Goal: Task Accomplishment & Management: Complete application form

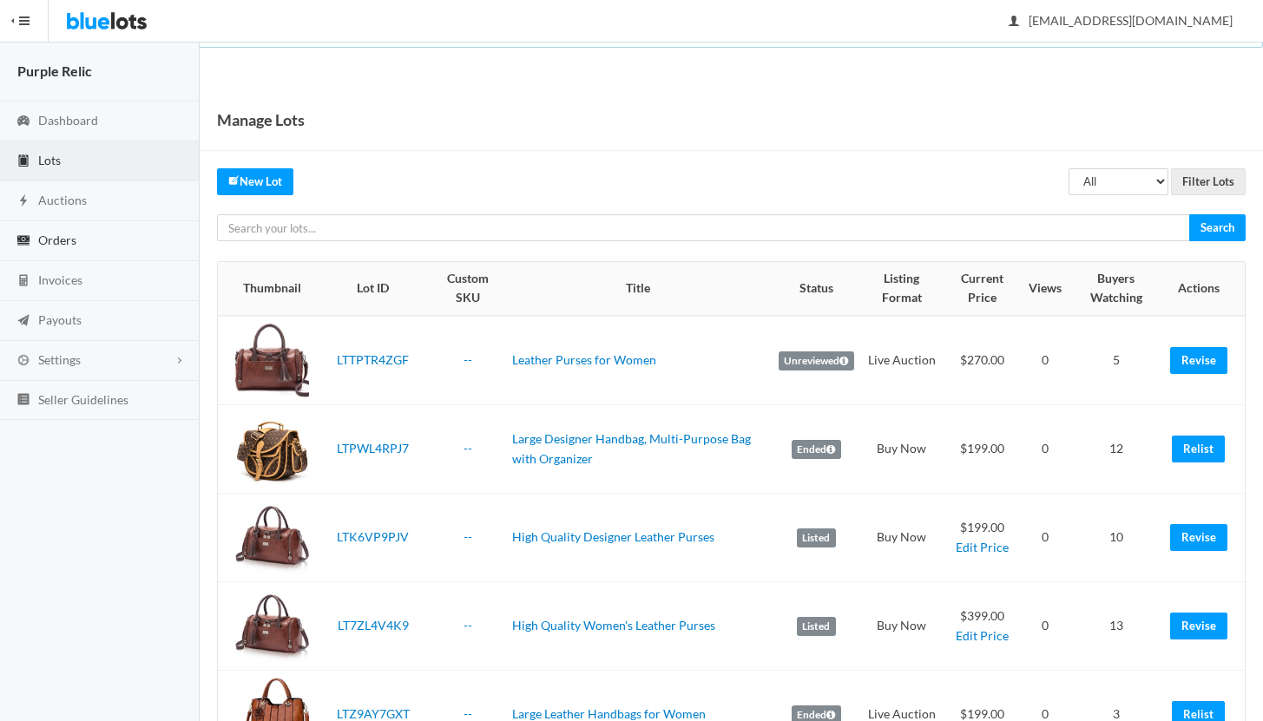
click at [52, 239] on span "Orders" at bounding box center [57, 240] width 38 height 15
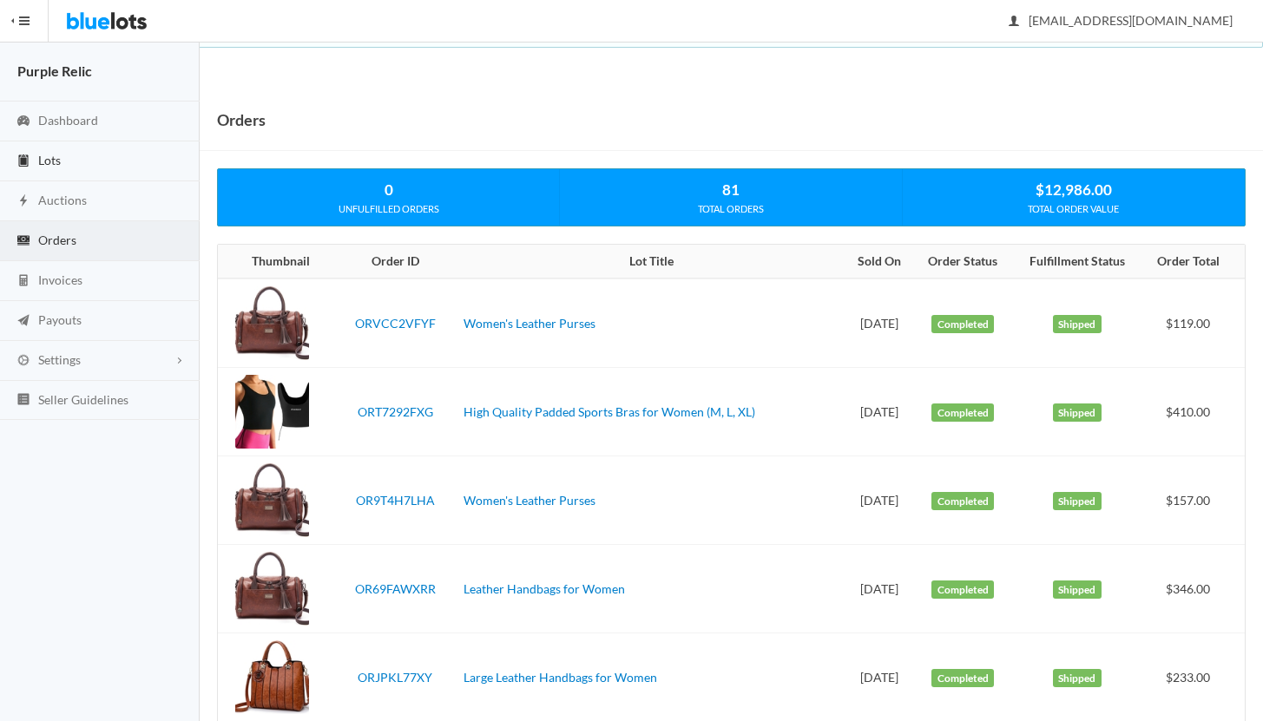
click at [52, 161] on span "Lots" at bounding box center [49, 160] width 23 height 15
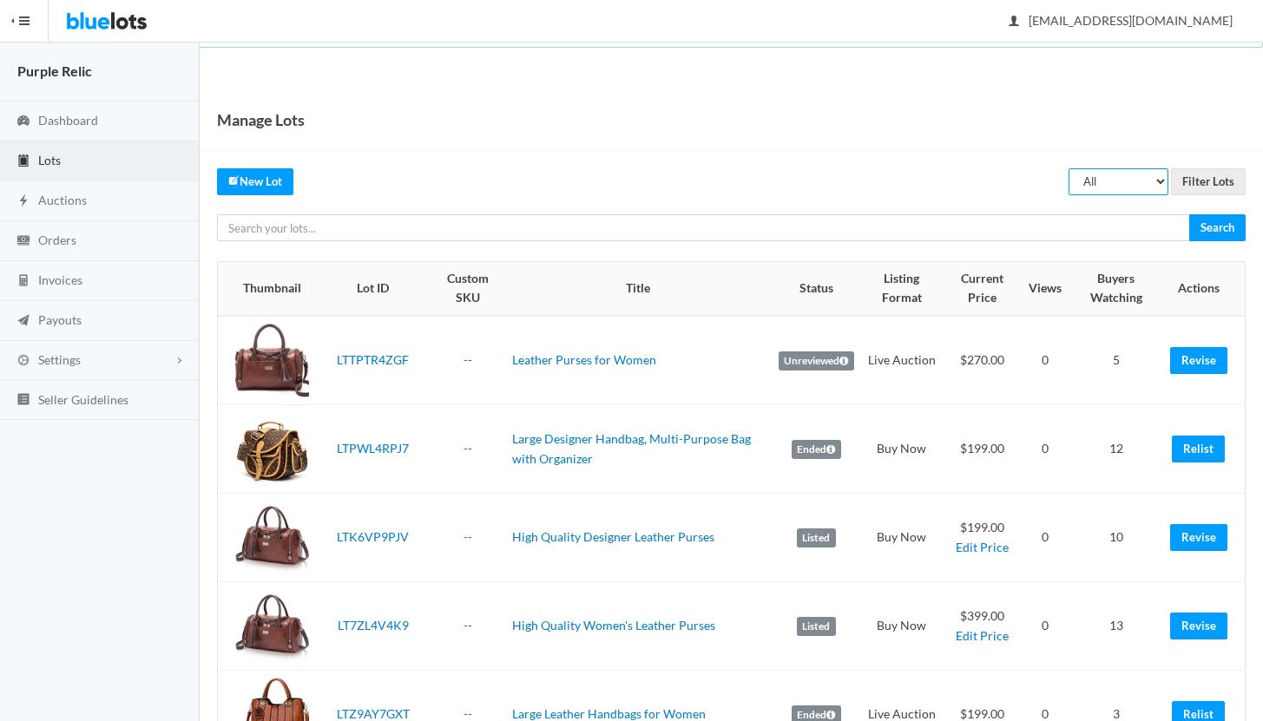
click at [1112, 180] on select "All Draft Unreviewed Rejected Scheduled Listed Sold Ended" at bounding box center [1118, 181] width 100 height 27
select select "ended"
click at [1069, 168] on select "All Draft Unreviewed Rejected Scheduled Listed Sold Ended" at bounding box center [1118, 181] width 100 height 27
click at [1217, 182] on input "Filter Lots" at bounding box center [1208, 181] width 75 height 27
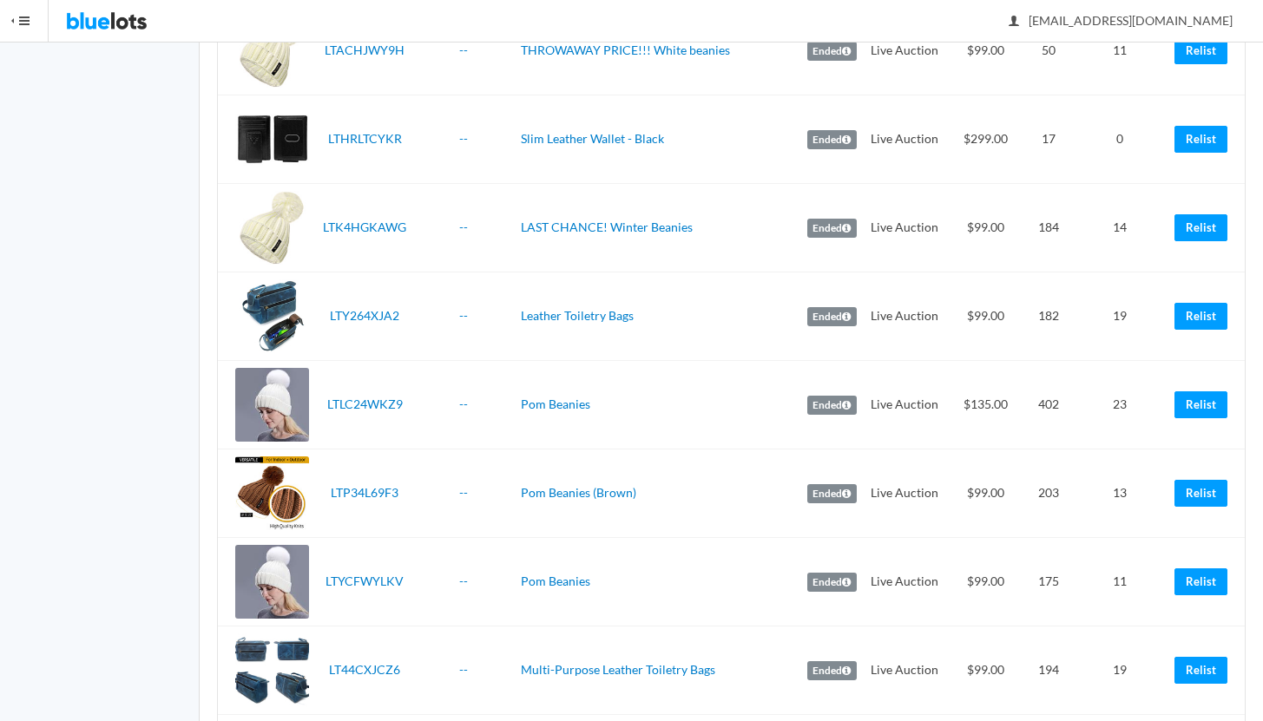
scroll to position [3124, 0]
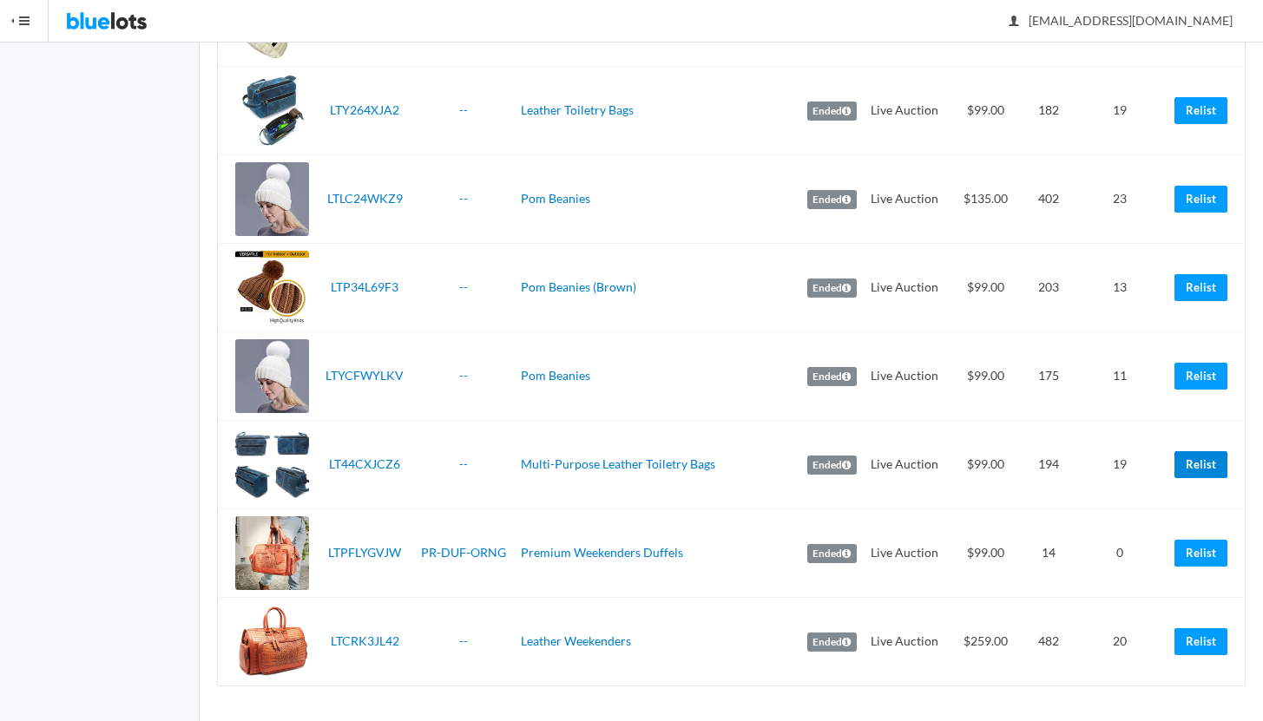
click at [1189, 460] on link "Relist" at bounding box center [1200, 464] width 53 height 27
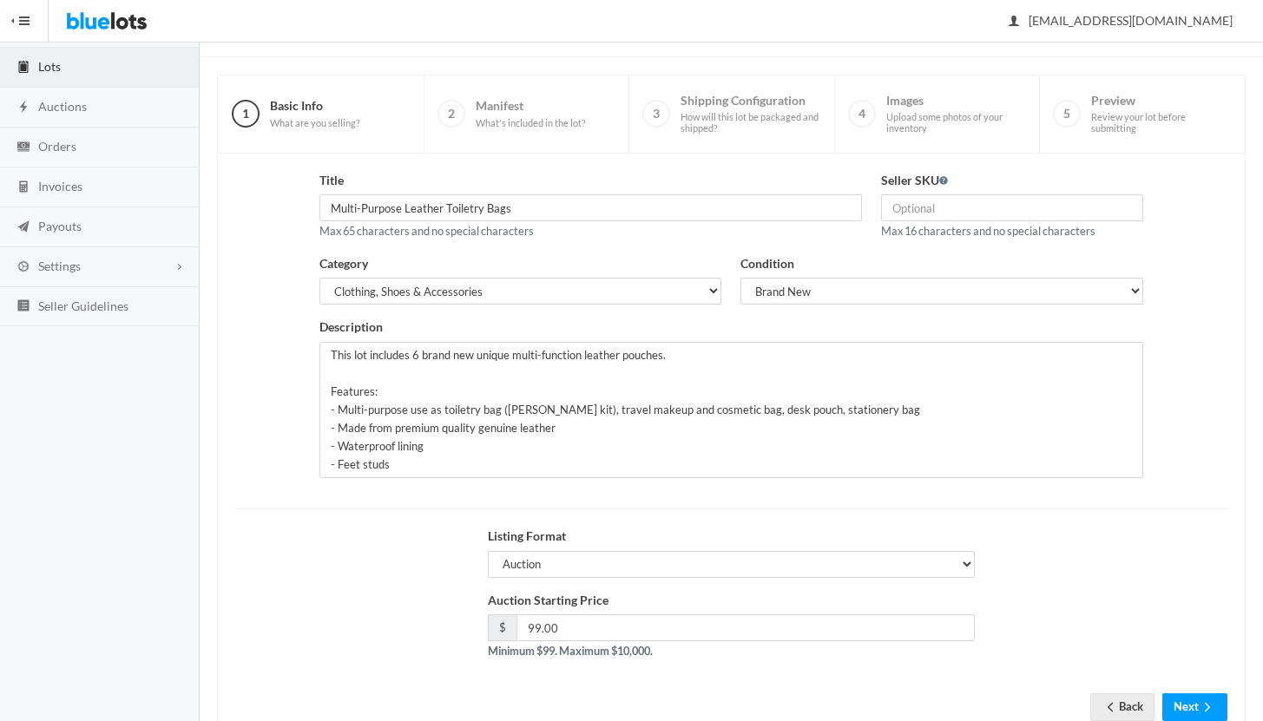
scroll to position [148, 0]
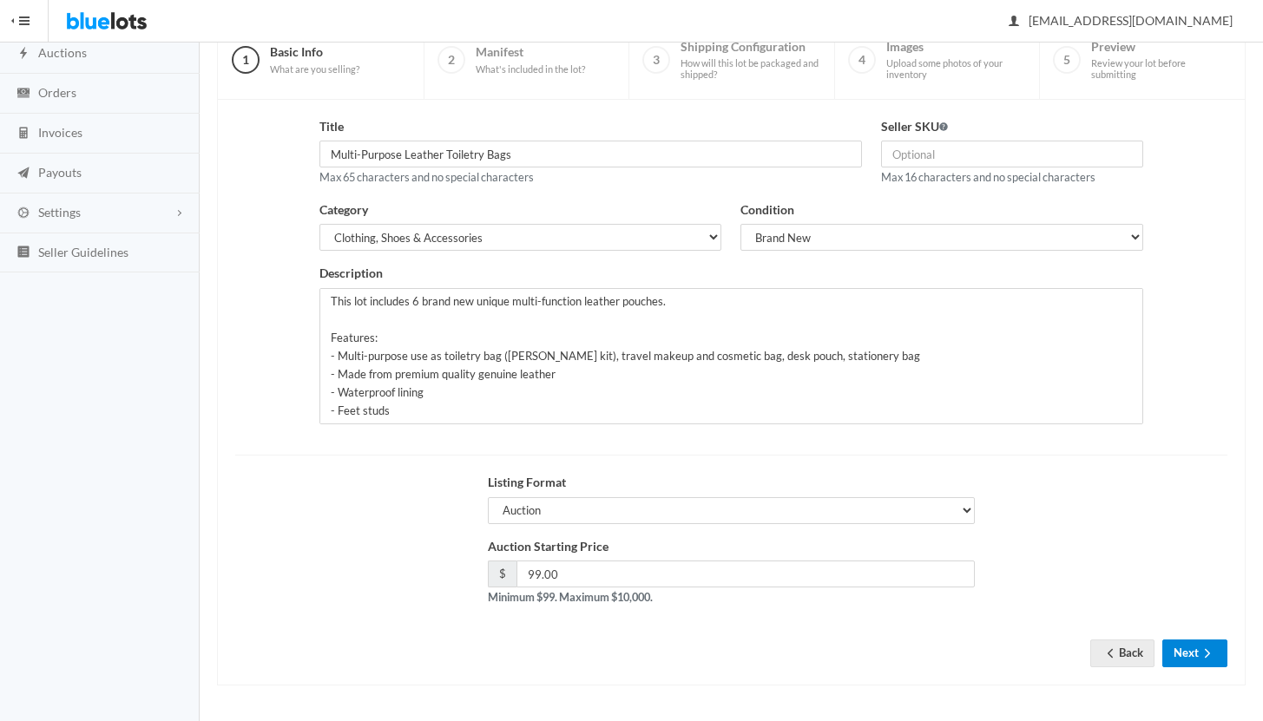
click at [1188, 649] on button "Next" at bounding box center [1194, 653] width 65 height 27
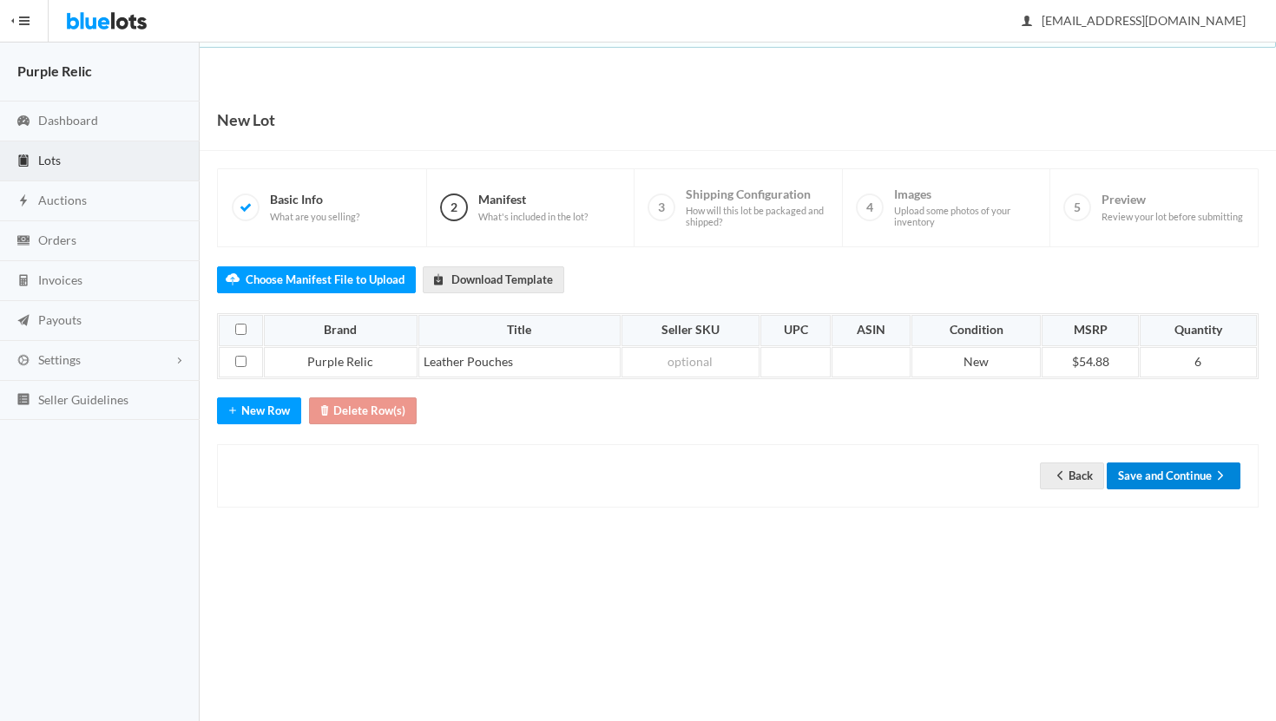
click at [1158, 472] on button "Save and Continue" at bounding box center [1173, 475] width 134 height 27
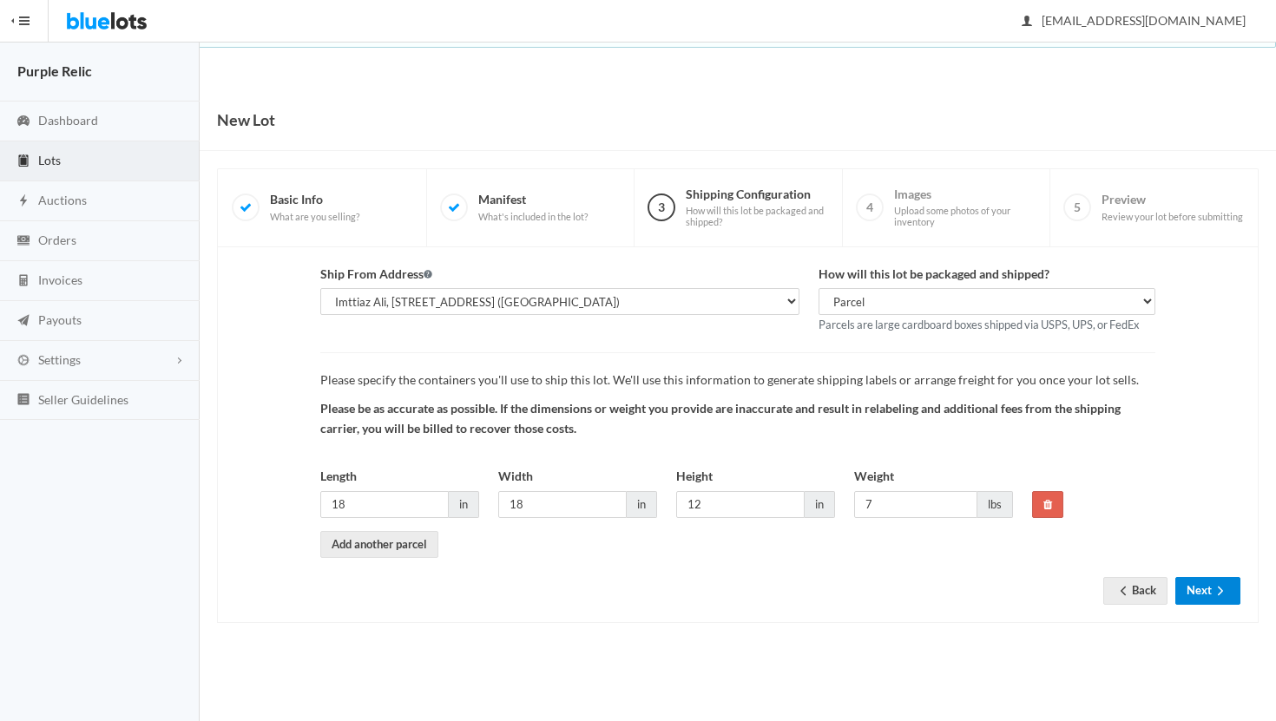
click at [1202, 594] on button "Next" at bounding box center [1207, 590] width 65 height 27
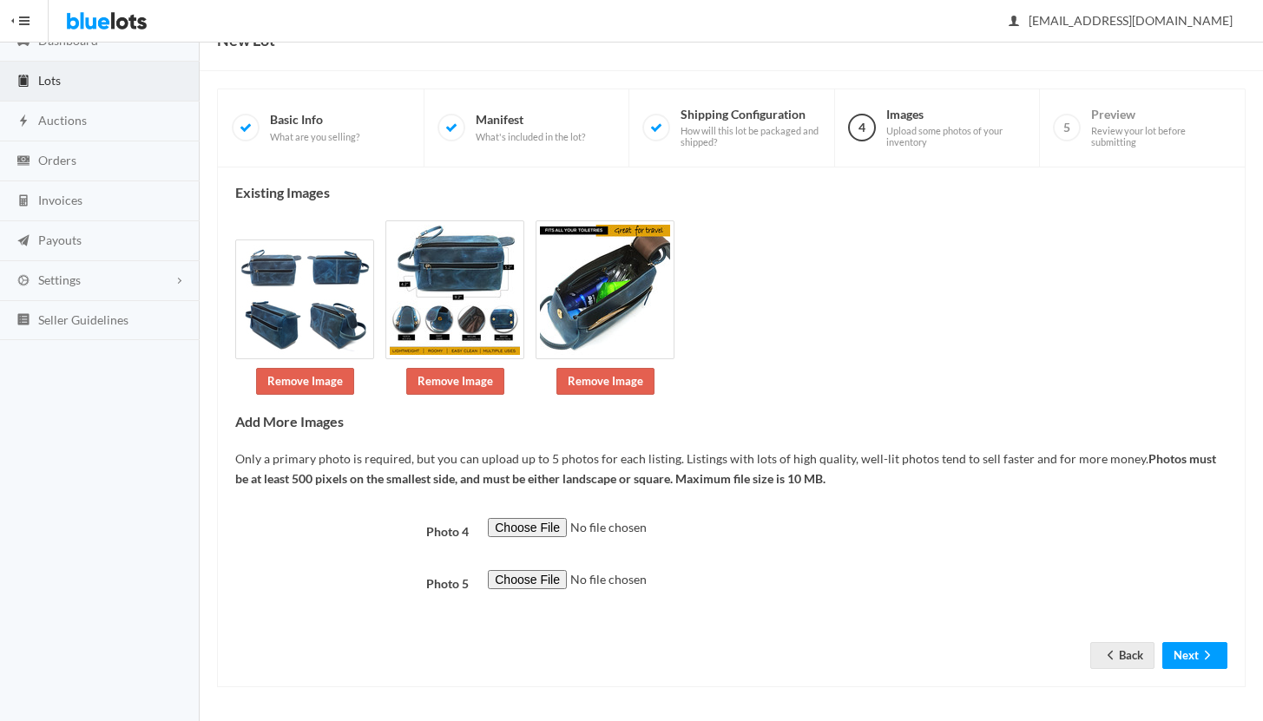
scroll to position [82, 0]
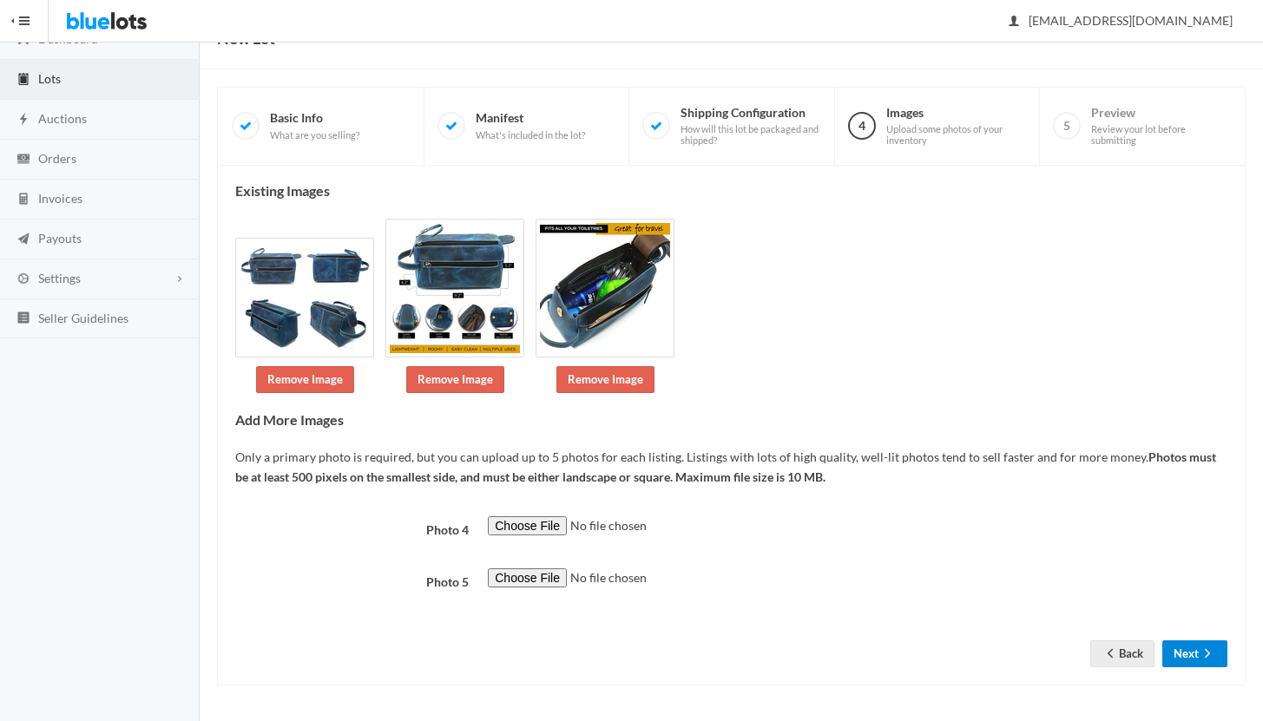
click at [1191, 658] on button "Next" at bounding box center [1194, 653] width 65 height 27
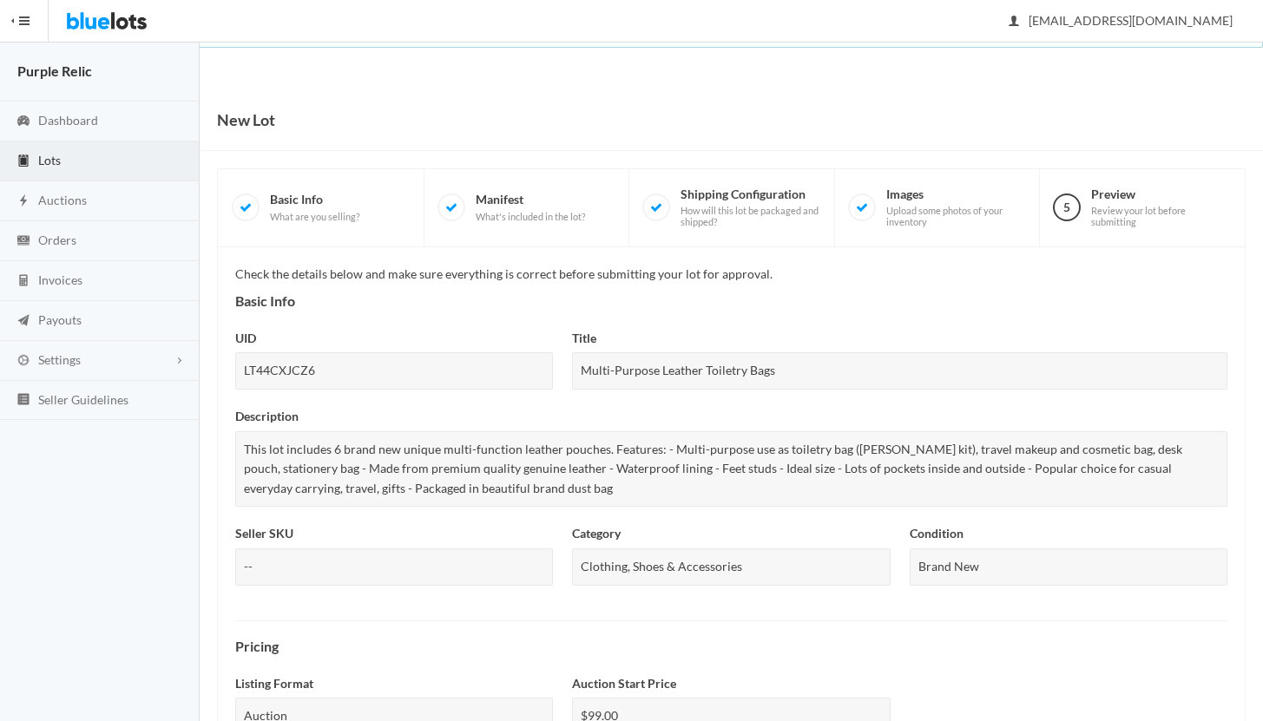
scroll to position [600, 0]
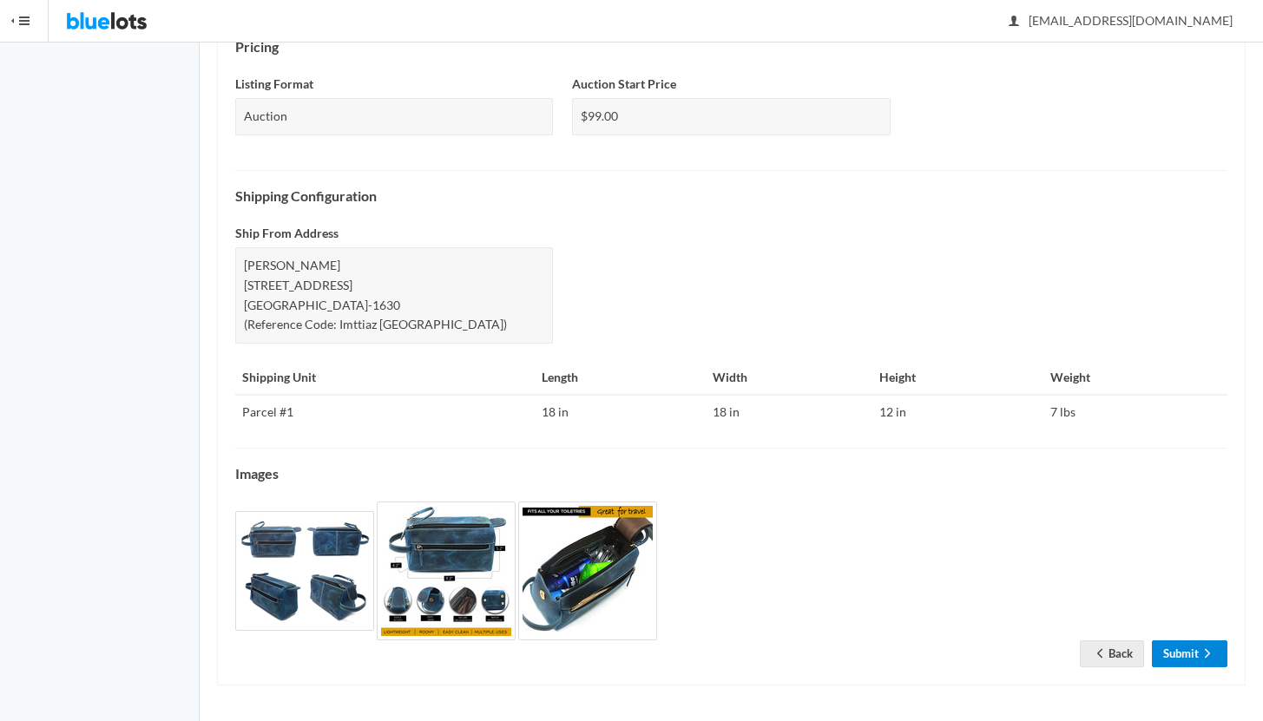
click at [1163, 655] on link "Submit" at bounding box center [1188, 653] width 75 height 27
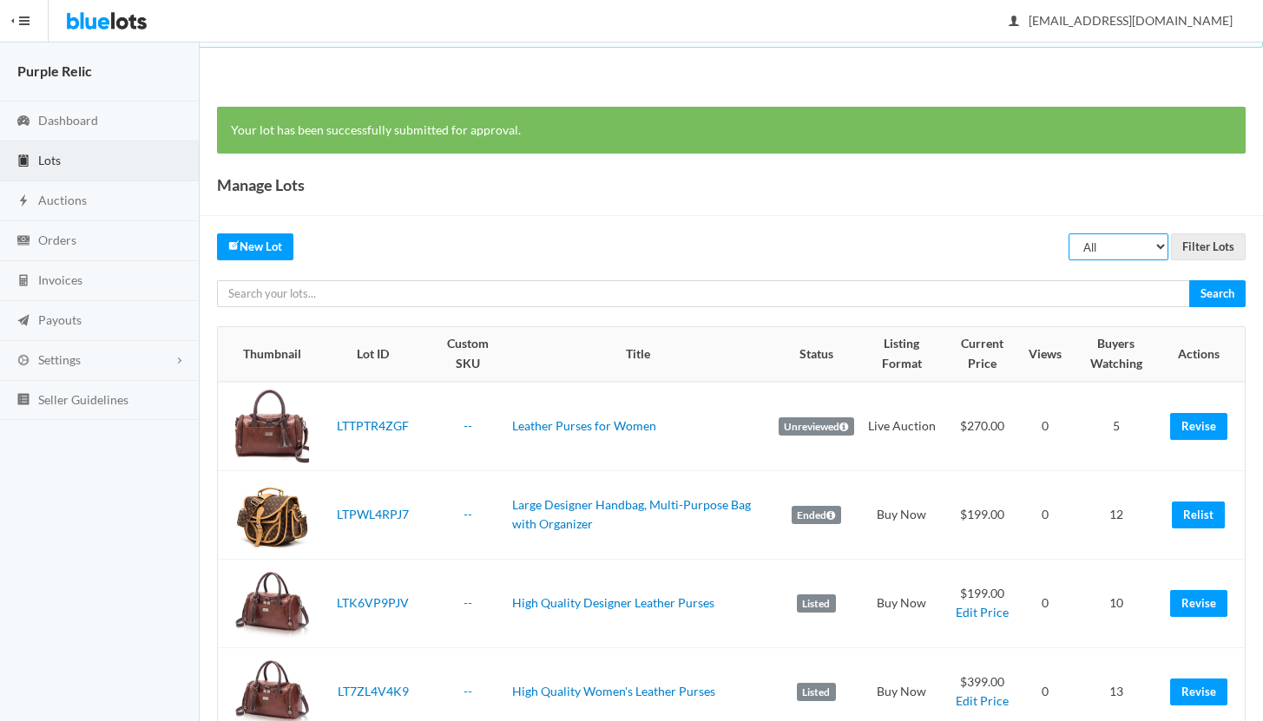
click at [1123, 241] on select "All Draft Unreviewed Rejected Scheduled Listed Sold Ended" at bounding box center [1118, 246] width 100 height 27
select select "ended"
click at [1069, 233] on select "All Draft Unreviewed Rejected Scheduled Listed Sold Ended" at bounding box center [1118, 246] width 100 height 27
click at [1197, 247] on input "Filter Lots" at bounding box center [1208, 246] width 75 height 27
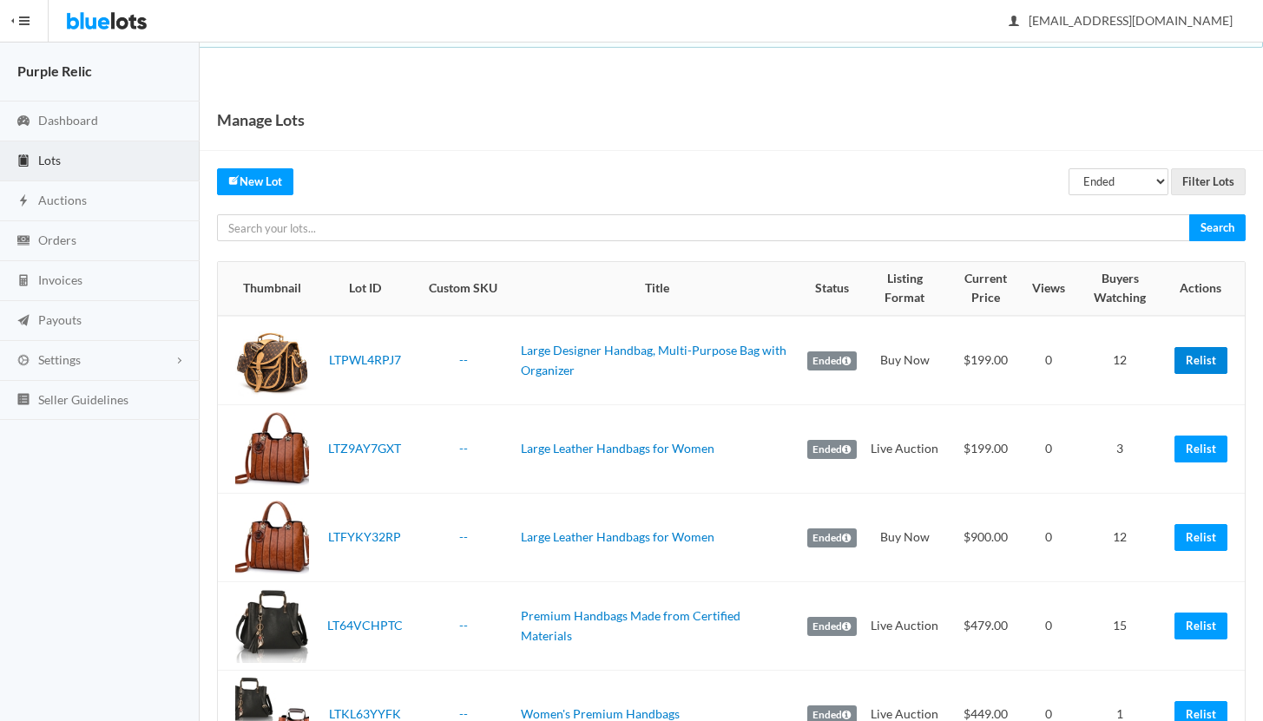
click at [1186, 362] on link "Relist" at bounding box center [1200, 360] width 53 height 27
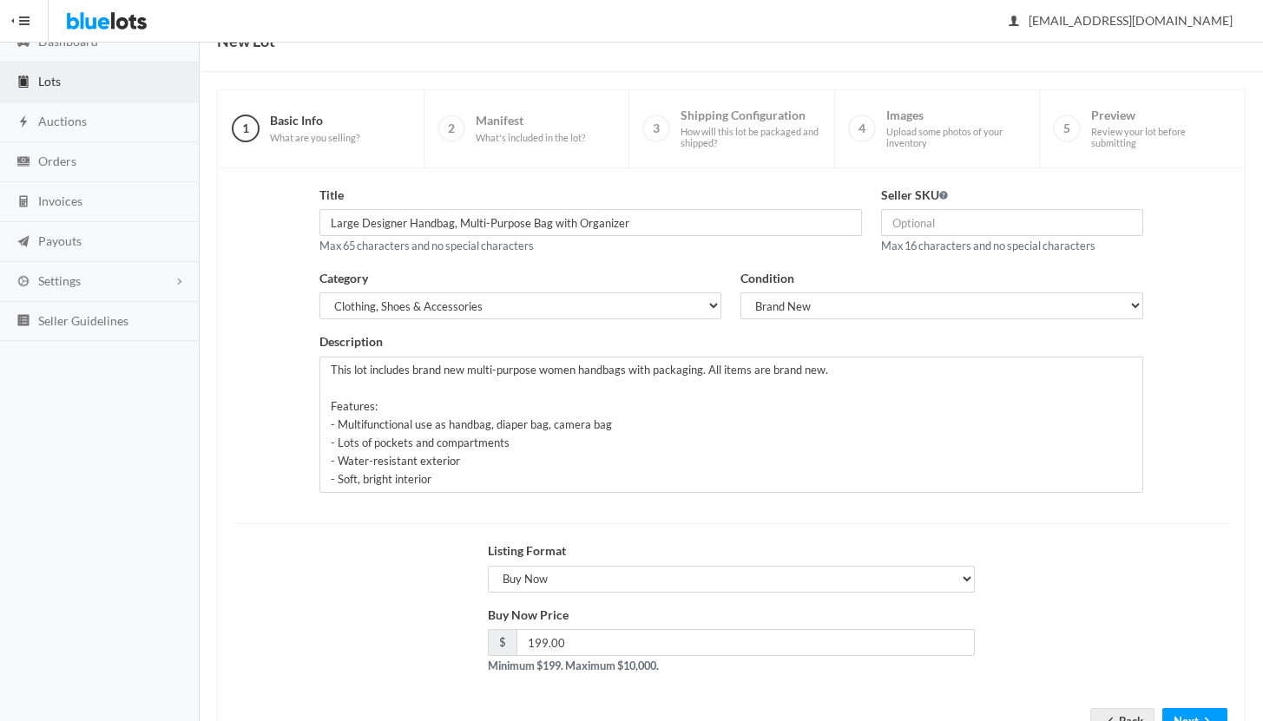
scroll to position [148, 0]
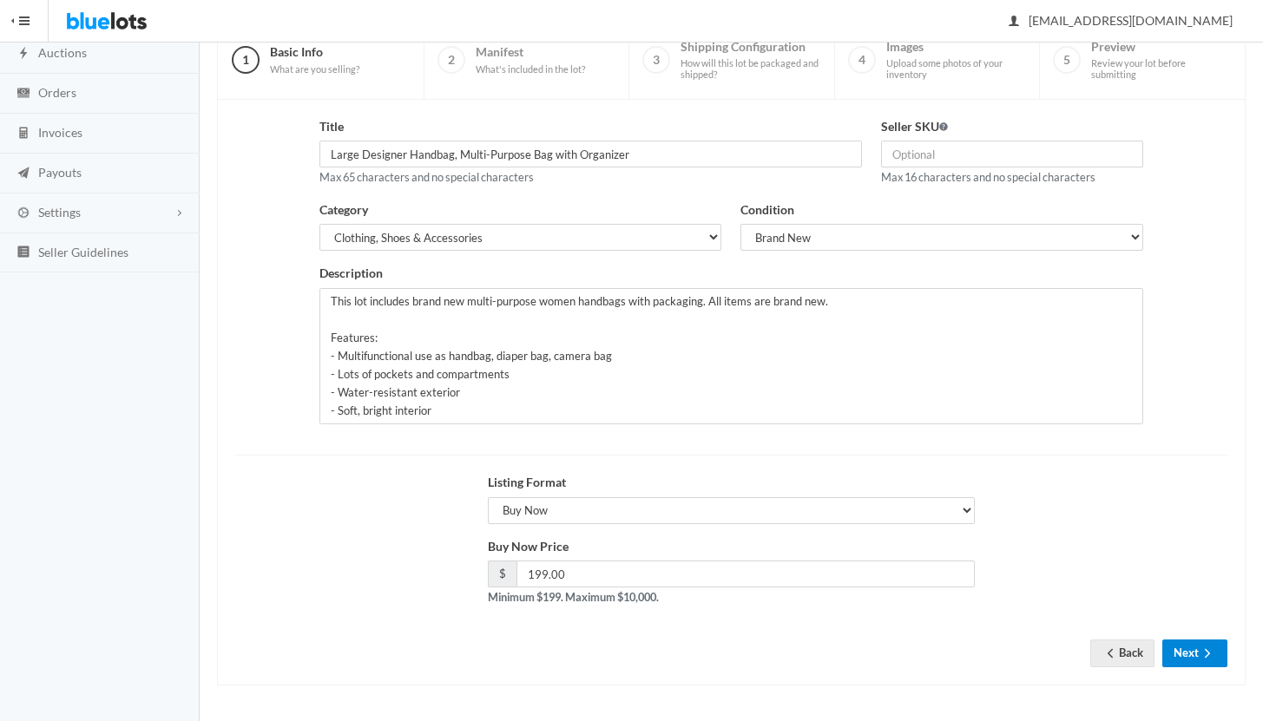
click at [1170, 658] on button "Next" at bounding box center [1194, 653] width 65 height 27
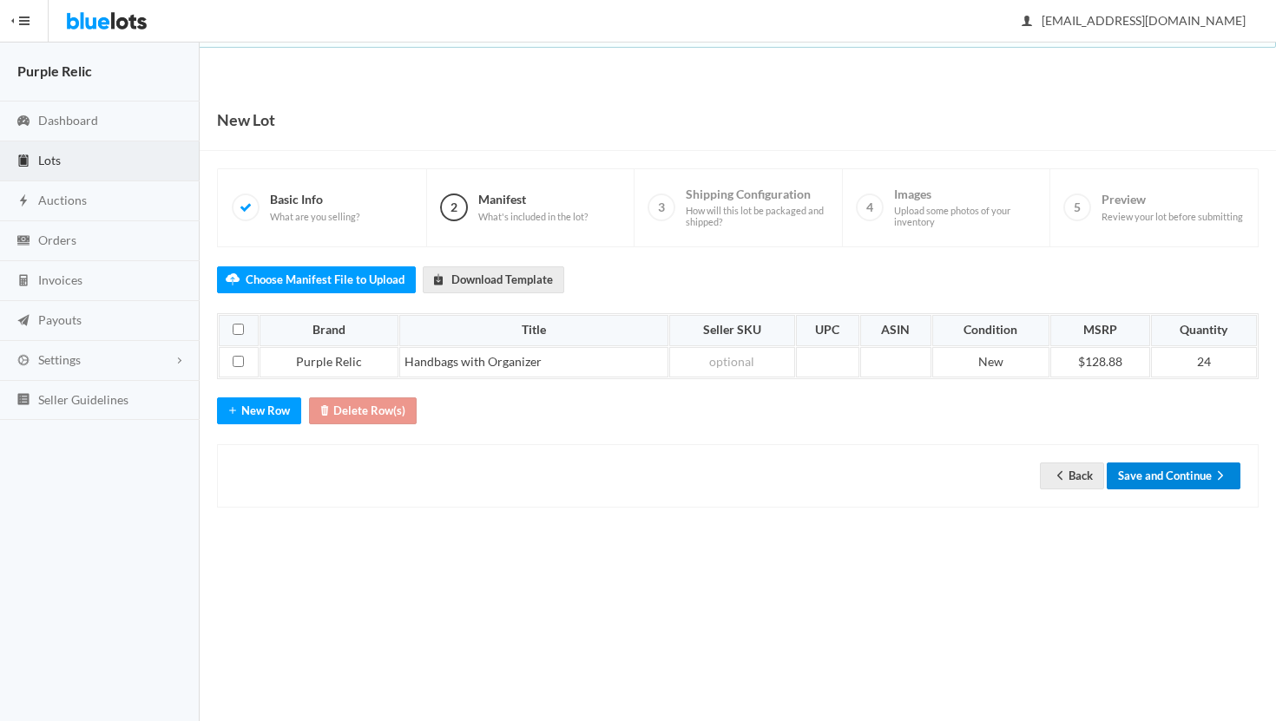
click at [1182, 471] on button "Save and Continue" at bounding box center [1173, 475] width 134 height 27
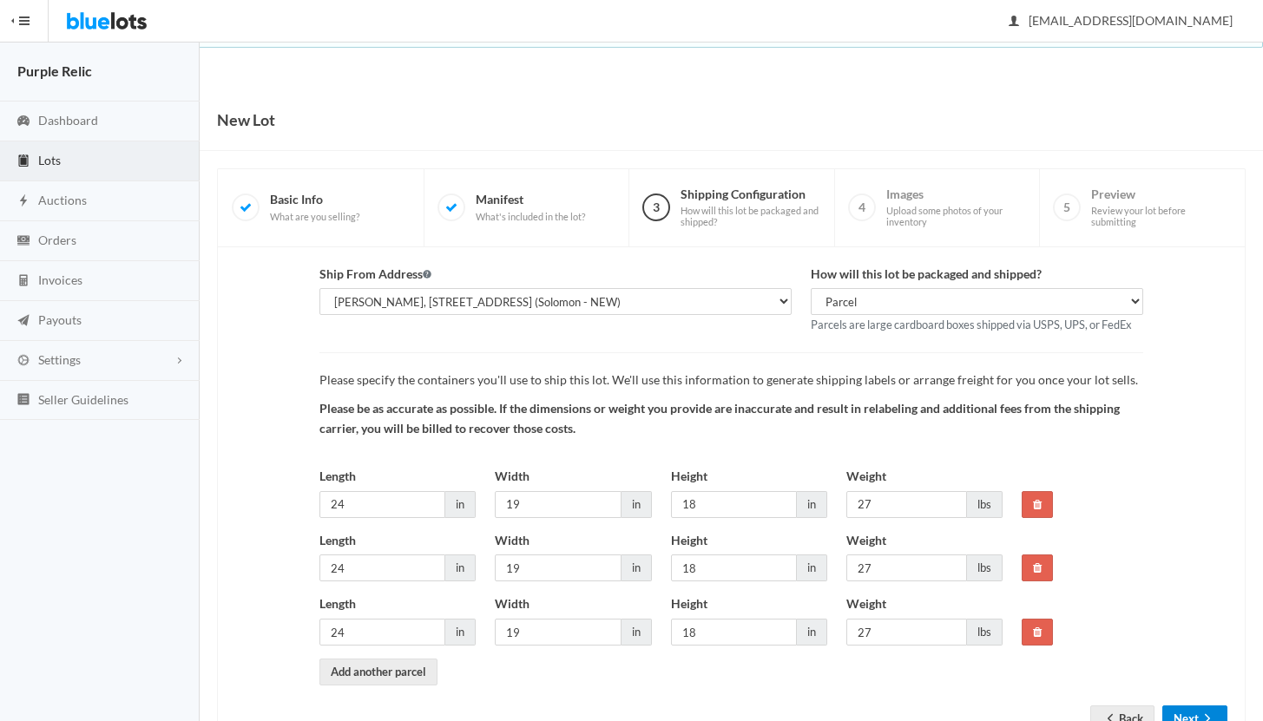
click at [1180, 717] on button "Next" at bounding box center [1194, 718] width 65 height 27
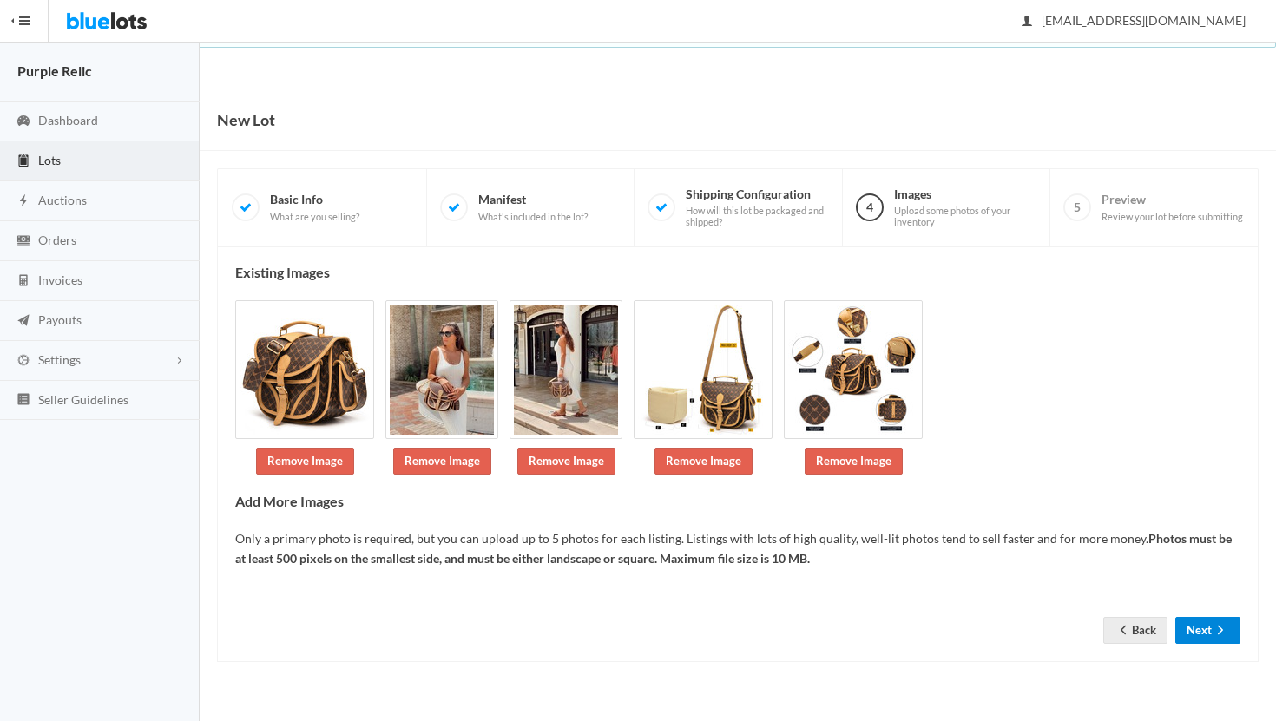
click at [1197, 626] on button "Next" at bounding box center [1207, 630] width 65 height 27
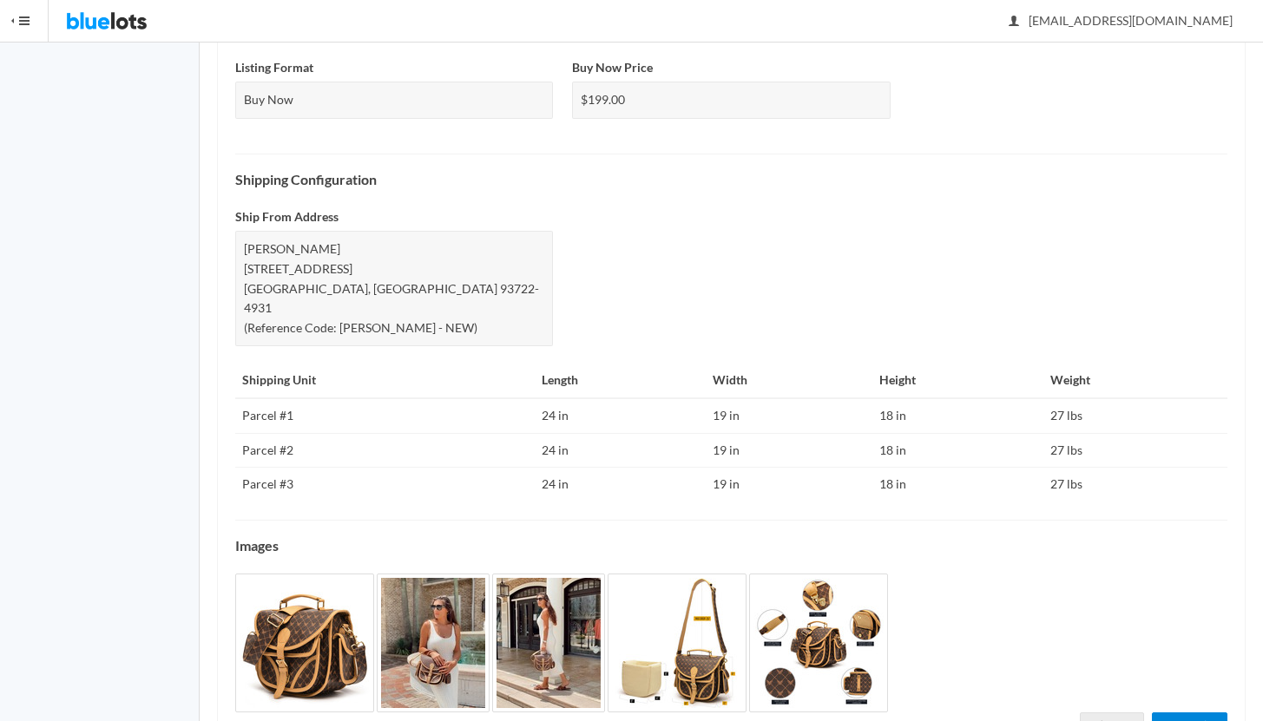
scroll to position [669, 0]
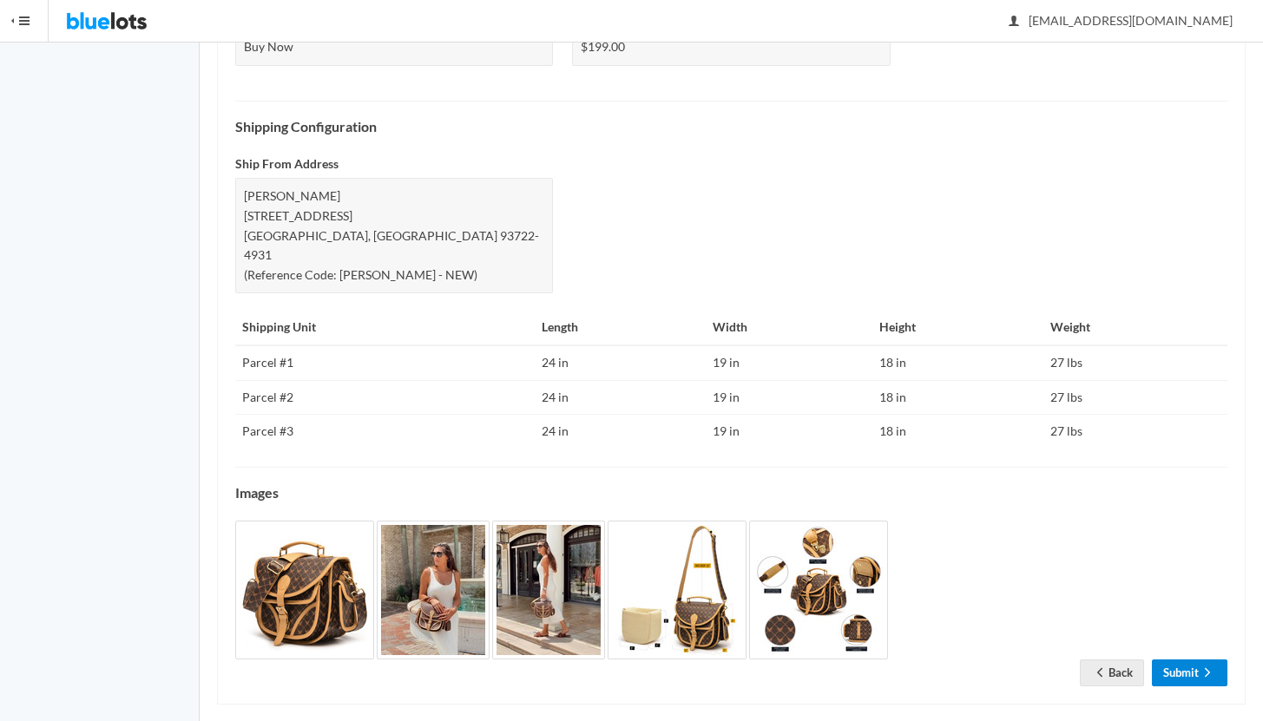
click at [1196, 659] on link "Submit" at bounding box center [1188, 672] width 75 height 27
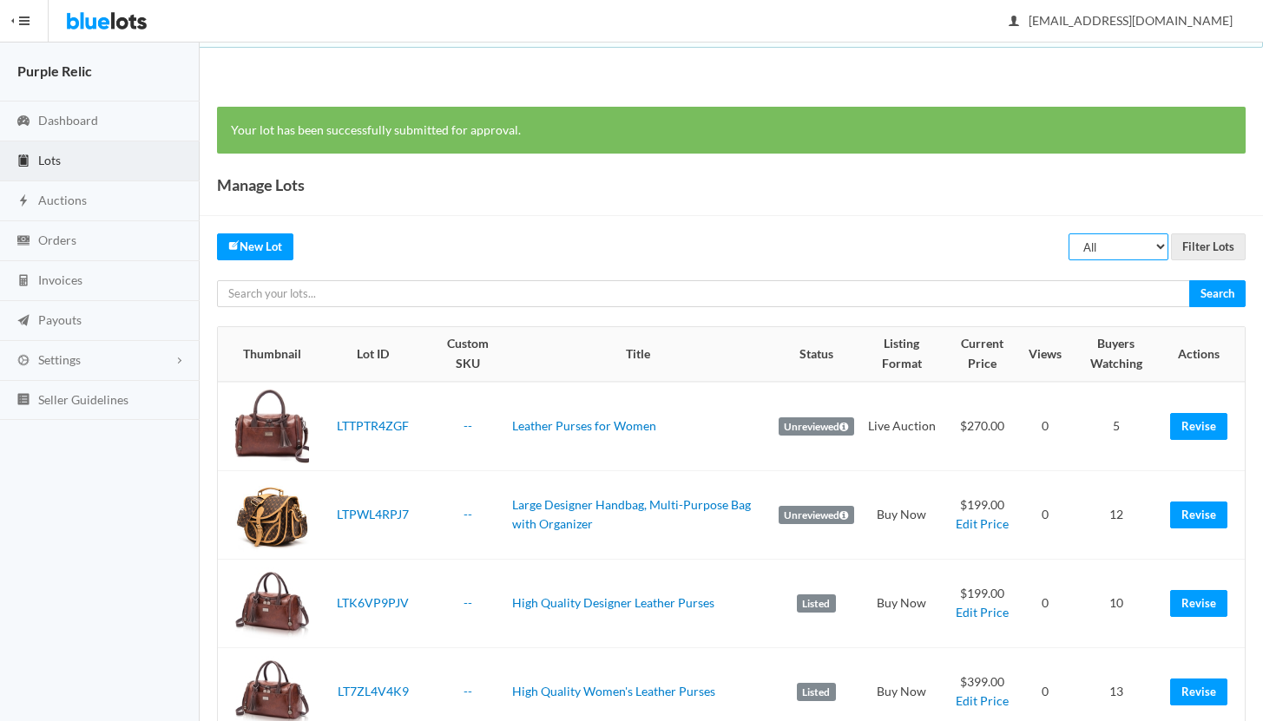
click at [1097, 252] on select "All Draft Unreviewed Rejected Scheduled Listed Sold Ended" at bounding box center [1118, 246] width 100 height 27
select select "ended"
click at [1069, 233] on select "All Draft Unreviewed Rejected Scheduled Listed Sold Ended" at bounding box center [1118, 246] width 100 height 27
click at [1219, 247] on input "Filter Lots" at bounding box center [1208, 246] width 75 height 27
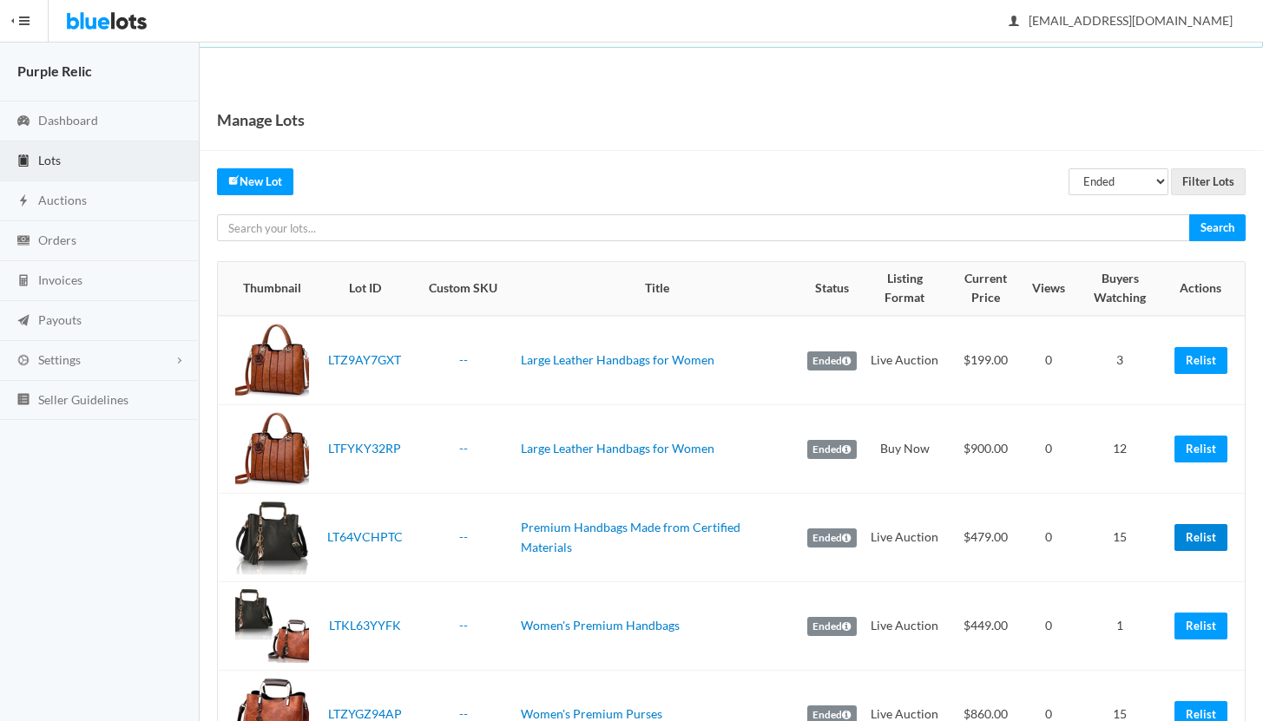
click at [1199, 528] on link "Relist" at bounding box center [1200, 537] width 53 height 27
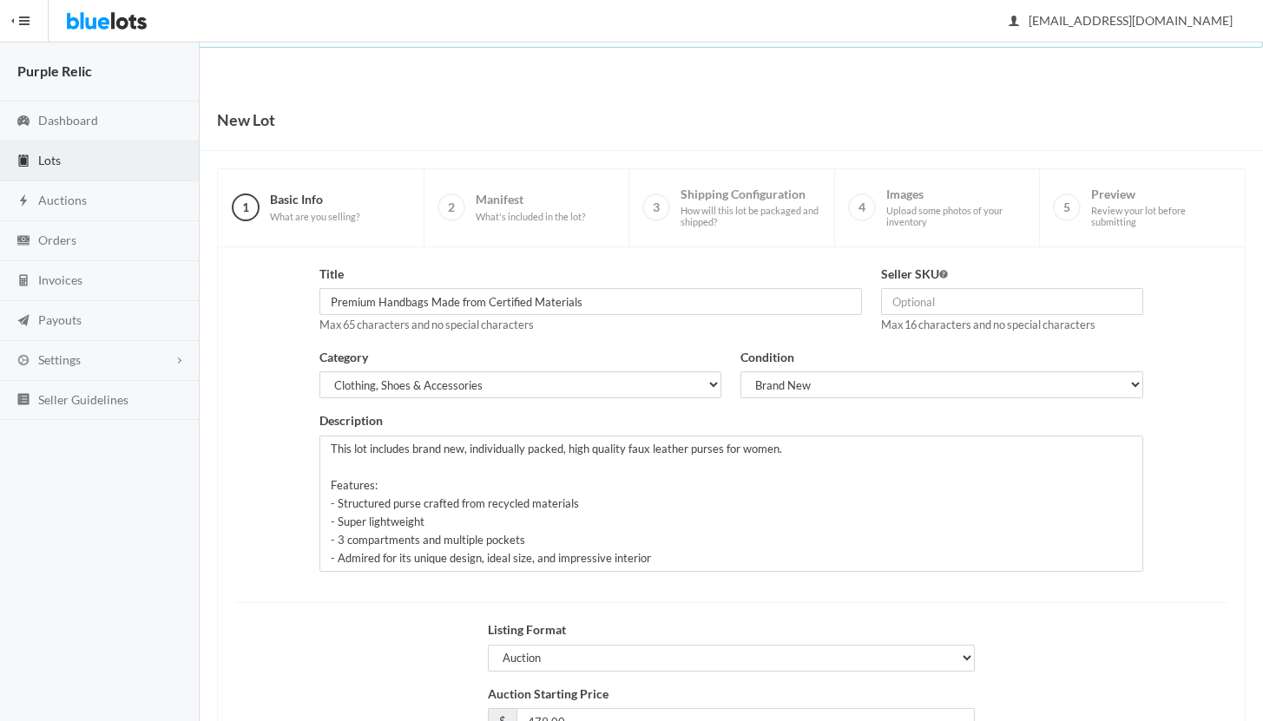
scroll to position [148, 0]
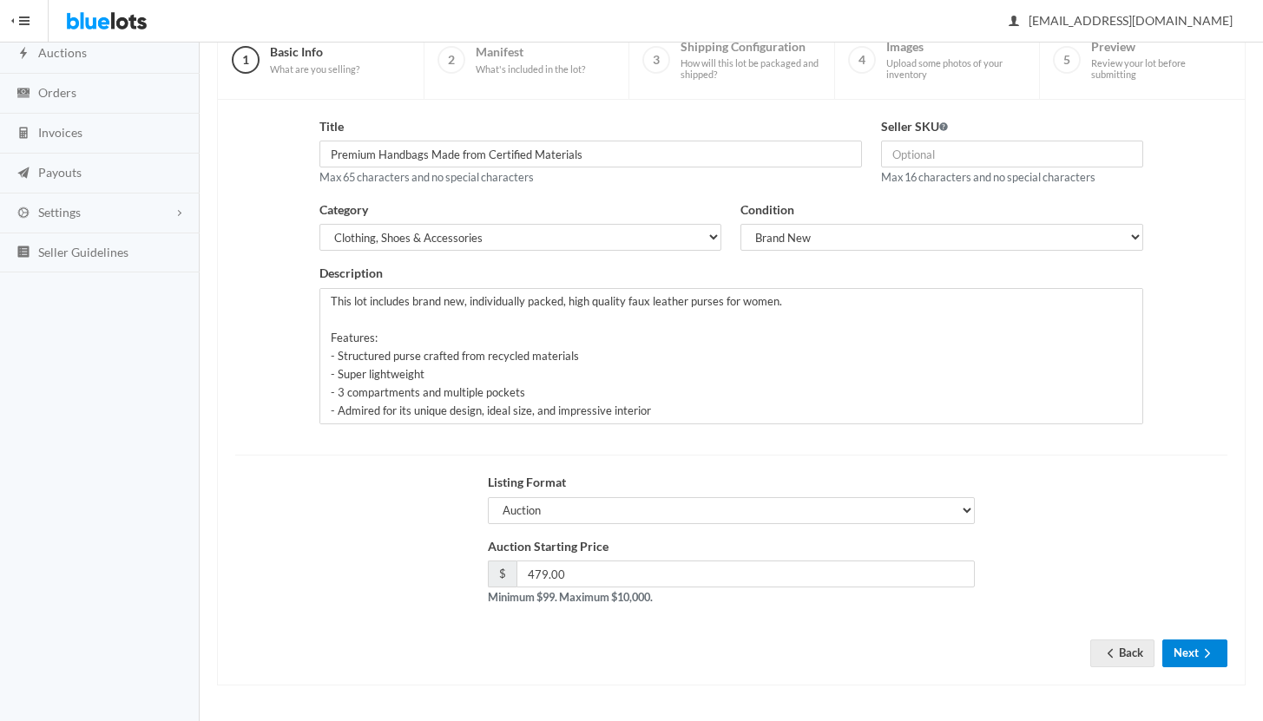
click at [1176, 653] on button "Next" at bounding box center [1194, 653] width 65 height 27
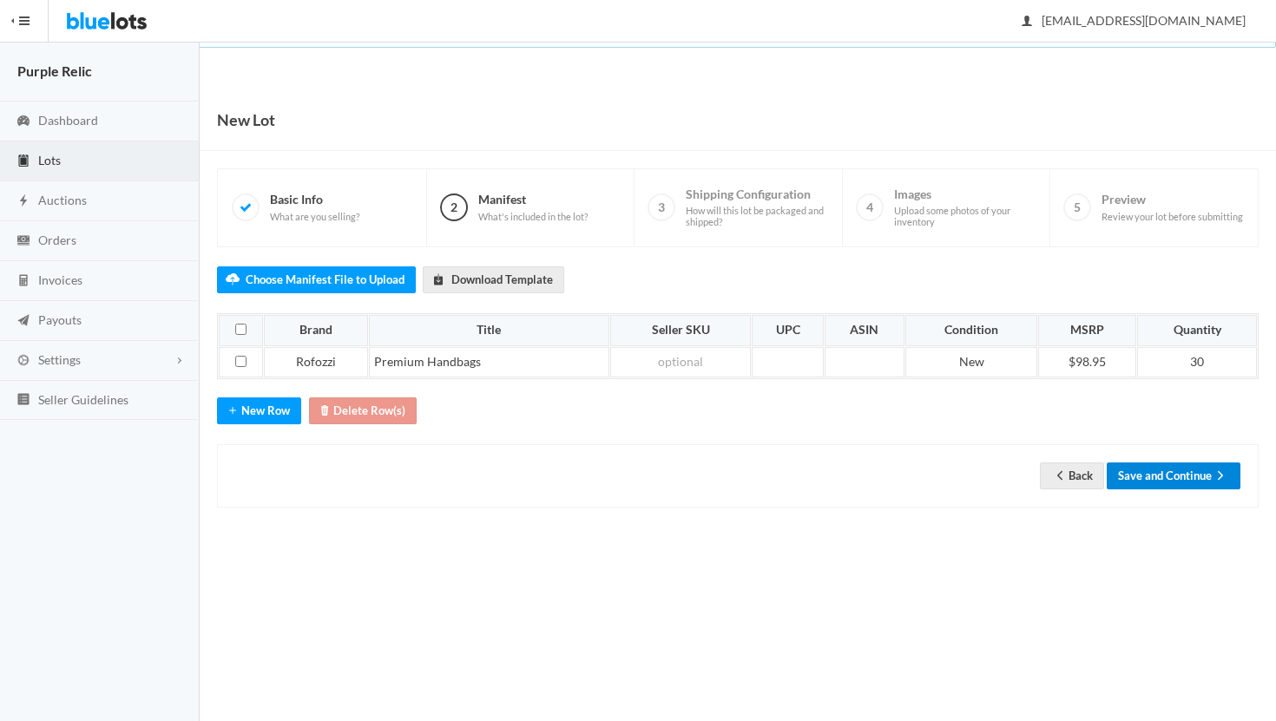
click at [1164, 469] on button "Save and Continue" at bounding box center [1173, 475] width 134 height 27
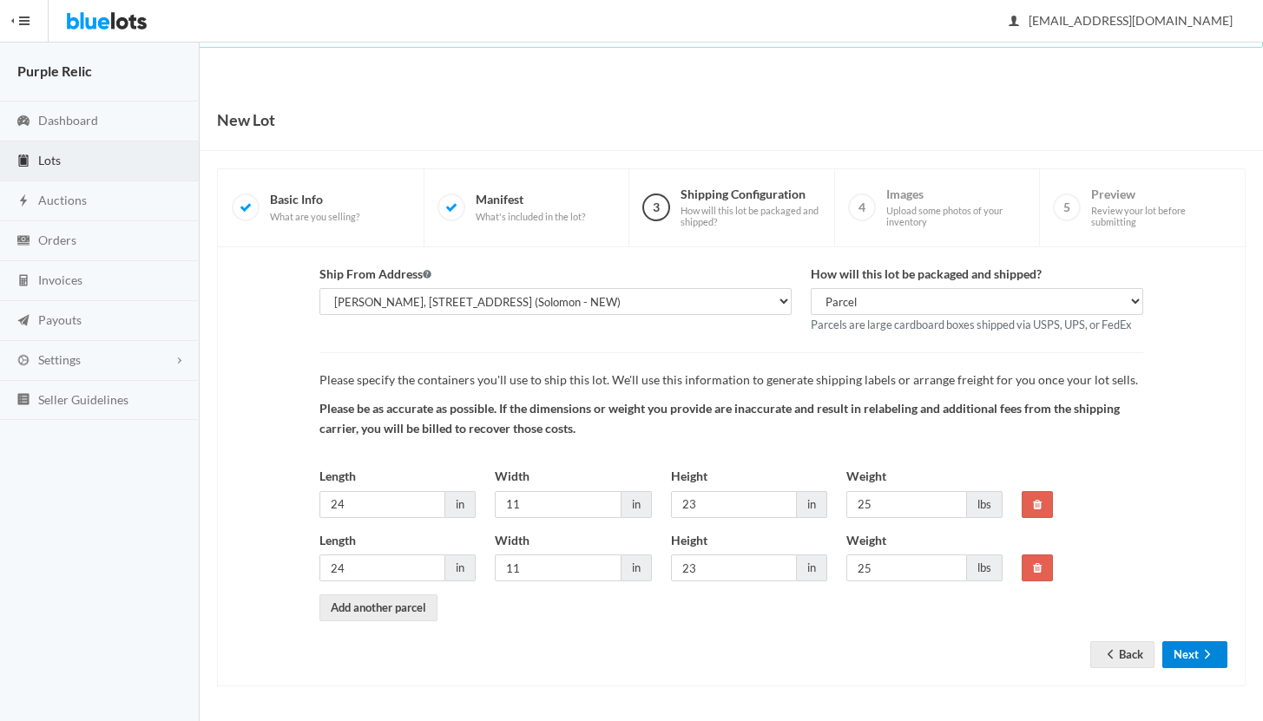
click at [1186, 644] on button "Next" at bounding box center [1194, 654] width 65 height 27
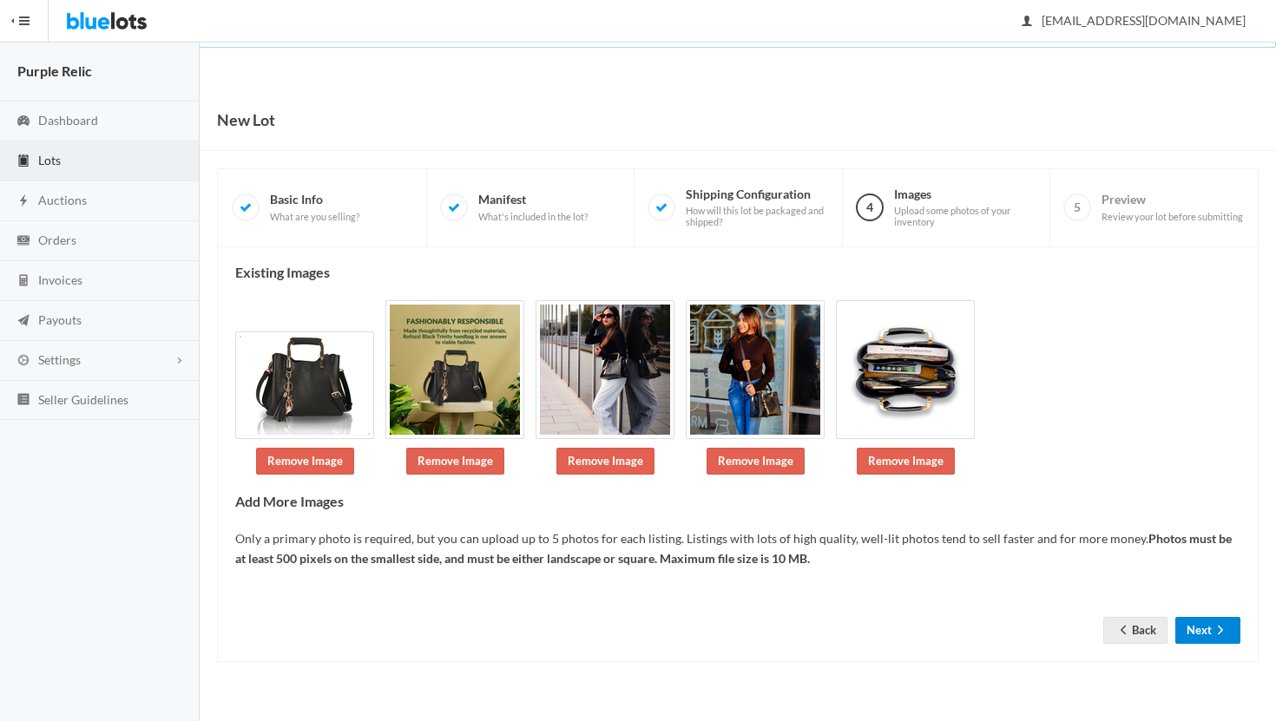
click at [1189, 630] on button "Next" at bounding box center [1207, 630] width 65 height 27
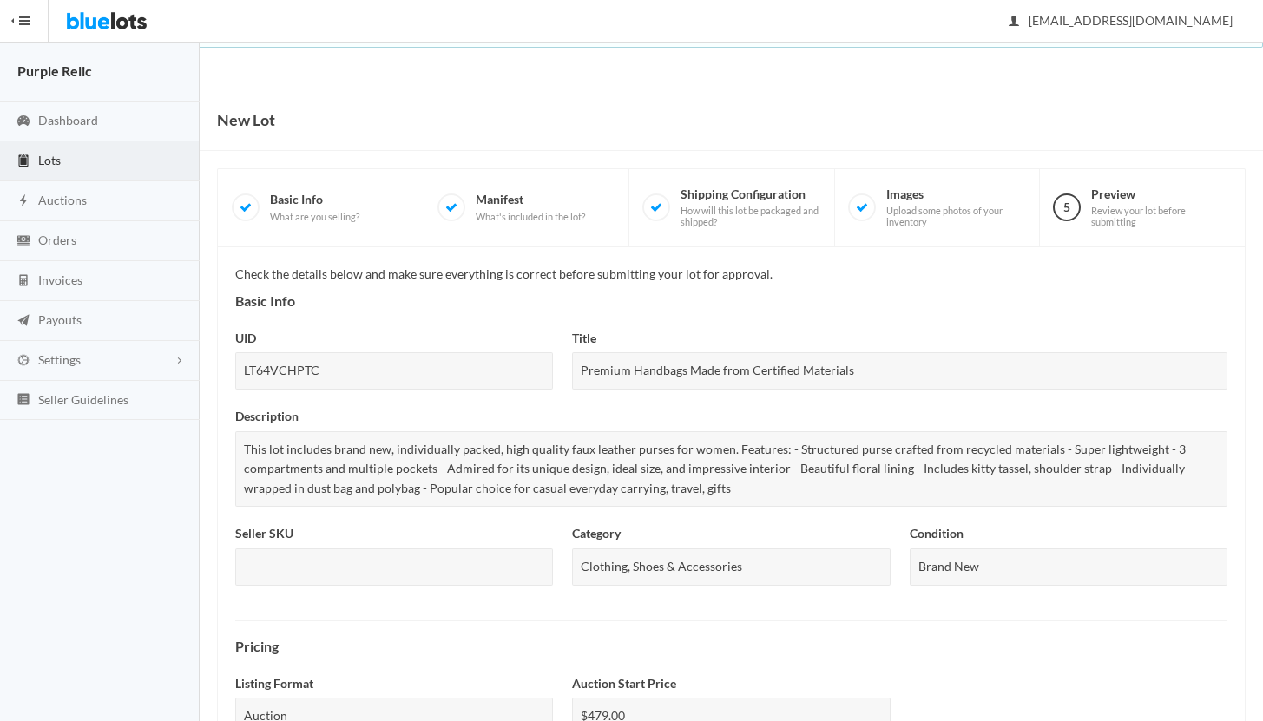
scroll to position [589, 0]
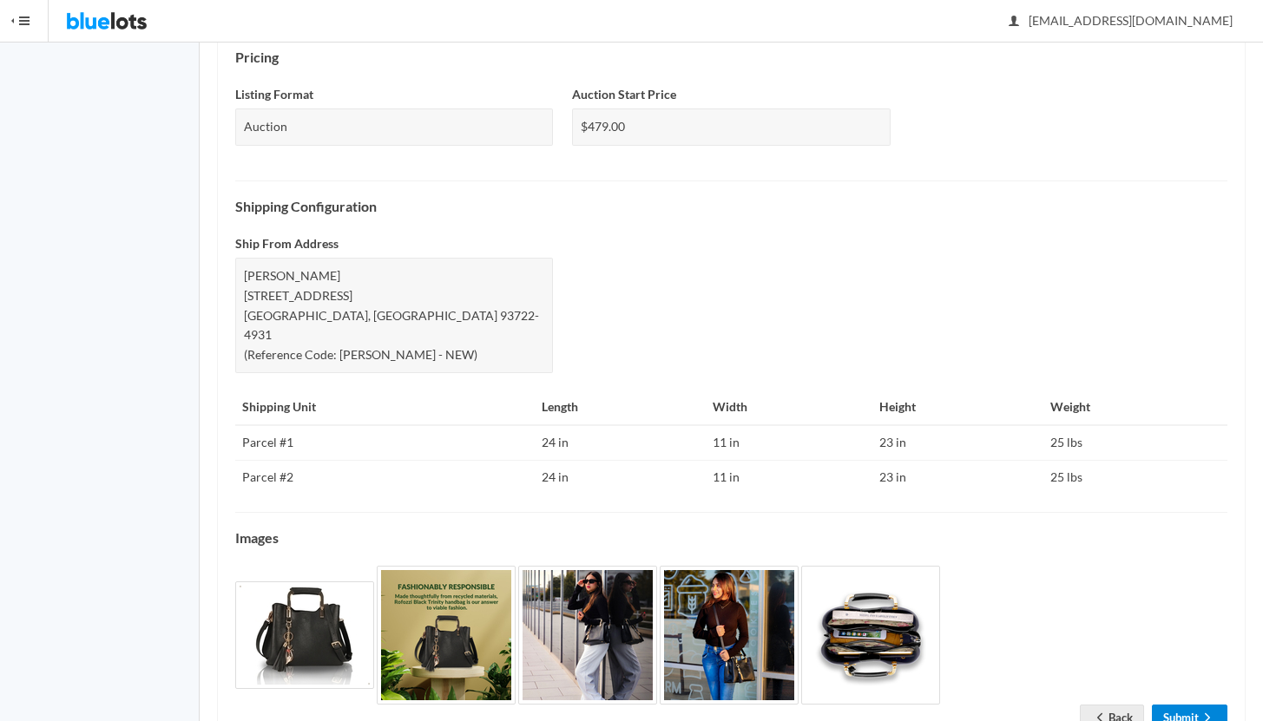
click at [1176, 705] on link "Submit" at bounding box center [1188, 718] width 75 height 27
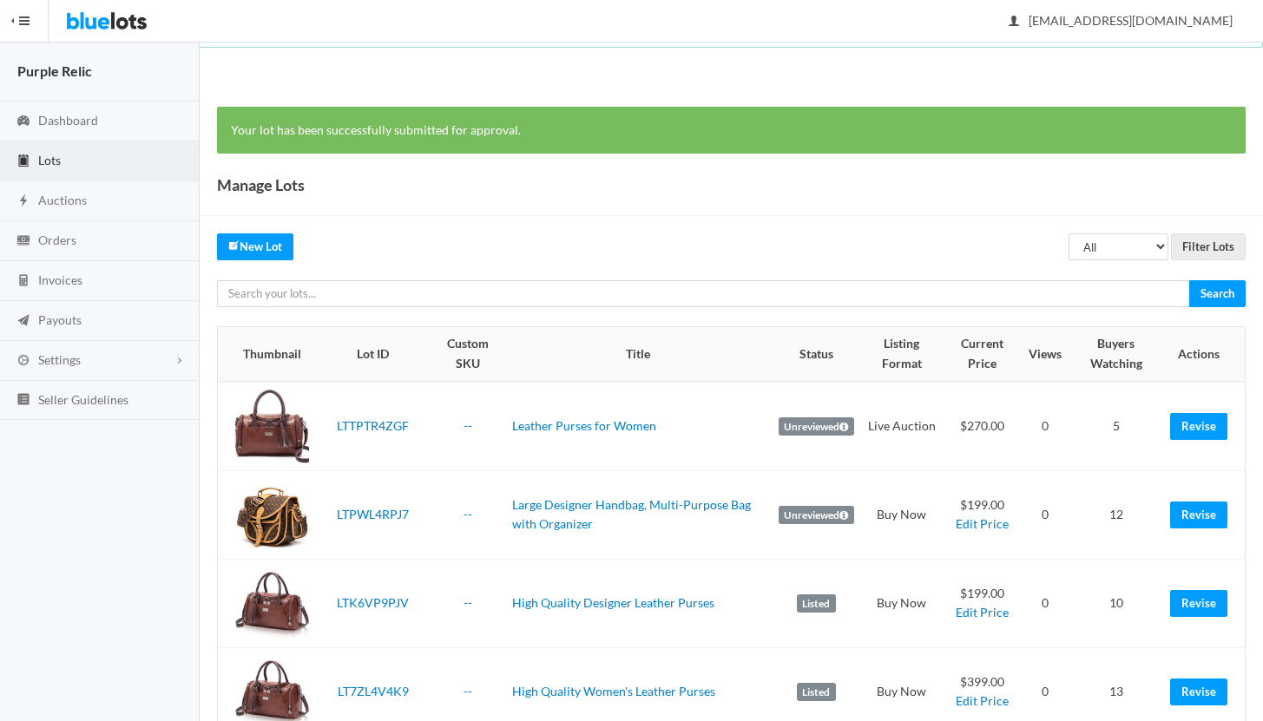
click at [1102, 248] on select "All Draft Unreviewed Rejected Scheduled Listed Sold Ended" at bounding box center [1118, 246] width 100 height 27
select select "ended"
click at [1069, 233] on select "All Draft Unreviewed Rejected Scheduled Listed Sold Ended" at bounding box center [1118, 246] width 100 height 27
click at [1204, 239] on input "Filter Lots" at bounding box center [1208, 246] width 75 height 27
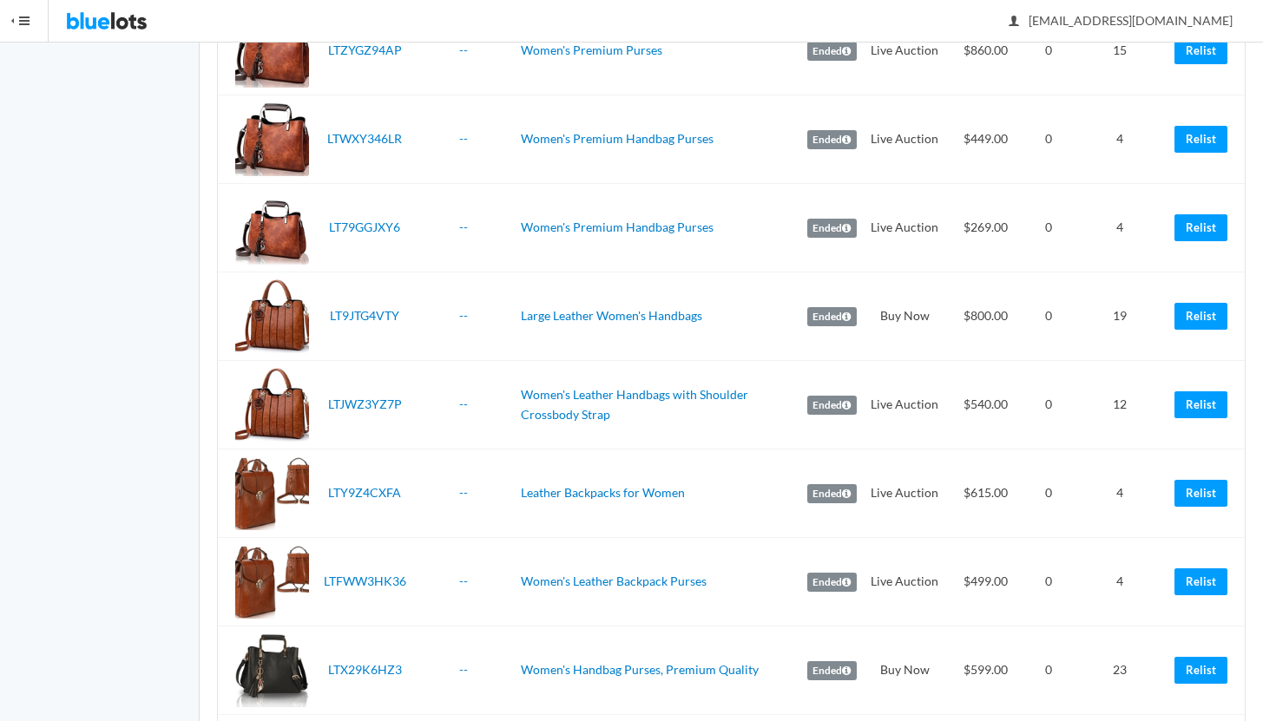
scroll to position [669, 0]
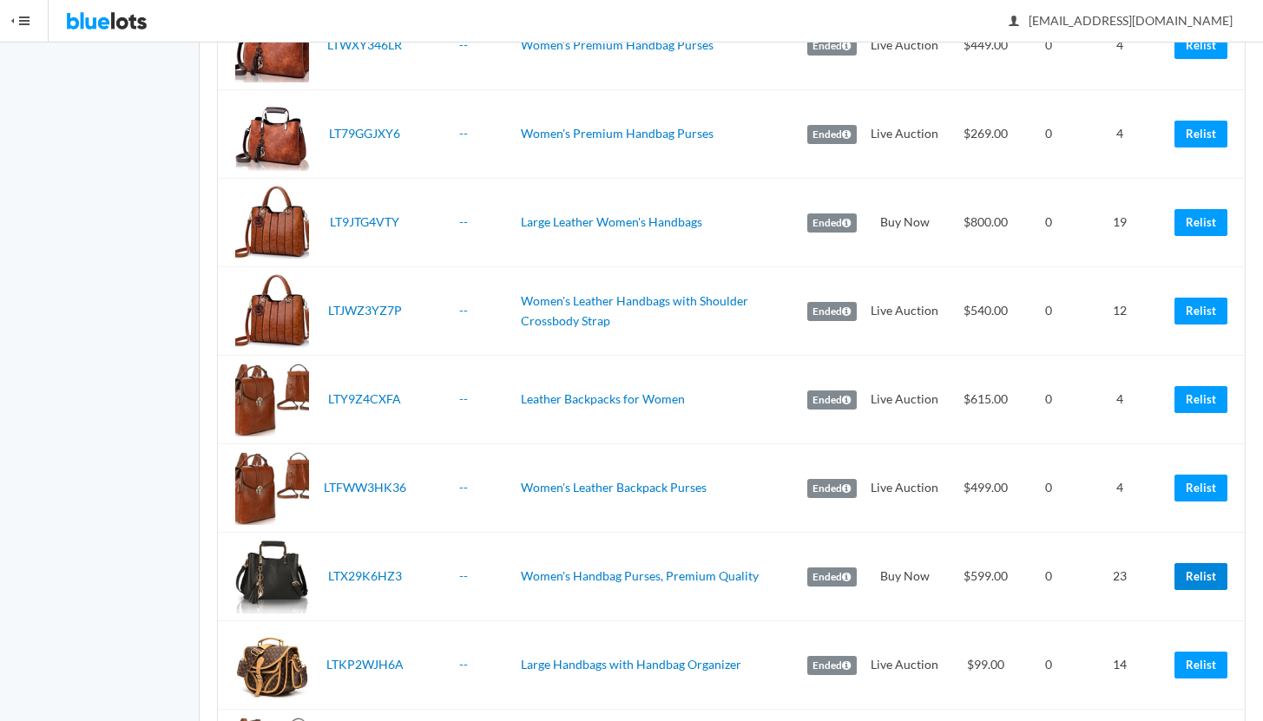
click at [1207, 567] on link "Relist" at bounding box center [1200, 576] width 53 height 27
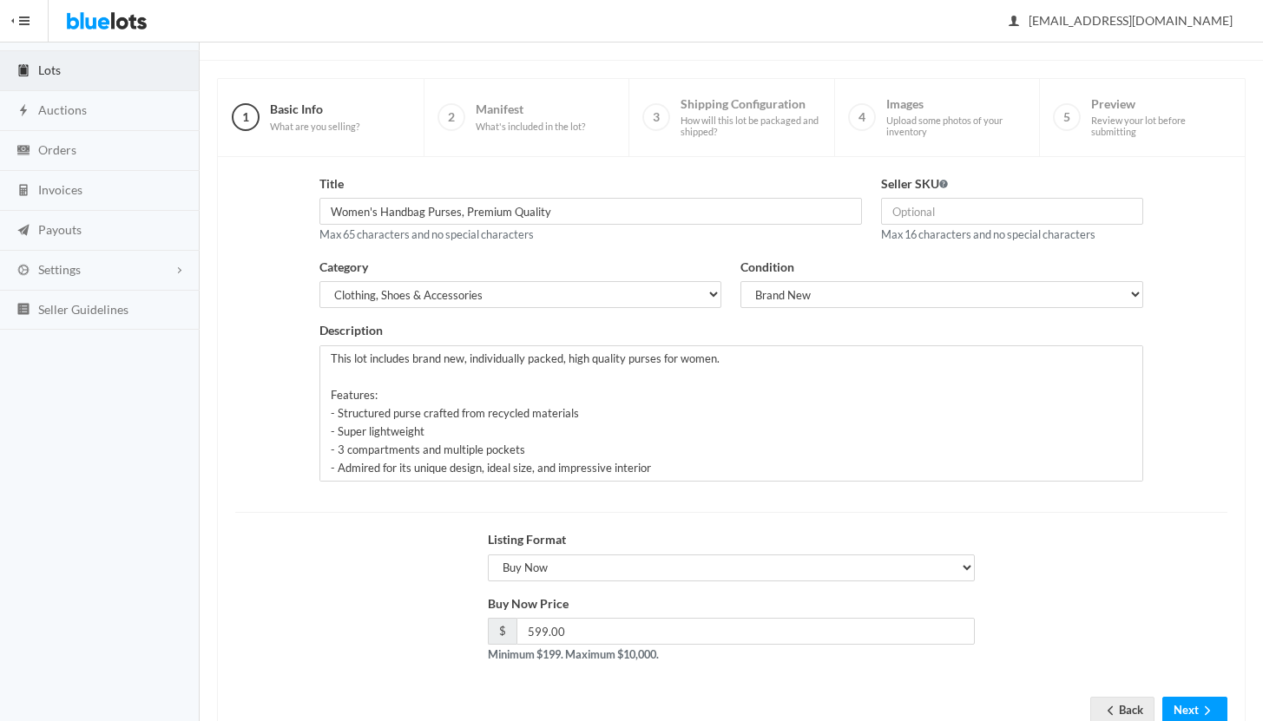
scroll to position [148, 0]
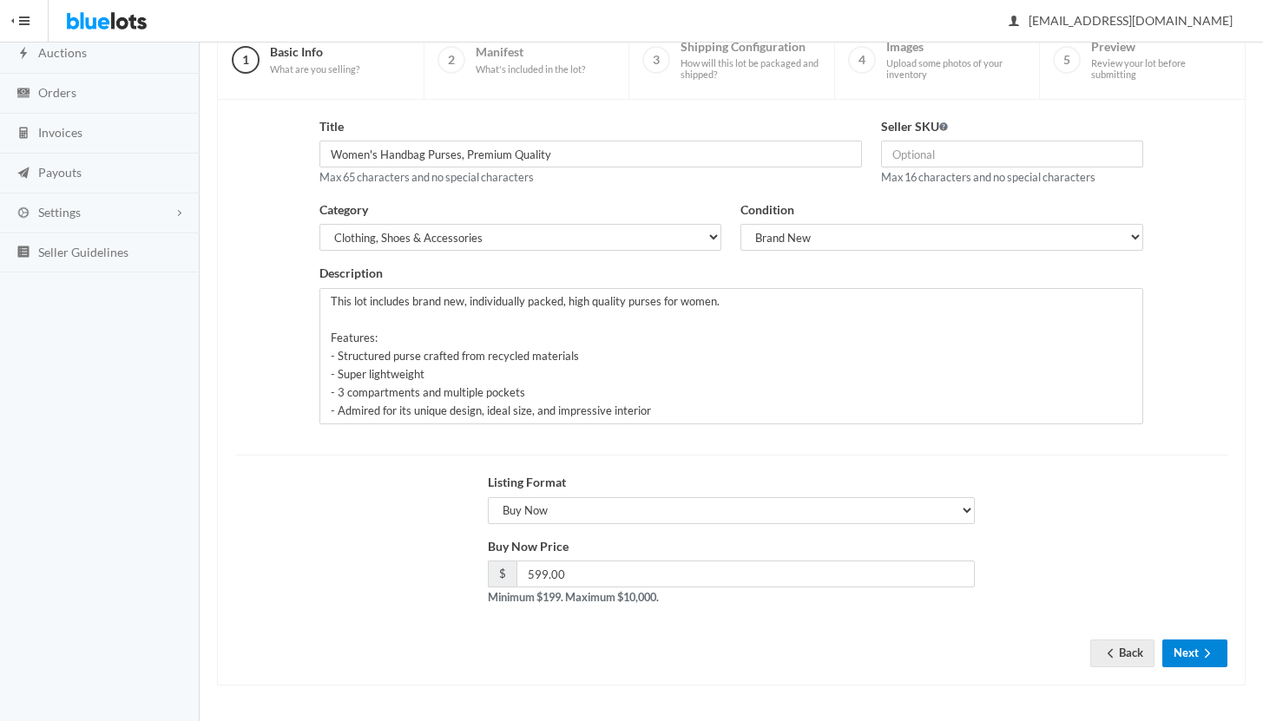
click at [1201, 649] on icon "arrow forward" at bounding box center [1206, 653] width 17 height 14
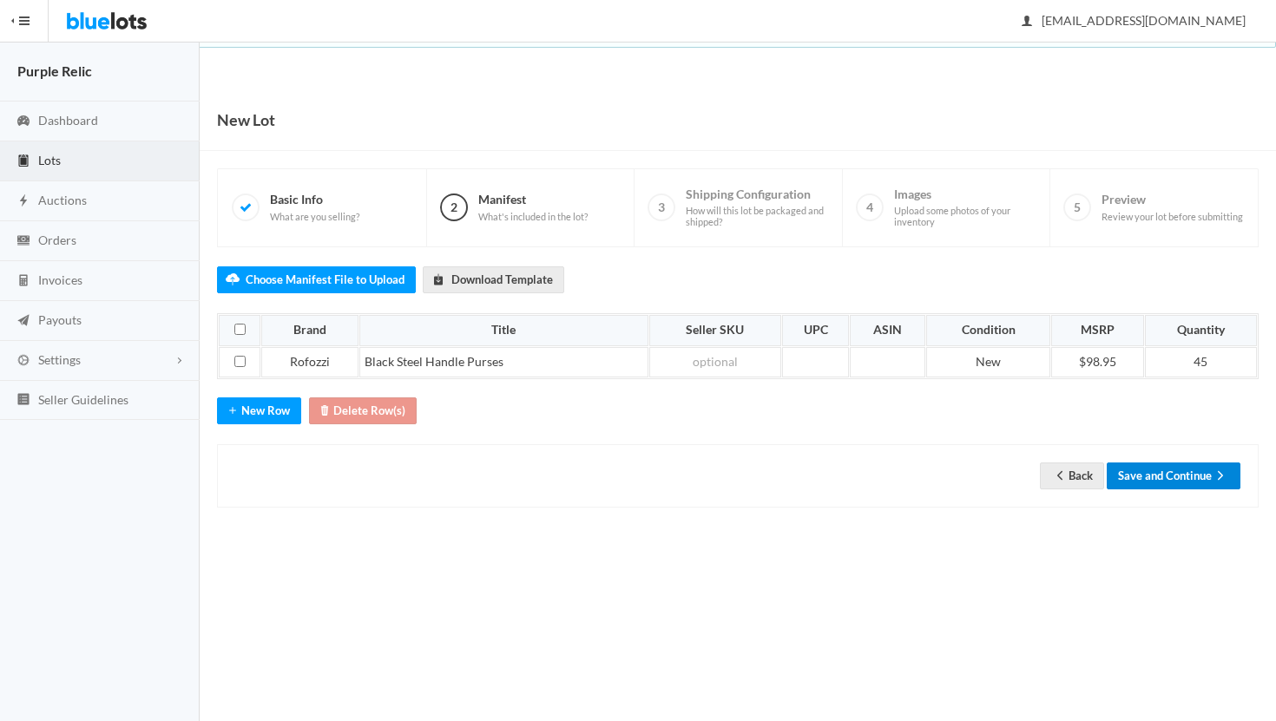
click at [1167, 476] on button "Save and Continue" at bounding box center [1173, 475] width 134 height 27
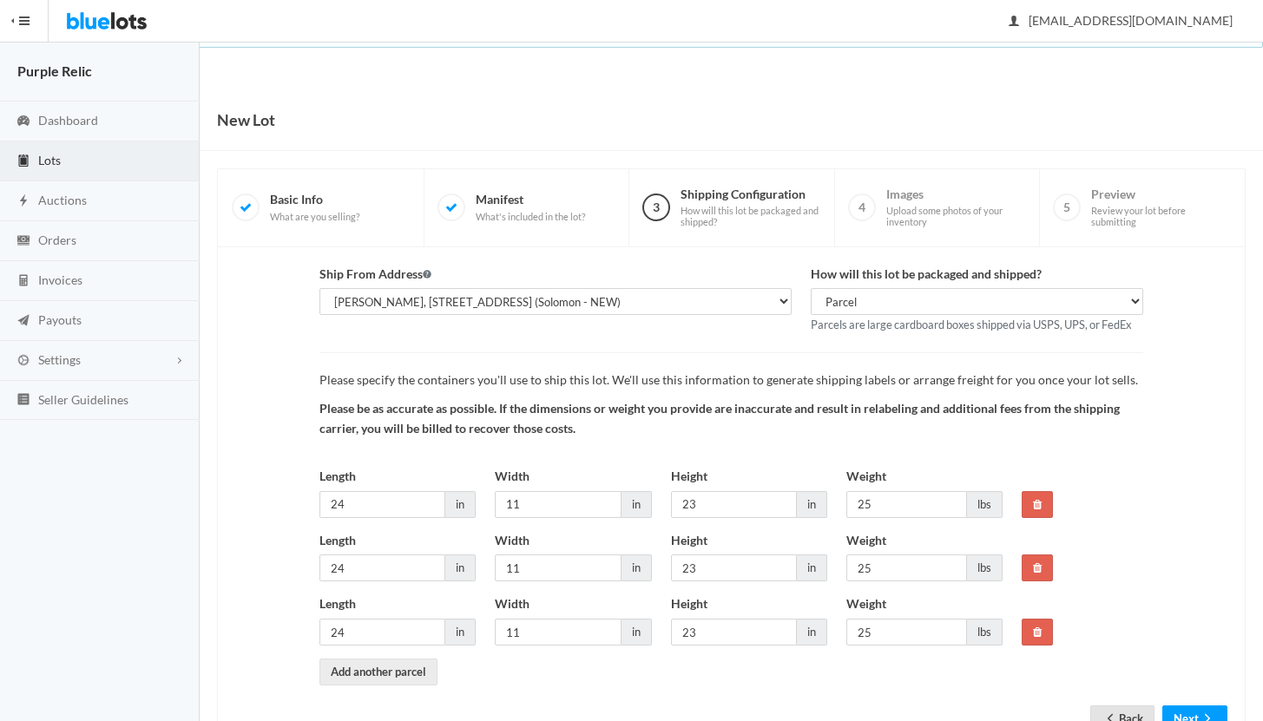
click at [1121, 718] on link "Back" at bounding box center [1122, 718] width 64 height 27
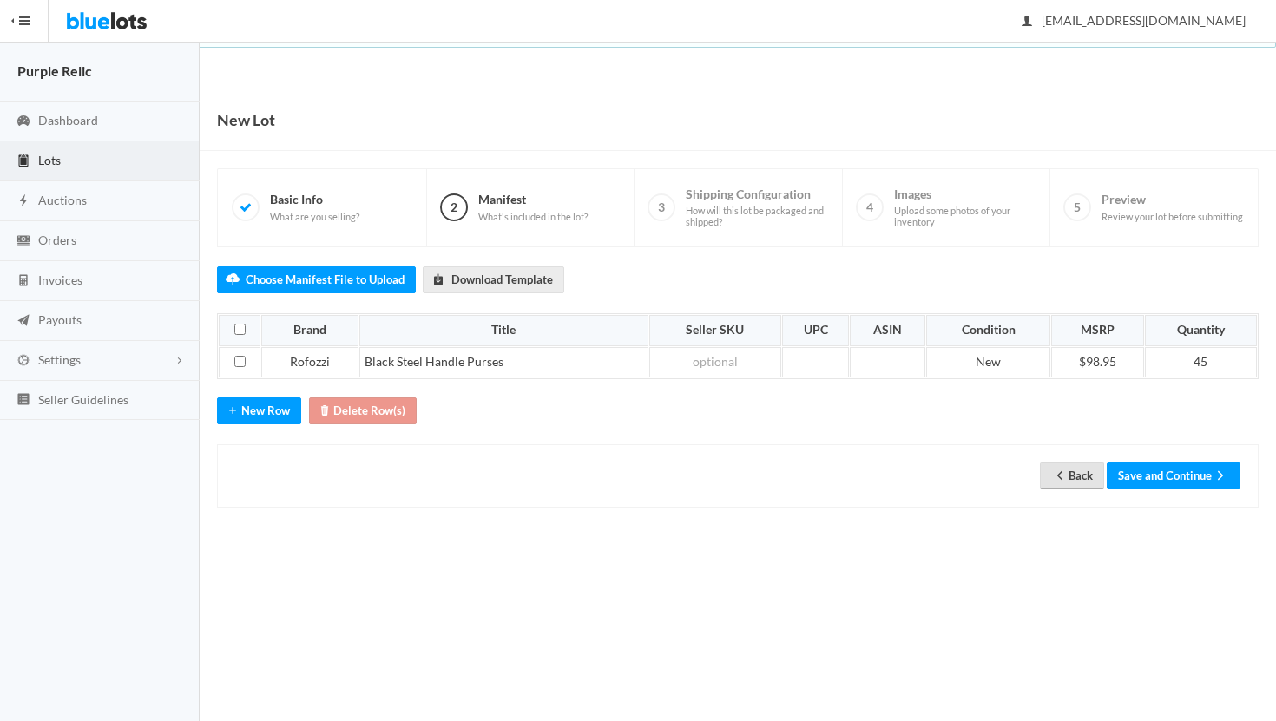
click at [1075, 475] on link "Back" at bounding box center [1072, 475] width 64 height 27
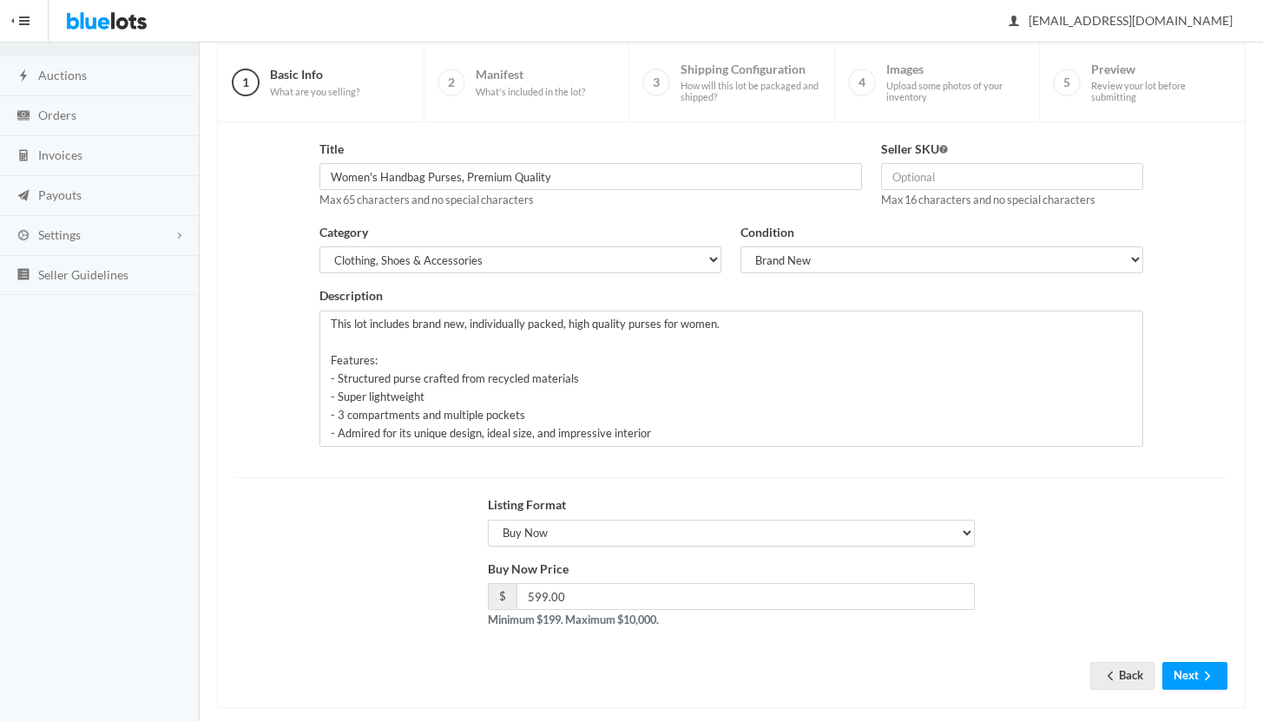
scroll to position [148, 0]
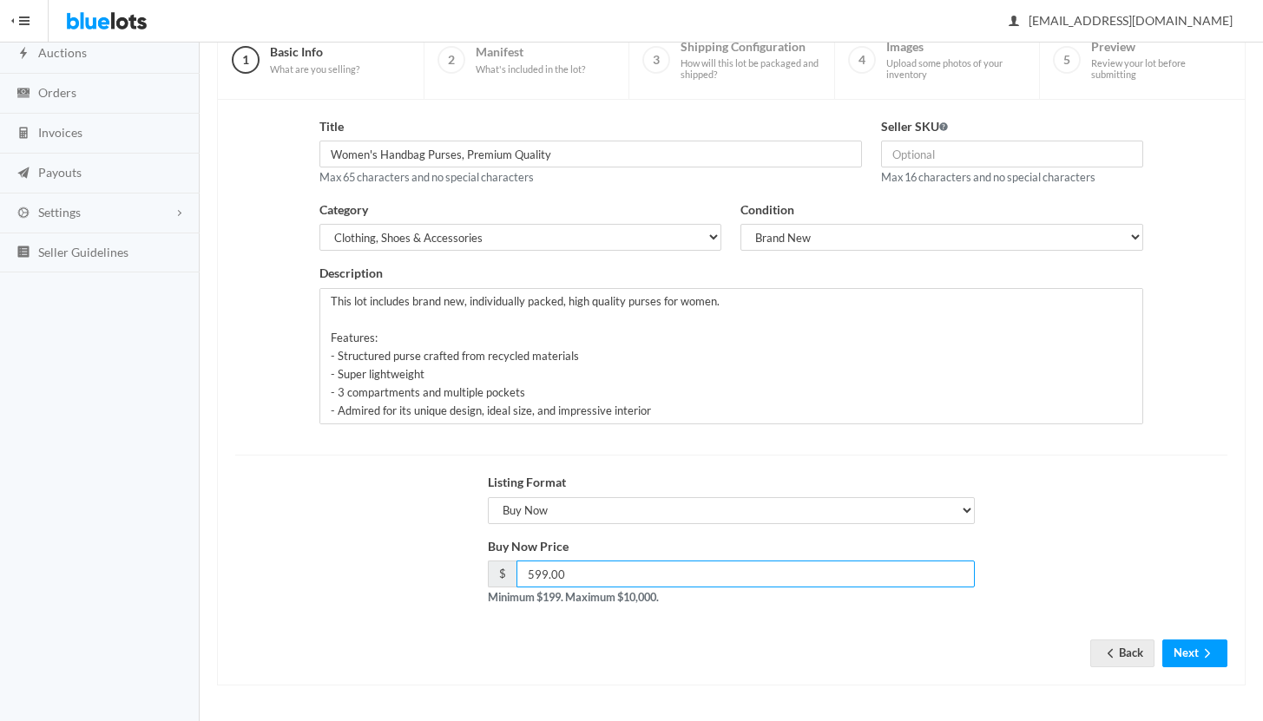
click at [529, 569] on input "599.00" at bounding box center [745, 574] width 458 height 27
type input "399.00"
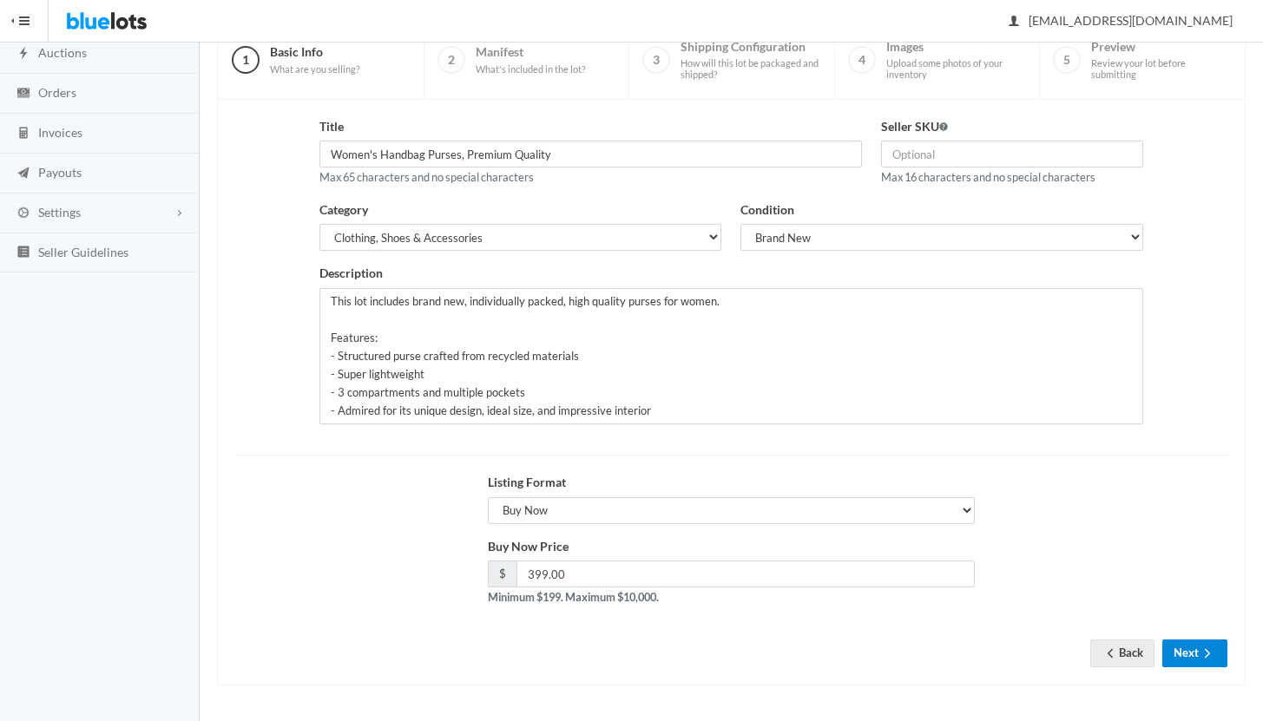
click at [1192, 649] on button "Next" at bounding box center [1194, 653] width 65 height 27
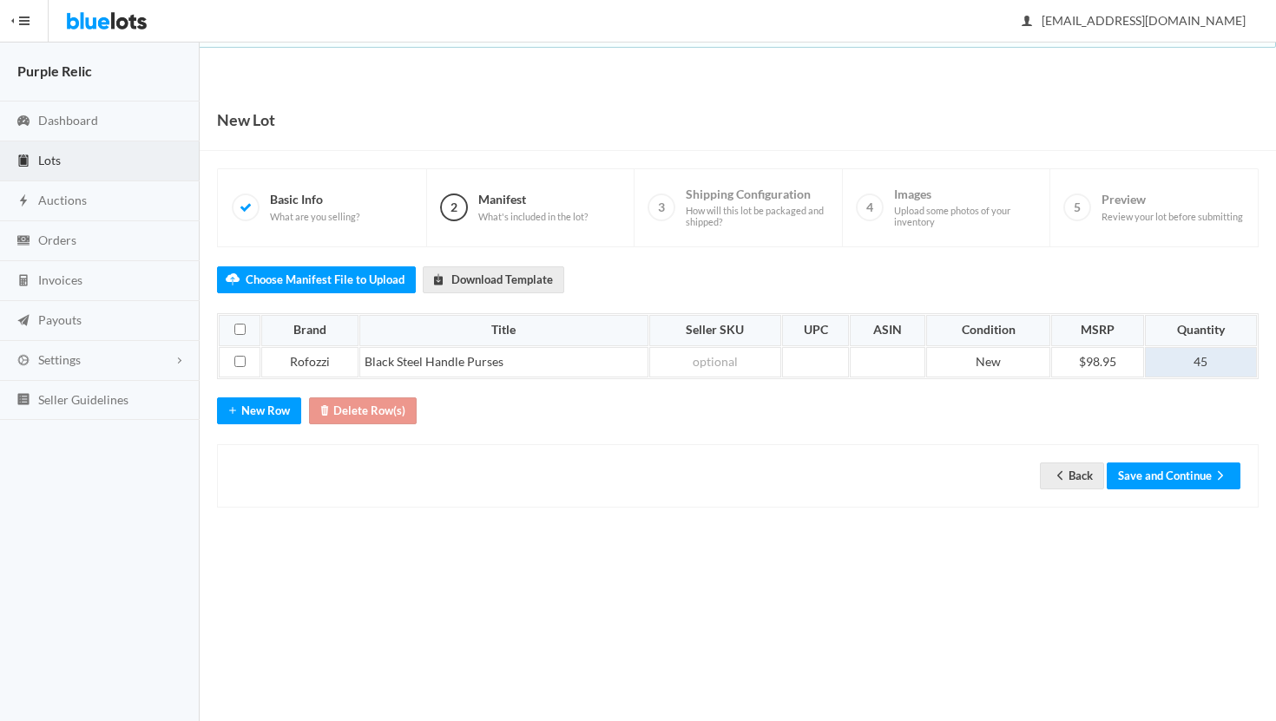
click at [1212, 364] on td "45" at bounding box center [1201, 362] width 112 height 31
click at [1168, 473] on button "Save and Continue" at bounding box center [1173, 475] width 134 height 27
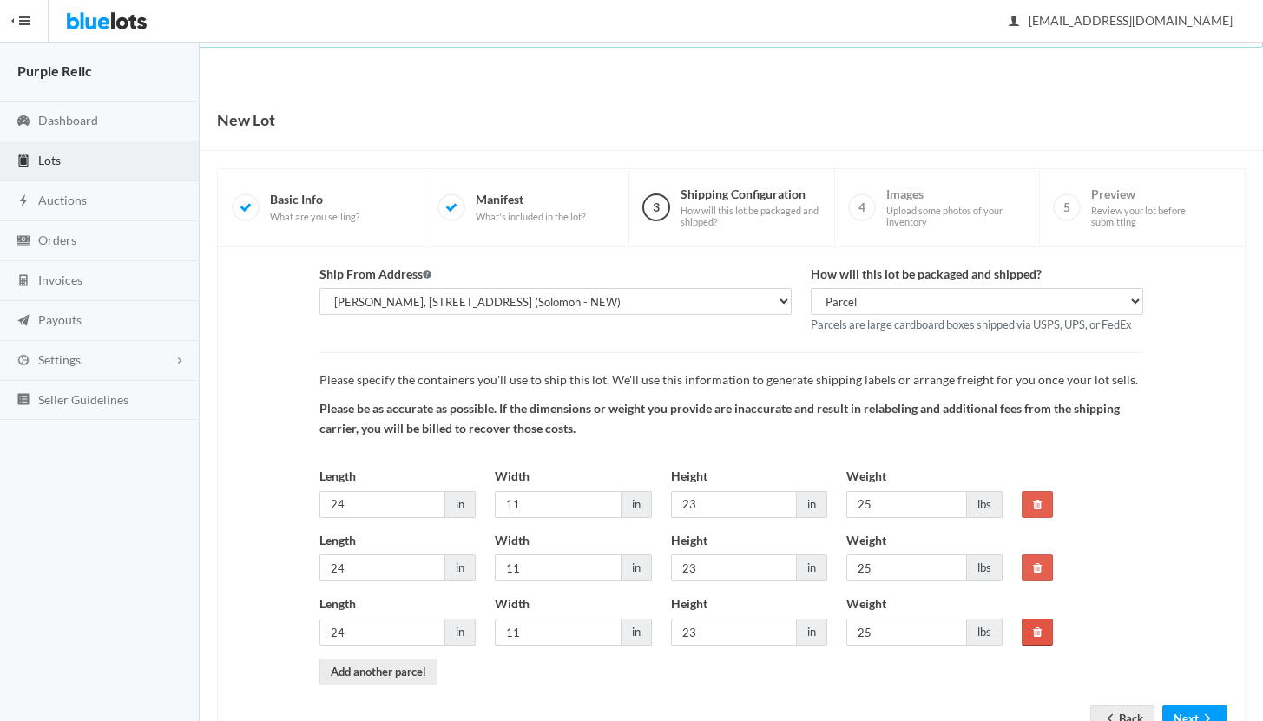
click at [1040, 635] on icon at bounding box center [1037, 631] width 9 height 11
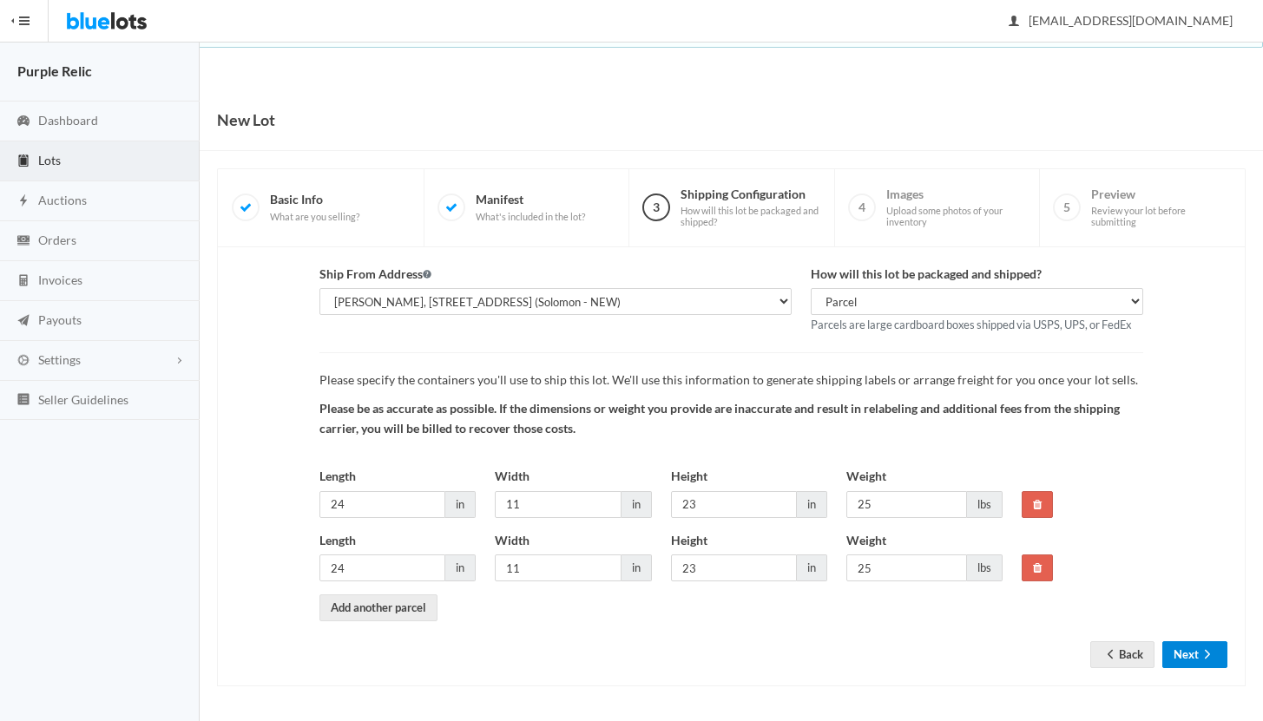
click at [1183, 647] on button "Next" at bounding box center [1194, 654] width 65 height 27
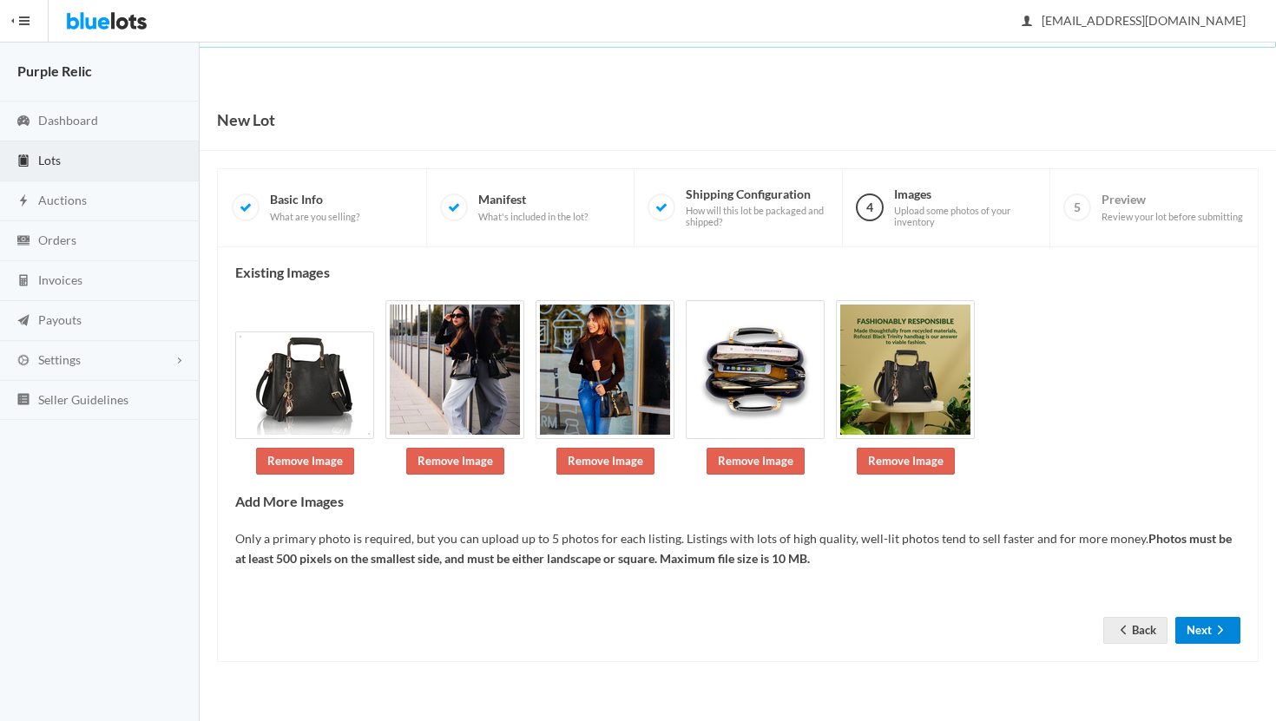
click at [1201, 626] on button "Next" at bounding box center [1207, 630] width 65 height 27
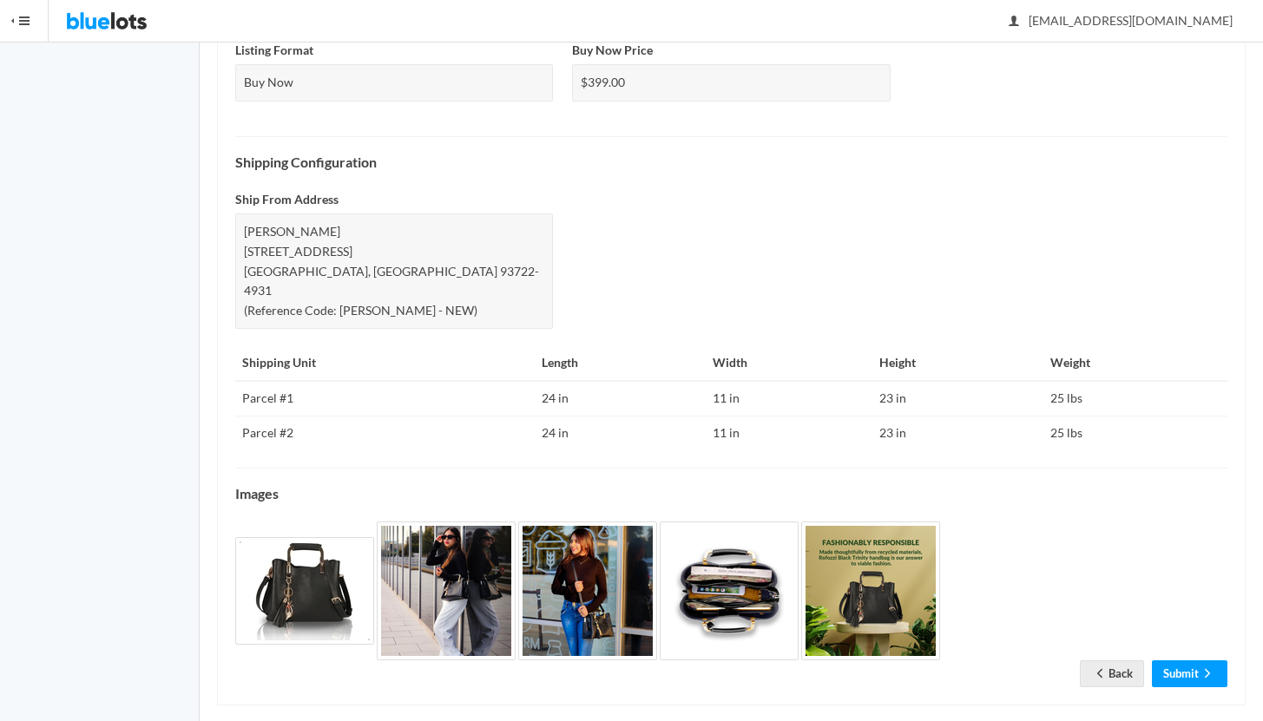
scroll to position [634, 0]
click at [1190, 659] on link "Submit" at bounding box center [1188, 672] width 75 height 27
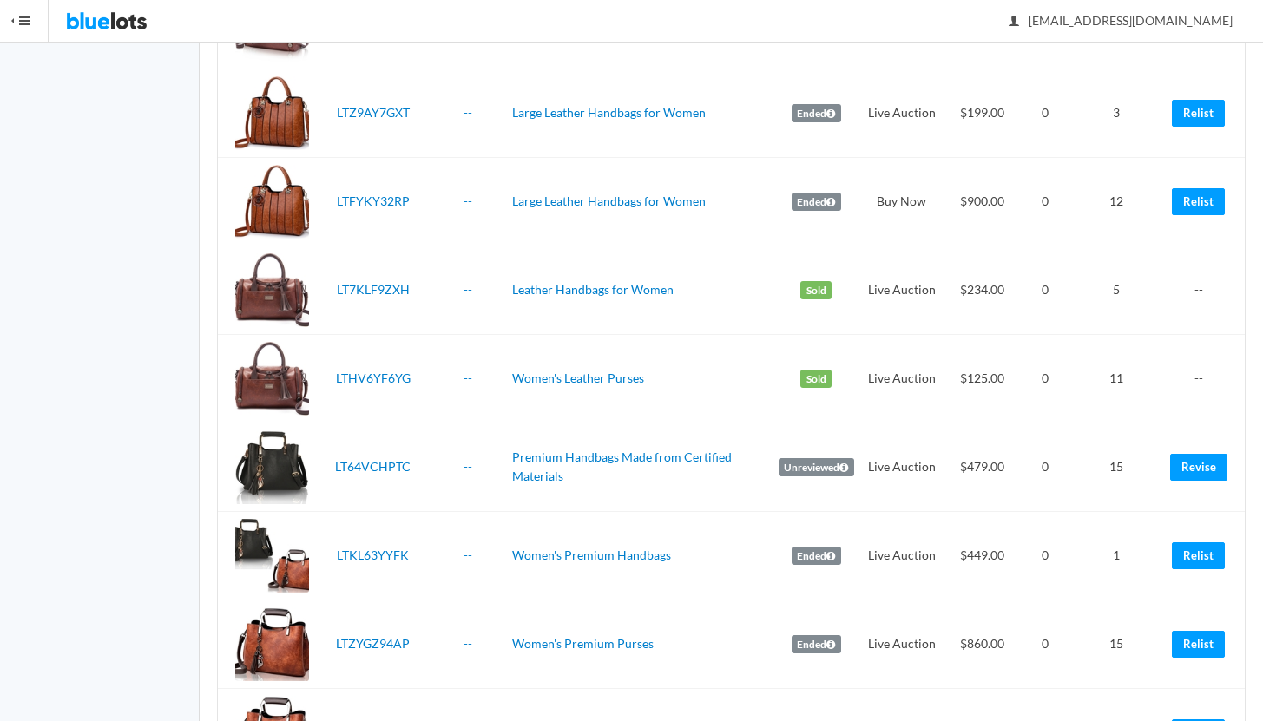
scroll to position [669, 0]
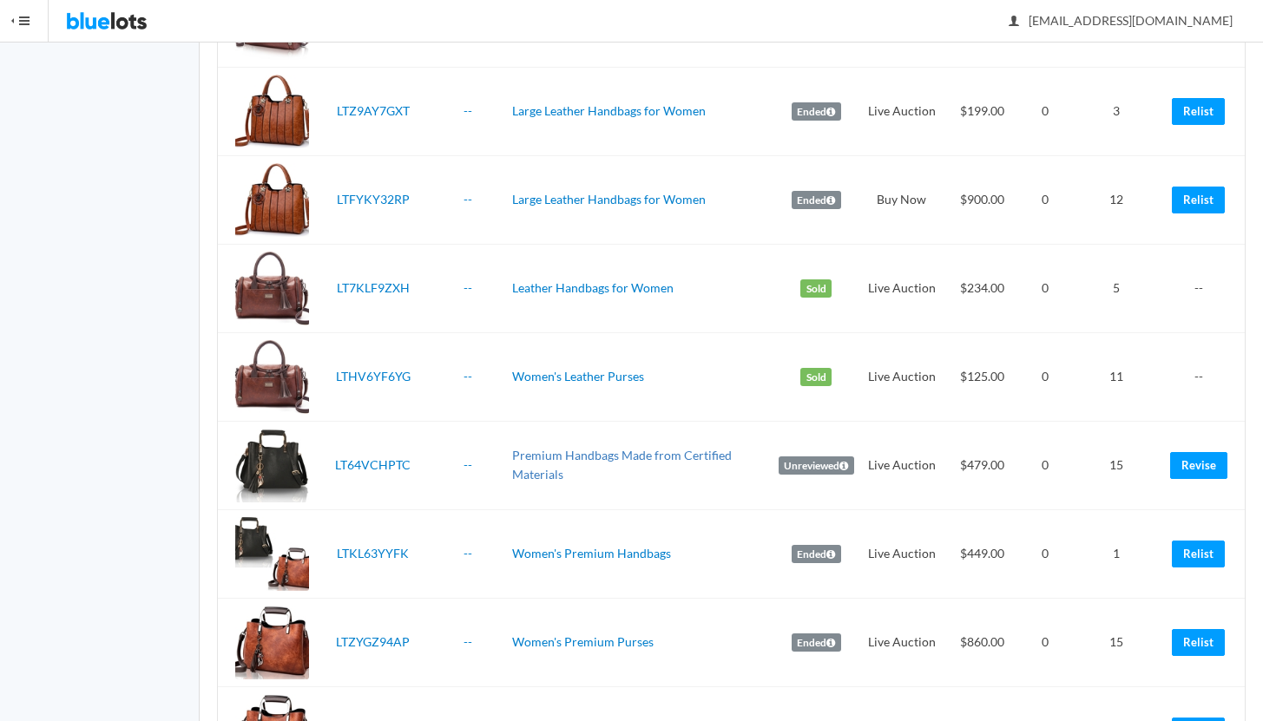
click at [639, 455] on link "Premium Handbags Made from Certified Materials" at bounding box center [622, 465] width 220 height 35
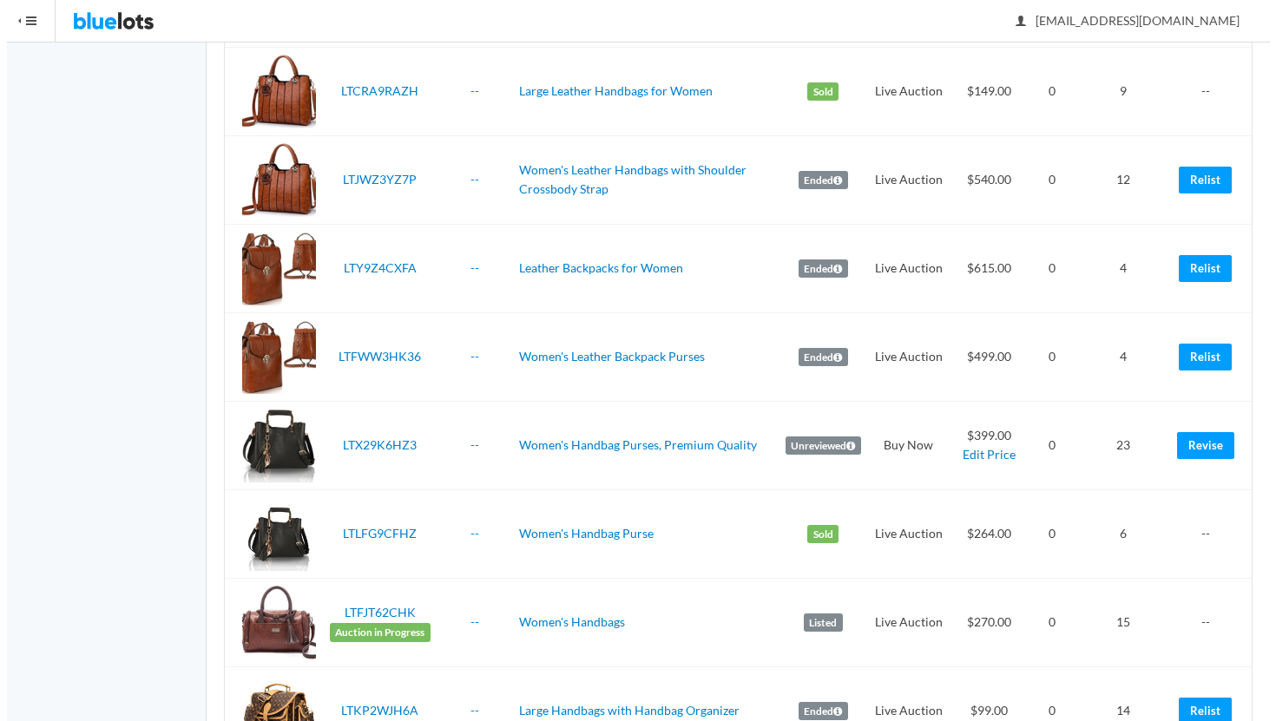
scroll to position [1932, 0]
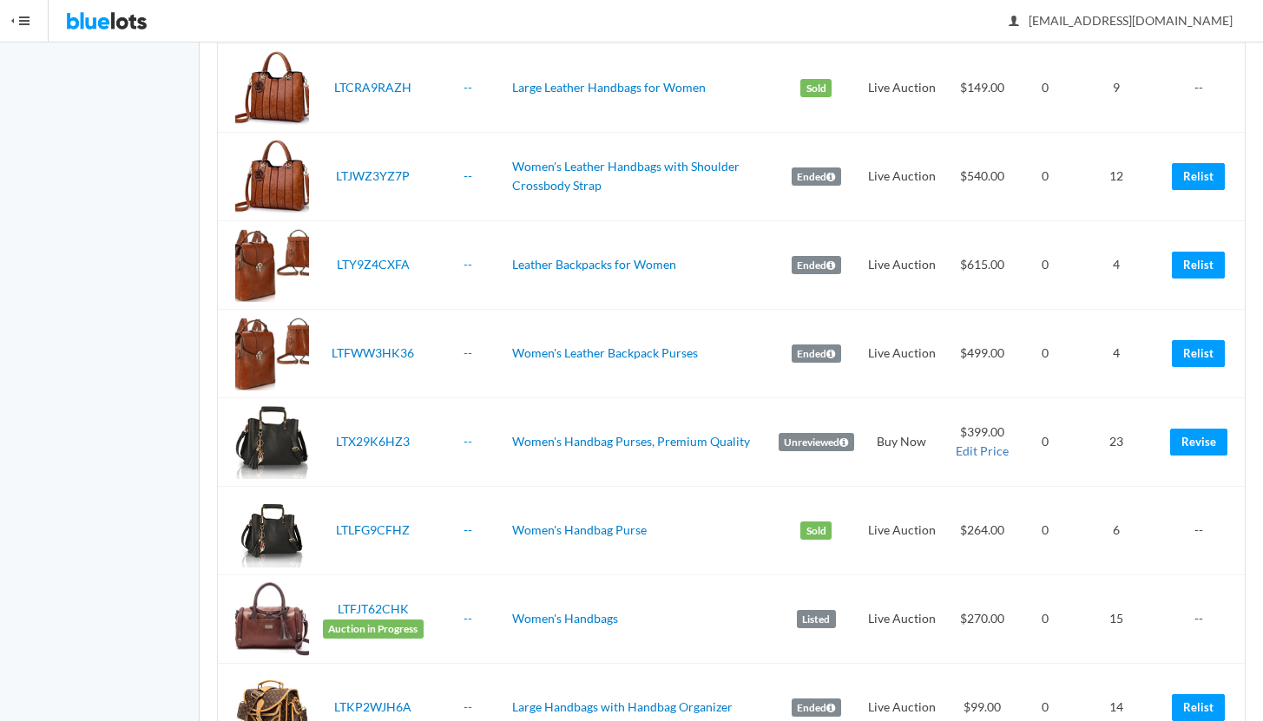
click at [974, 450] on link "Edit Price" at bounding box center [981, 450] width 53 height 15
type input "LTX29K6HZ3"
type input "Women's Handbag Purses, Premium Quality"
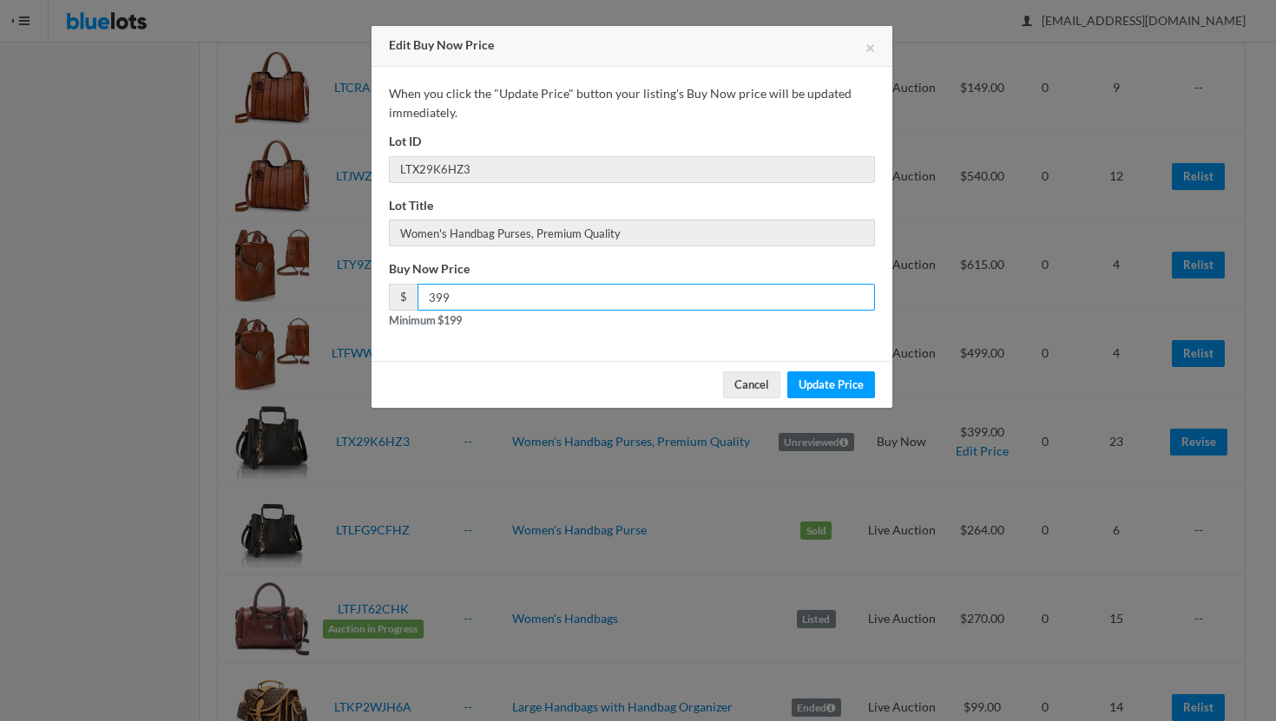
drag, startPoint x: 440, startPoint y: 297, endPoint x: 418, endPoint y: 296, distance: 21.7
click at [418, 296] on input "399" at bounding box center [645, 297] width 457 height 27
type input "479"
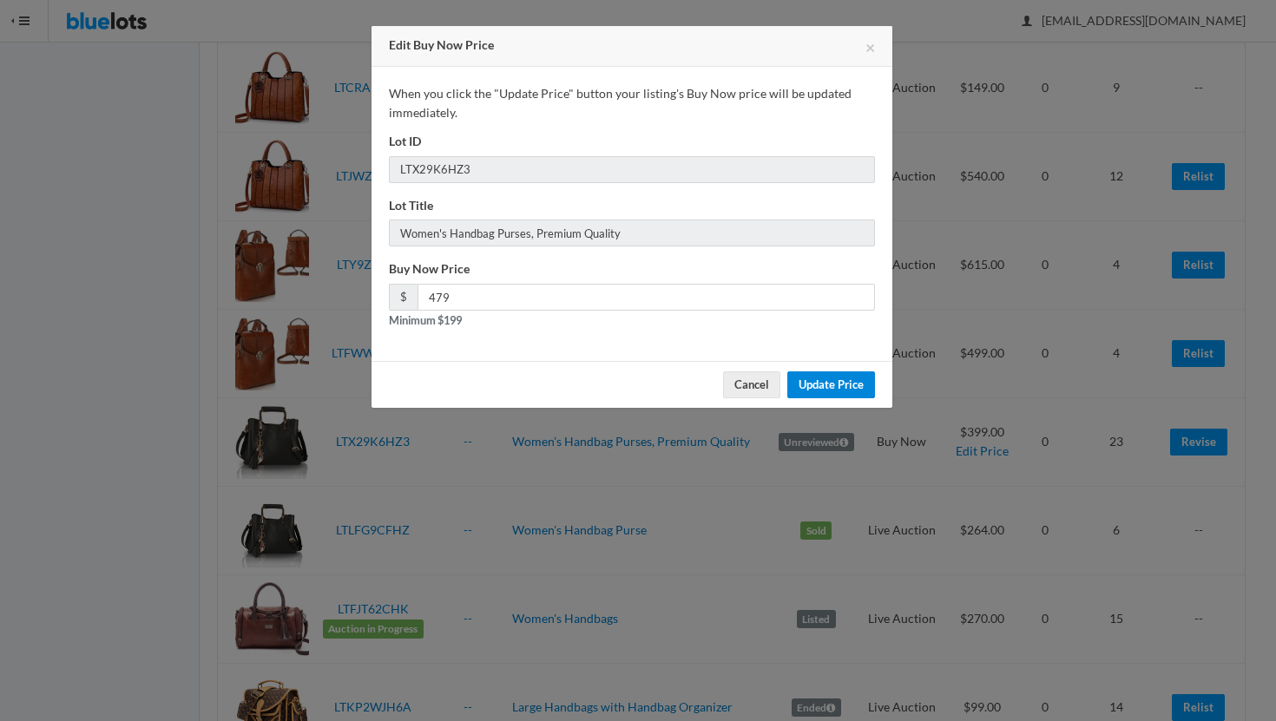
click at [814, 384] on input "Update Price" at bounding box center [831, 384] width 88 height 27
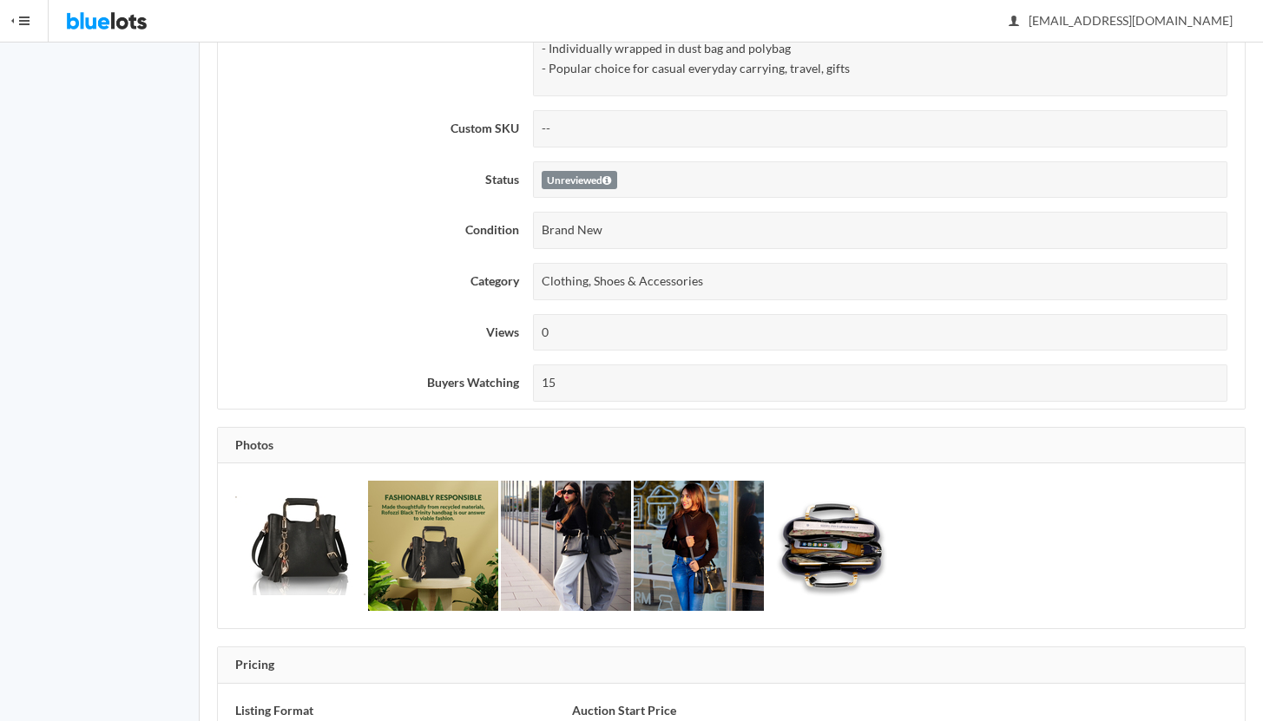
scroll to position [431, 0]
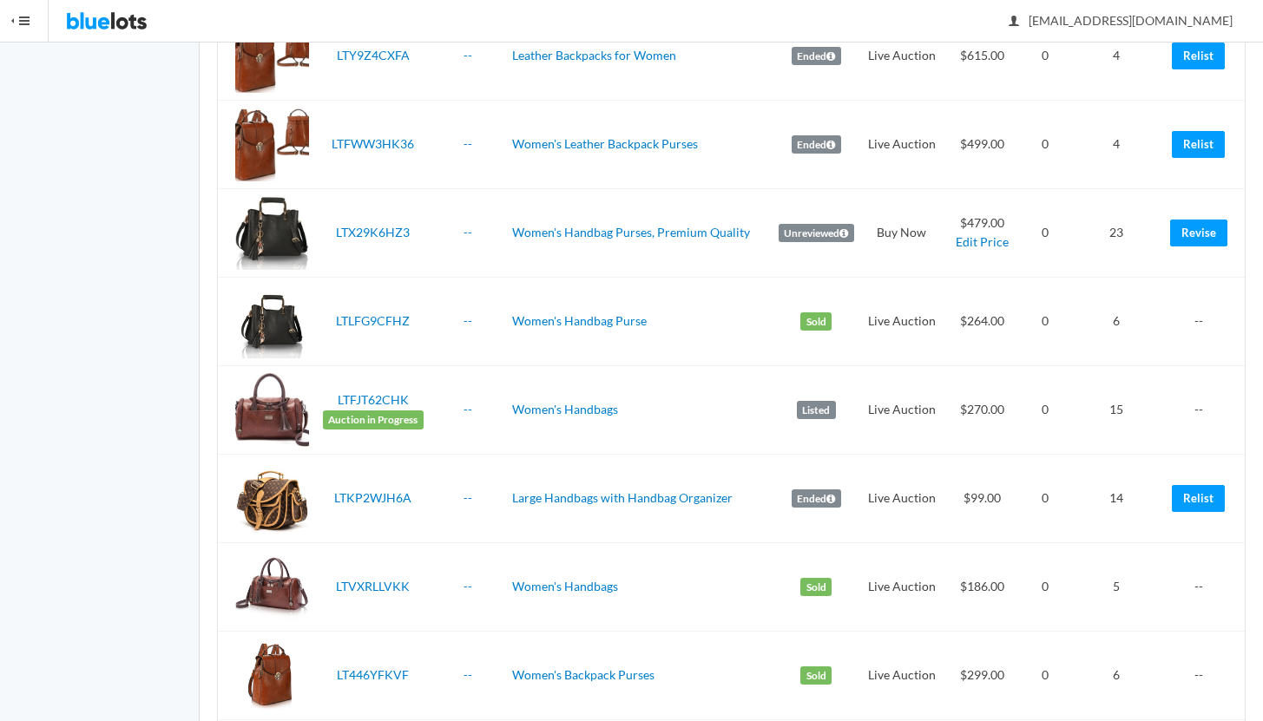
scroll to position [2139, 0]
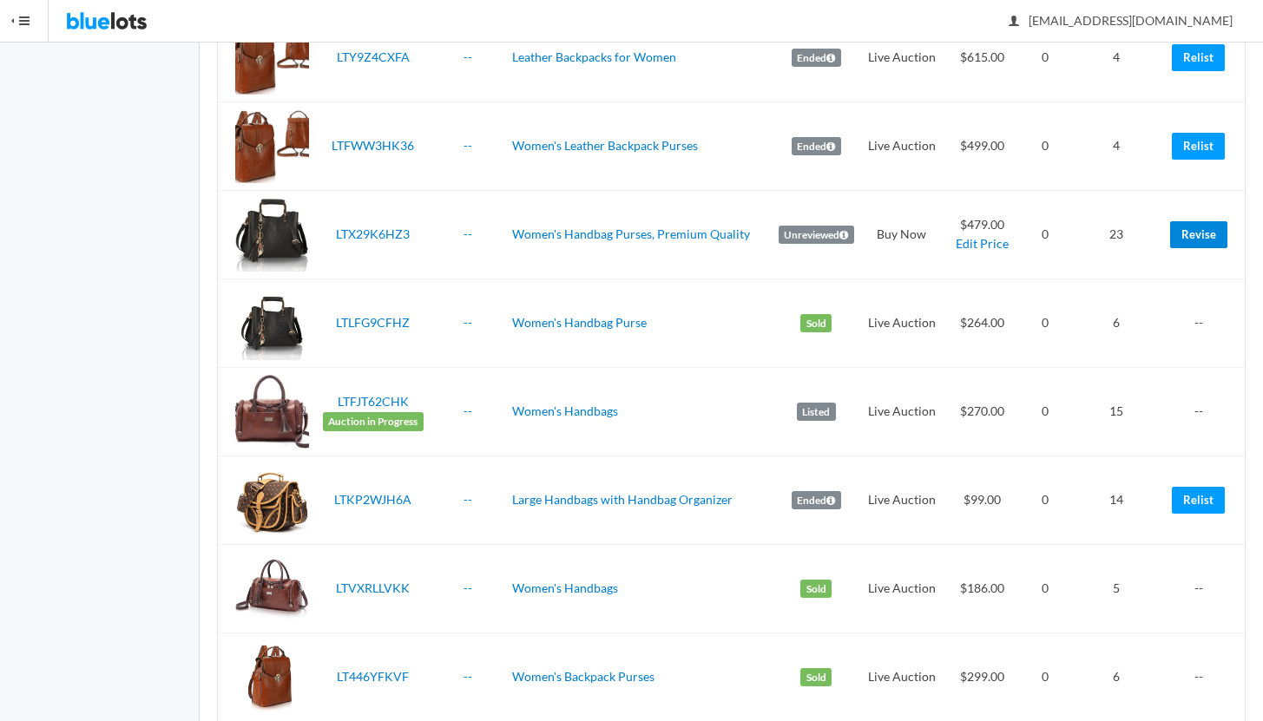
click at [1188, 233] on link "Revise" at bounding box center [1198, 234] width 57 height 27
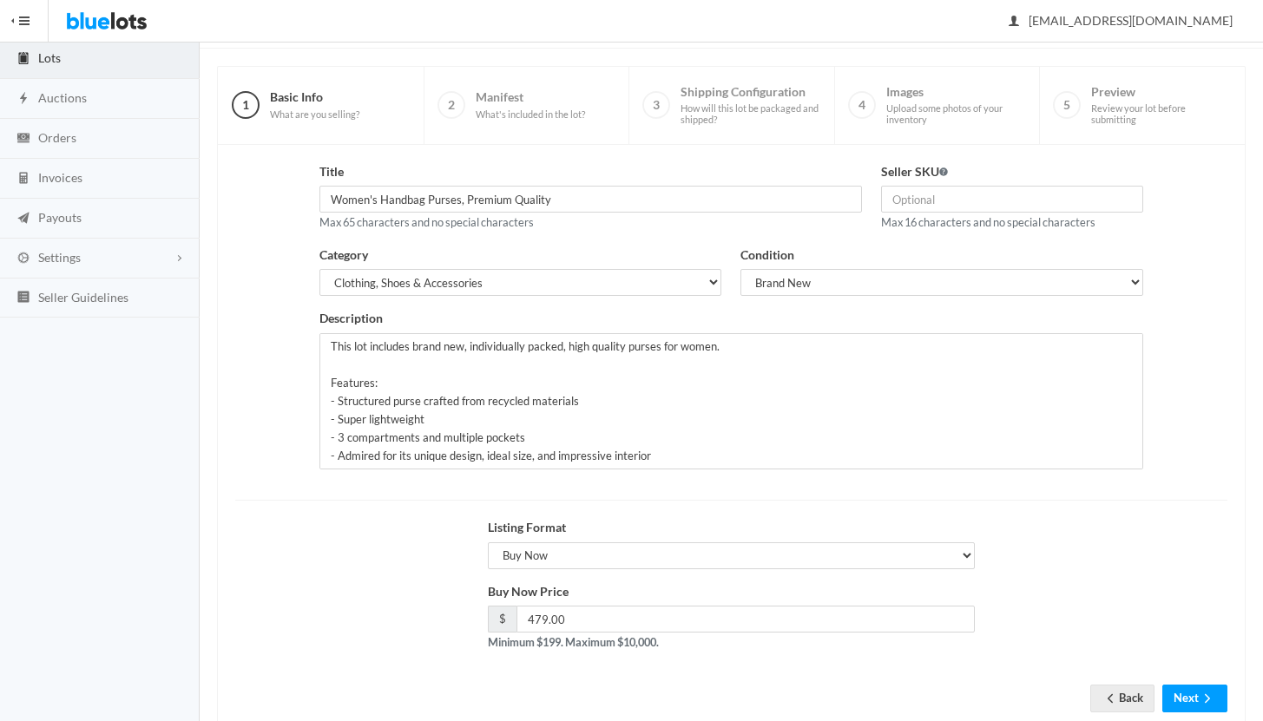
scroll to position [148, 0]
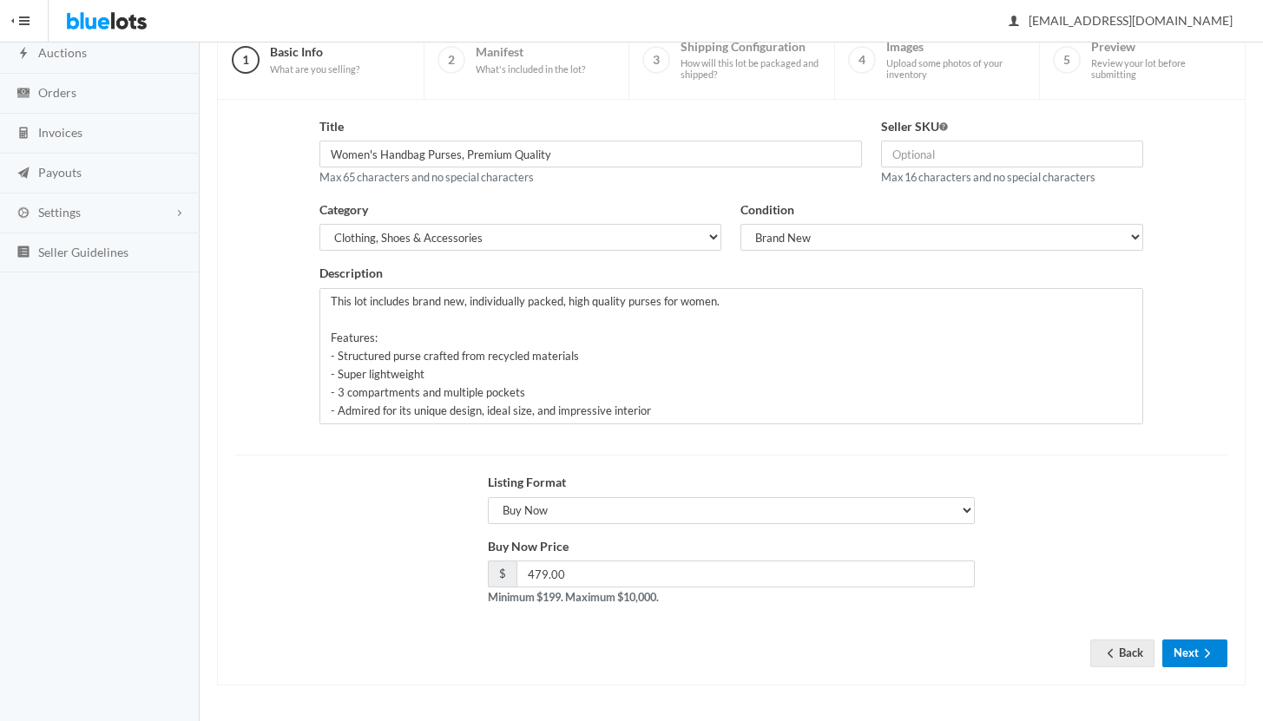
click at [1184, 650] on button "Next" at bounding box center [1194, 653] width 65 height 27
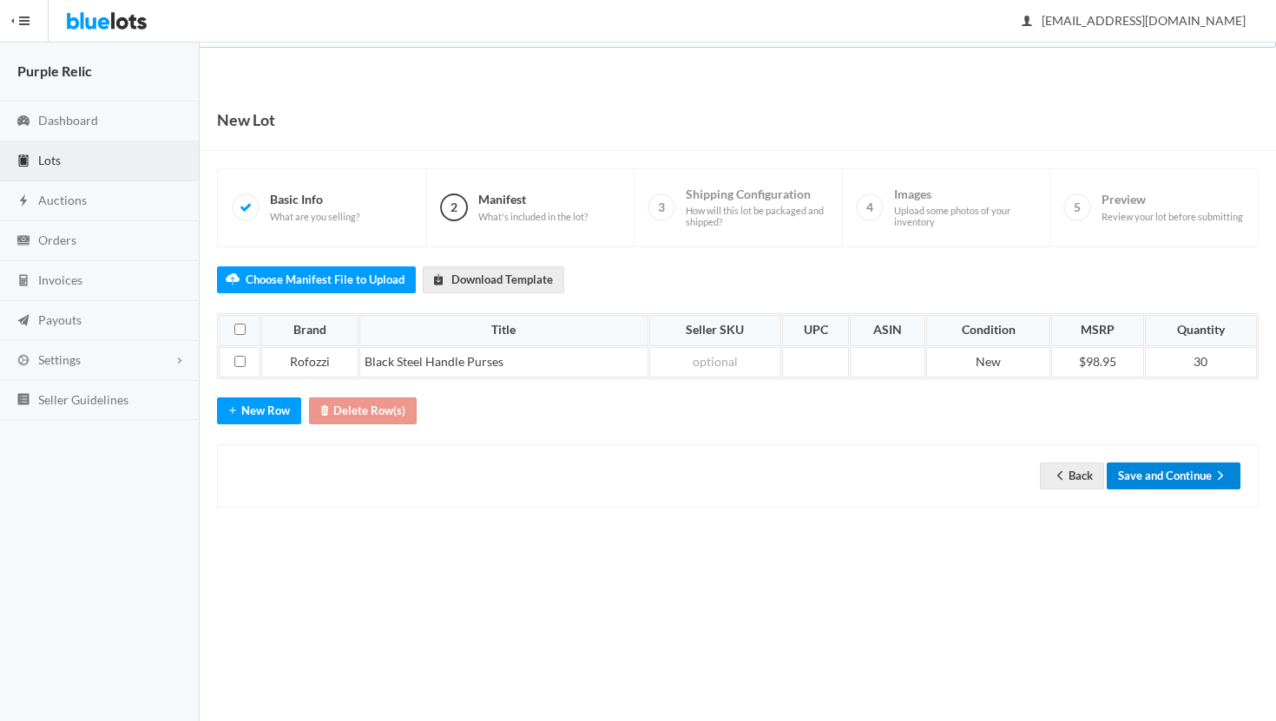
click at [1171, 470] on button "Save and Continue" at bounding box center [1173, 475] width 134 height 27
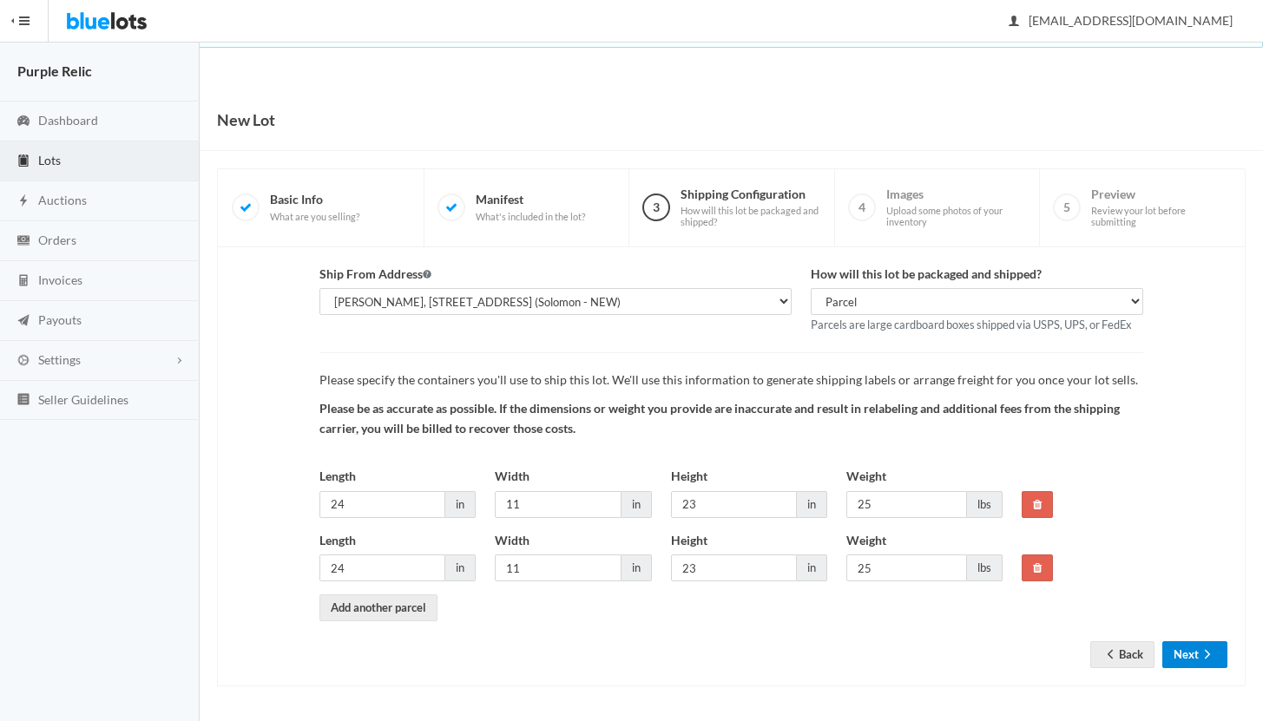
click at [1186, 652] on button "Next" at bounding box center [1194, 654] width 65 height 27
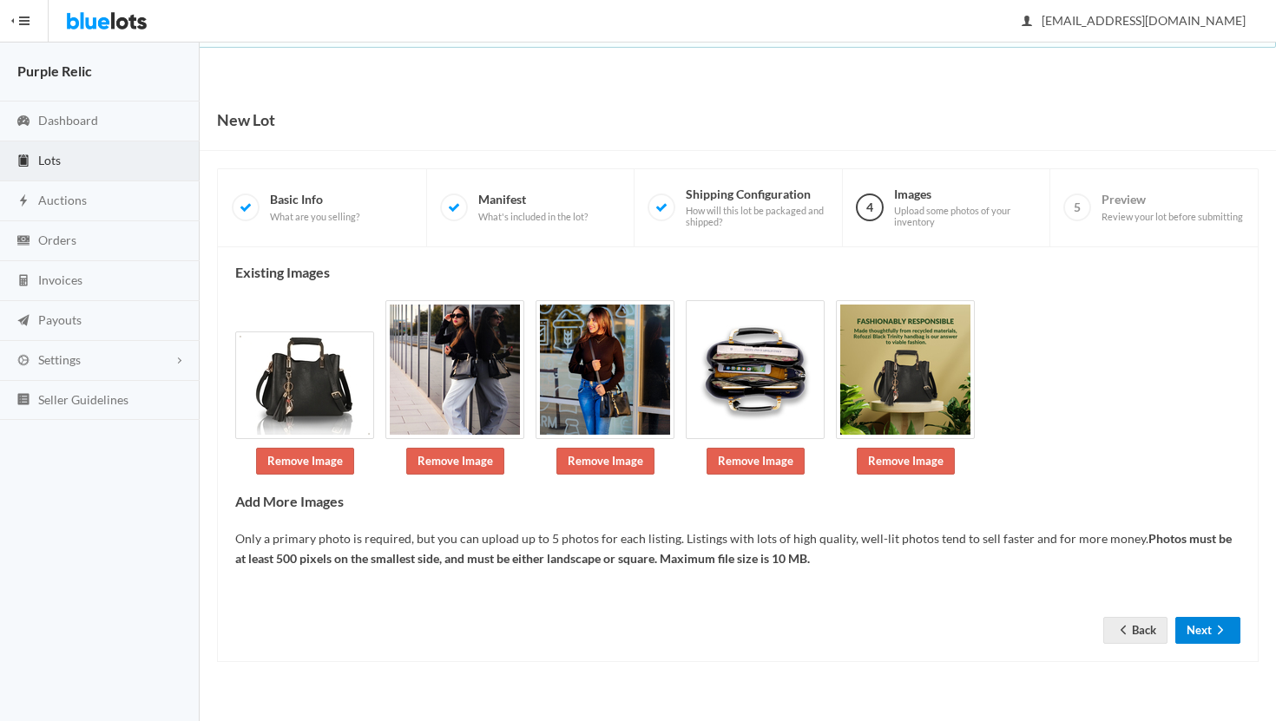
click at [1191, 629] on button "Next" at bounding box center [1207, 630] width 65 height 27
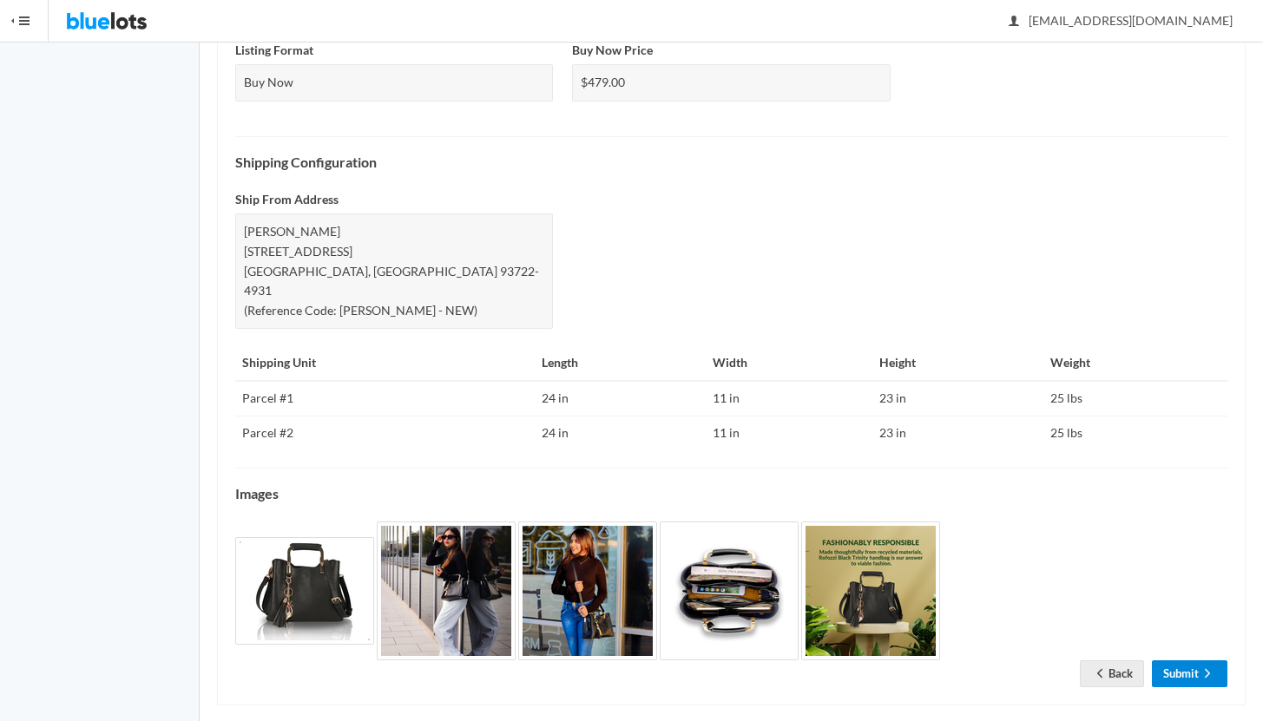
scroll to position [634, 0]
click at [1185, 659] on link "Submit" at bounding box center [1188, 672] width 75 height 27
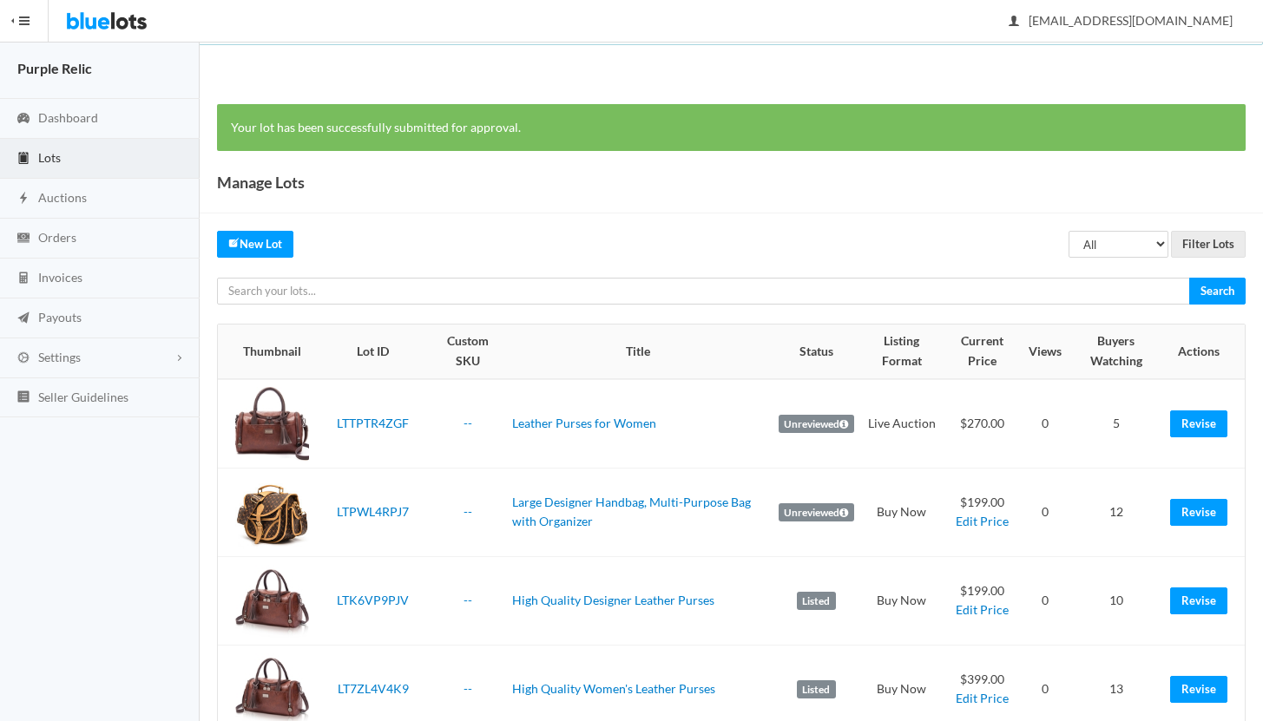
scroll to position [3, 0]
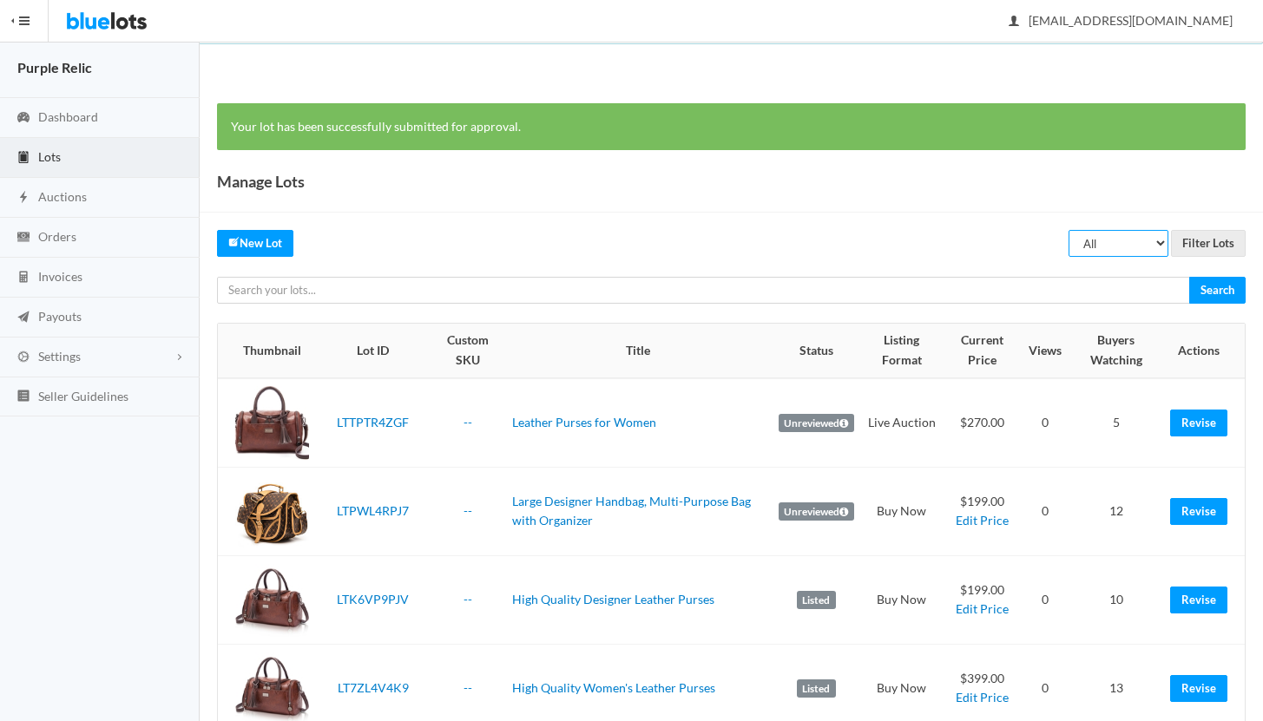
click at [1088, 246] on select "All Draft Unreviewed Rejected Scheduled Listed Sold Ended" at bounding box center [1118, 243] width 100 height 27
select select "ended"
click at [1069, 230] on select "All Draft Unreviewed Rejected Scheduled Listed Sold Ended" at bounding box center [1118, 243] width 100 height 27
click at [1215, 246] on input "Filter Lots" at bounding box center [1208, 243] width 75 height 27
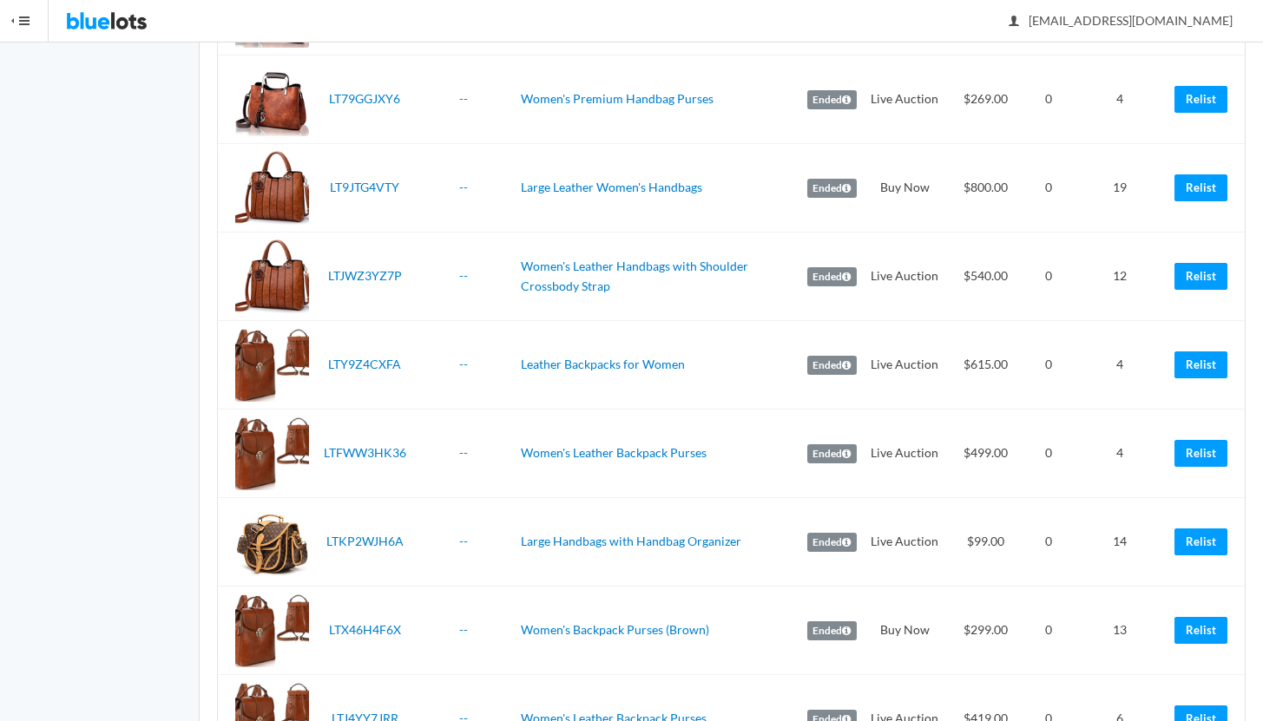
scroll to position [705, 0]
click at [1196, 543] on link "Relist" at bounding box center [1200, 541] width 53 height 27
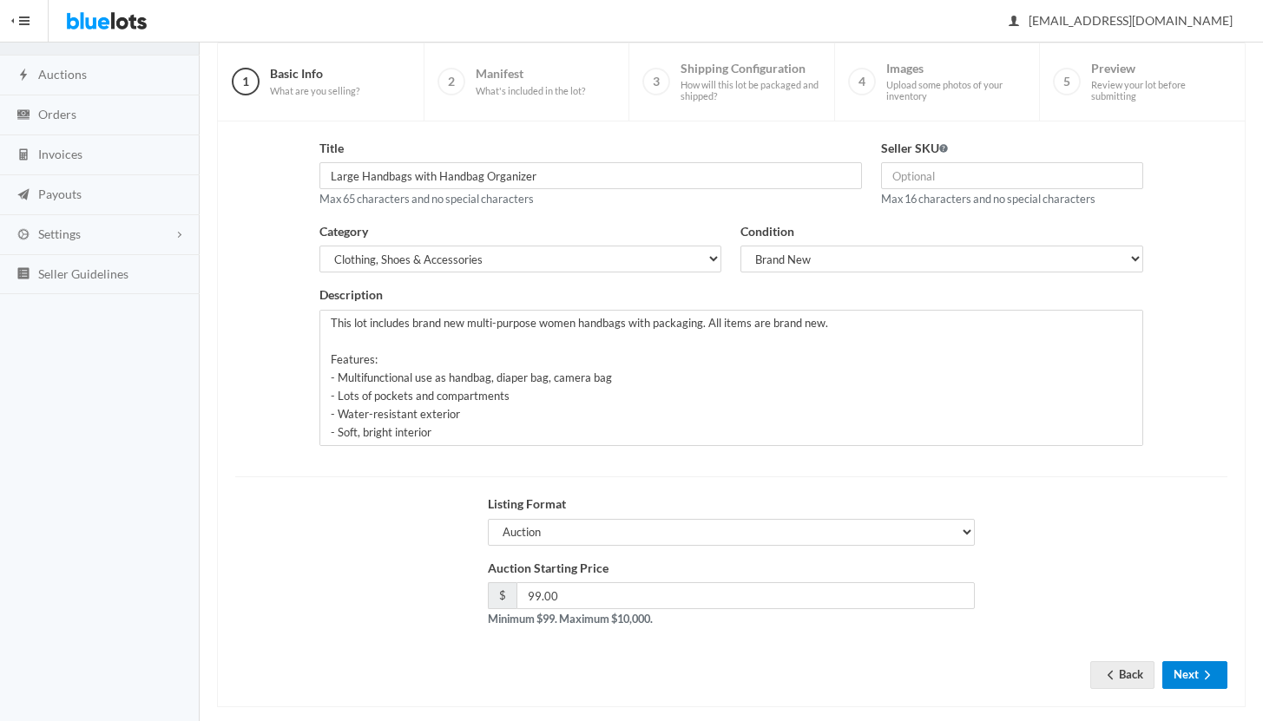
scroll to position [148, 0]
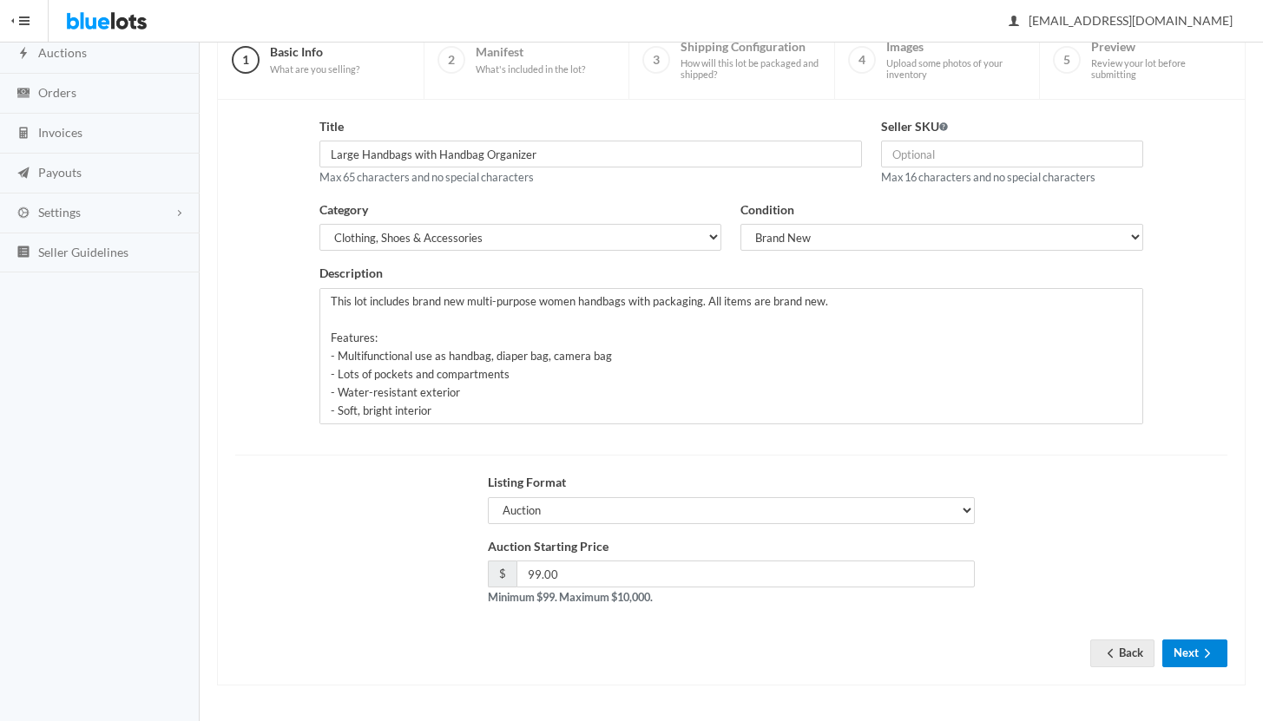
click at [1204, 656] on icon "arrow forward" at bounding box center [1206, 653] width 17 height 14
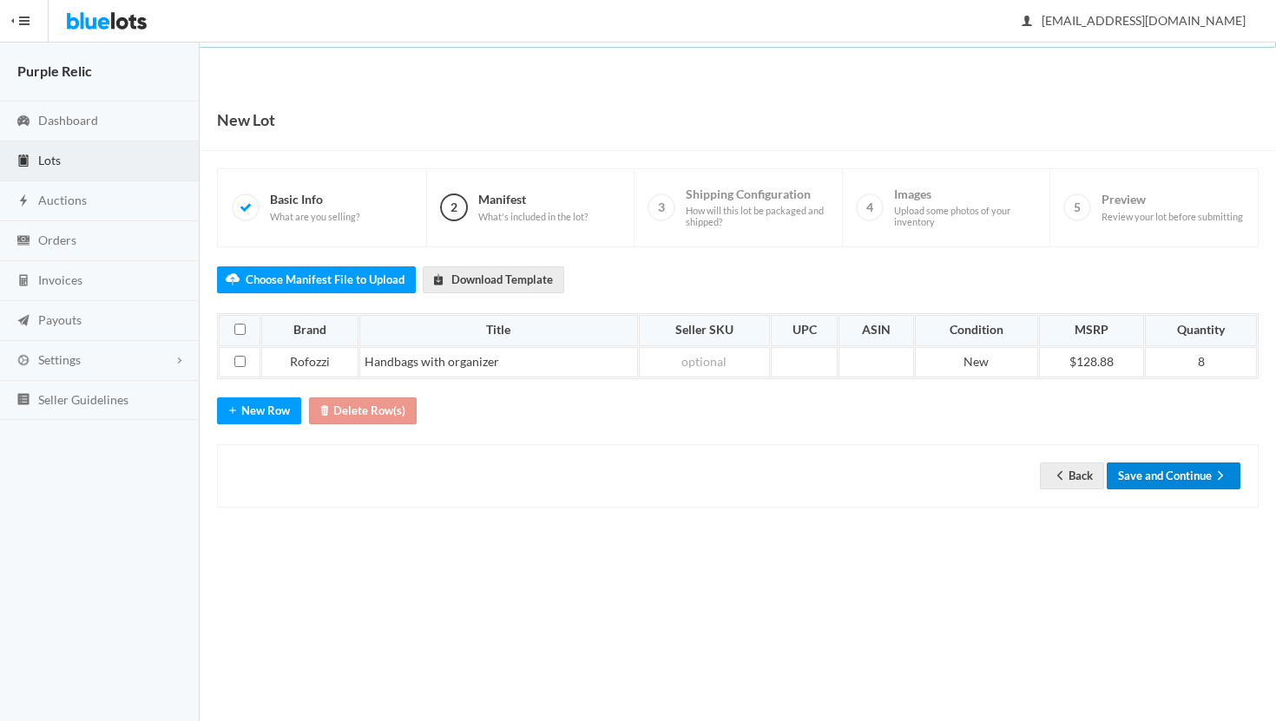
click at [1184, 481] on button "Save and Continue" at bounding box center [1173, 475] width 134 height 27
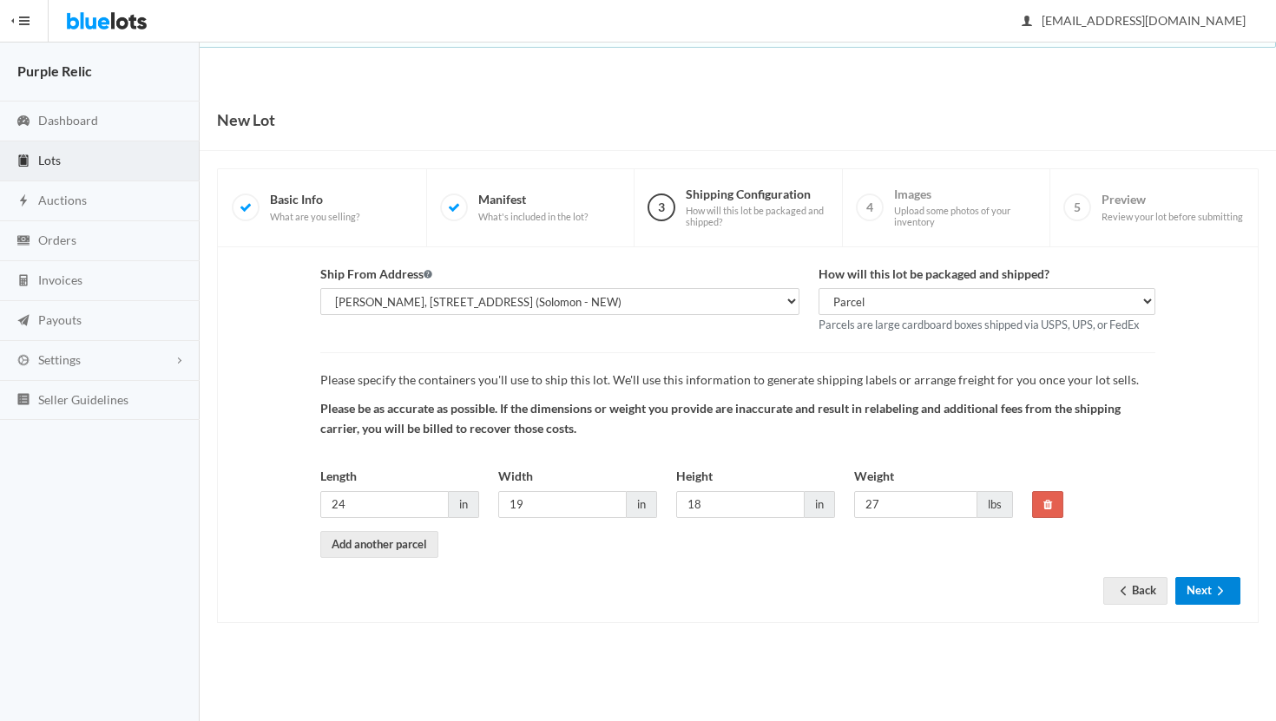
click at [1194, 595] on button "Next" at bounding box center [1207, 590] width 65 height 27
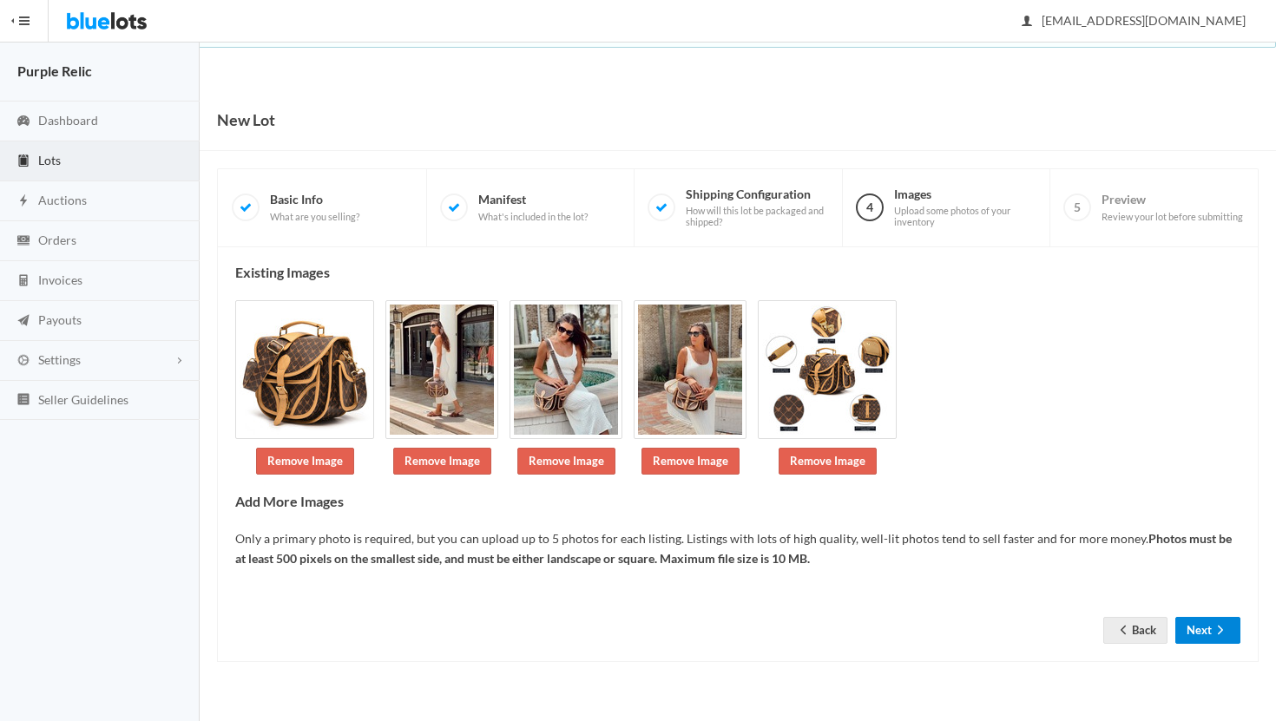
click at [1207, 630] on button "Next" at bounding box center [1207, 630] width 65 height 27
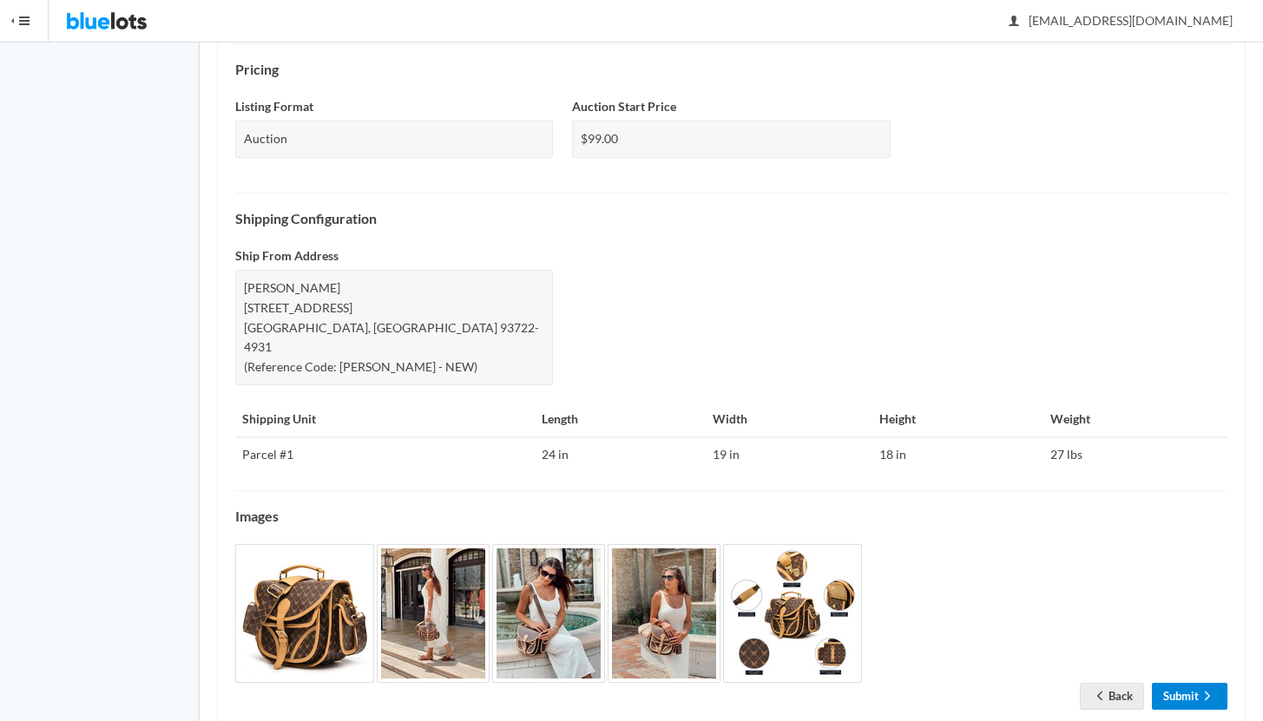
scroll to position [600, 0]
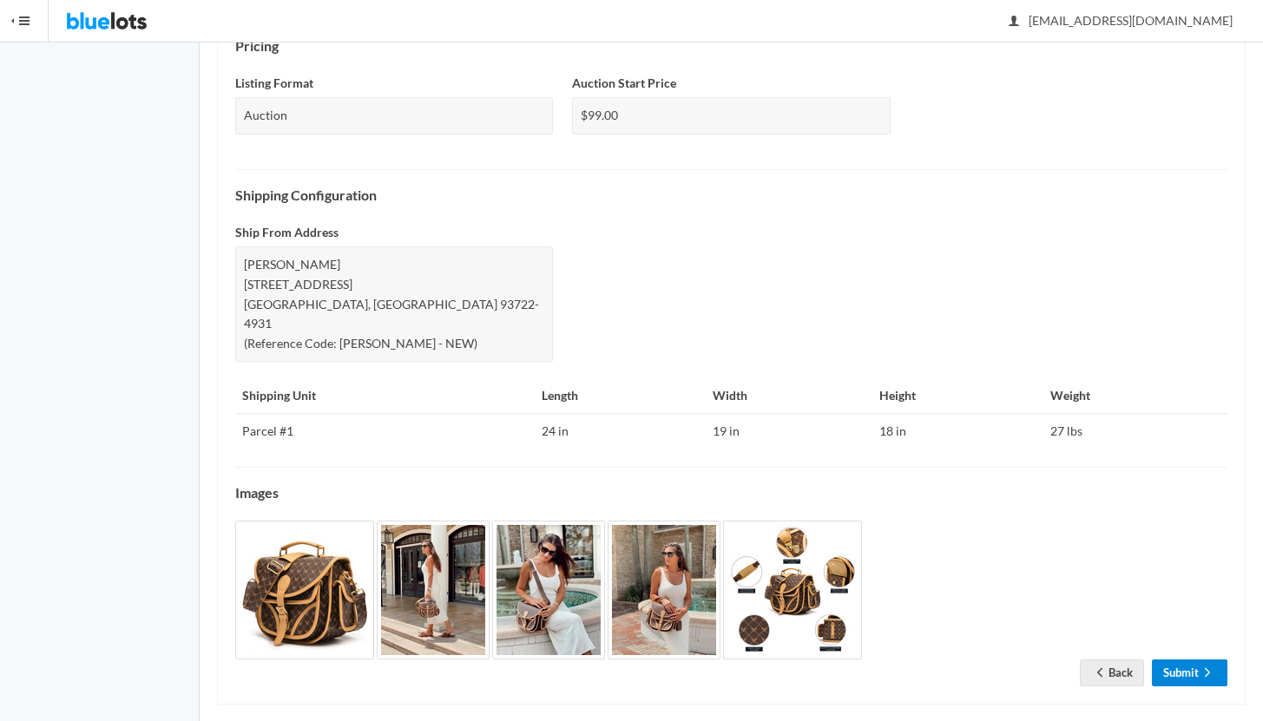
click at [1192, 659] on link "Submit" at bounding box center [1188, 672] width 75 height 27
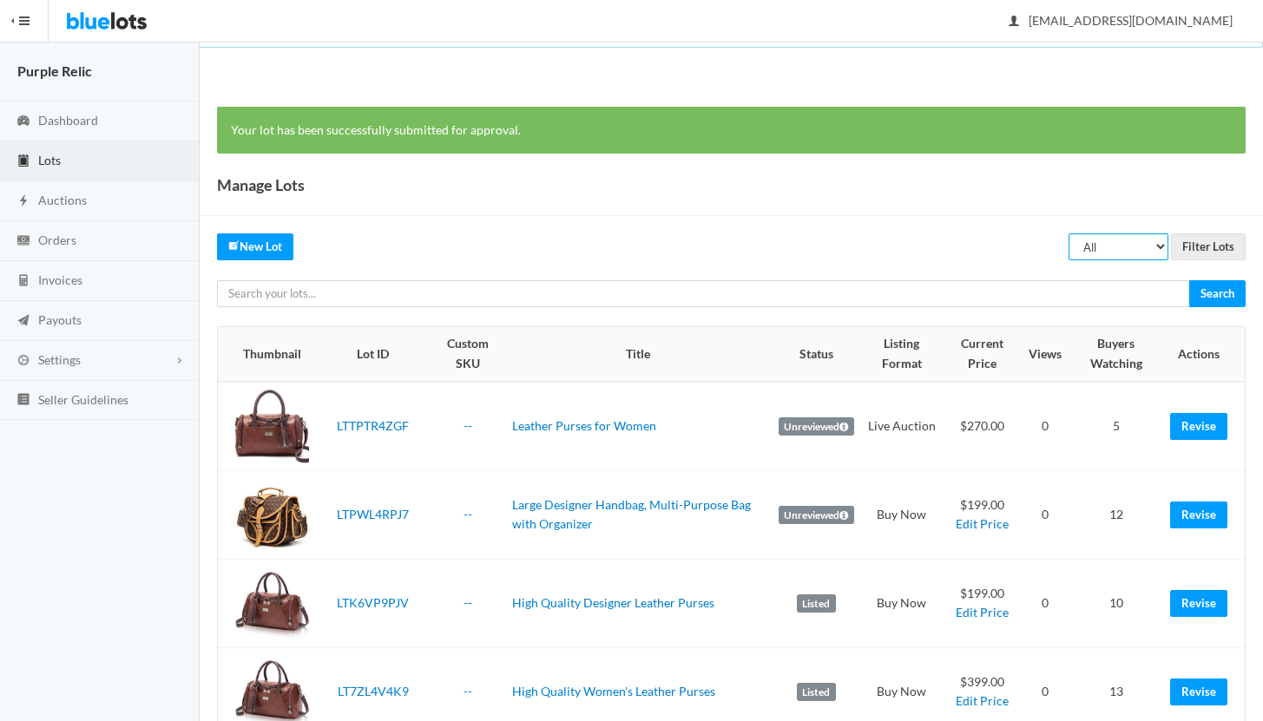
click at [1127, 253] on select "All Draft Unreviewed Rejected Scheduled Listed Sold Ended" at bounding box center [1118, 246] width 100 height 27
select select "ended"
click at [1069, 233] on select "All Draft Unreviewed Rejected Scheduled Listed Sold Ended" at bounding box center [1118, 246] width 100 height 27
click at [1222, 241] on input "Filter Lots" at bounding box center [1208, 246] width 75 height 27
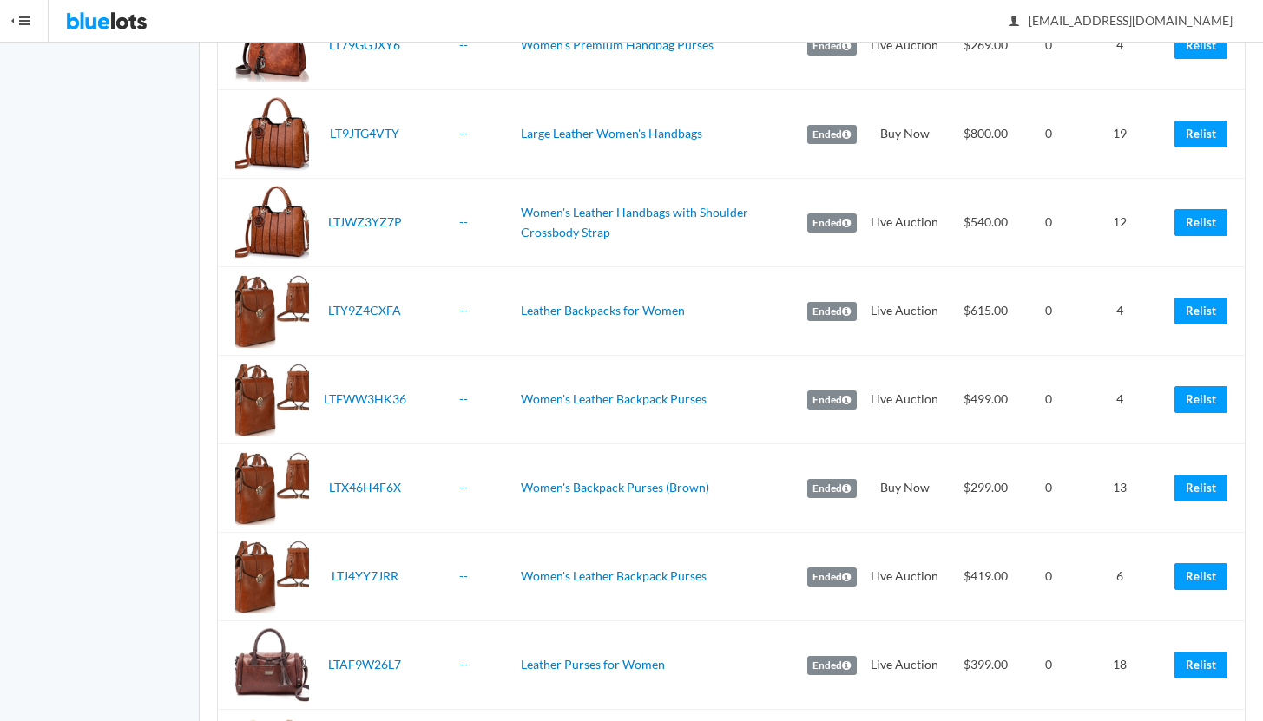
scroll to position [761, 0]
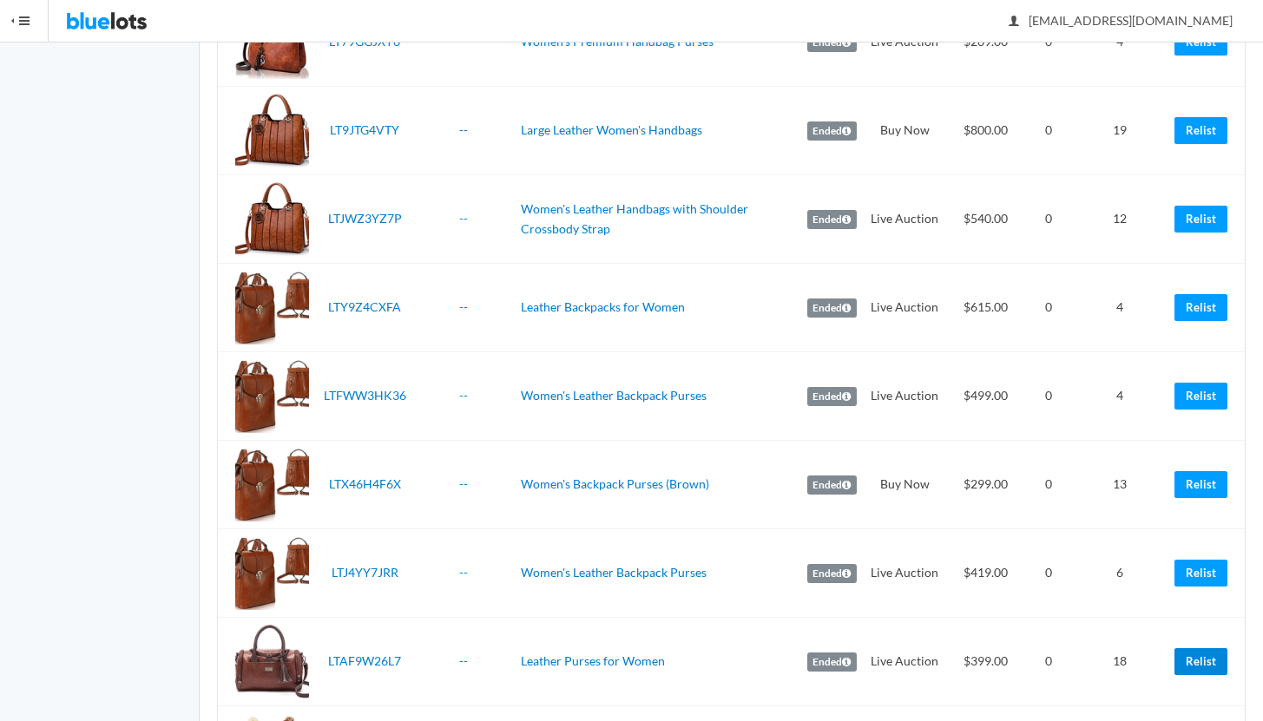
click at [1204, 662] on link "Relist" at bounding box center [1200, 661] width 53 height 27
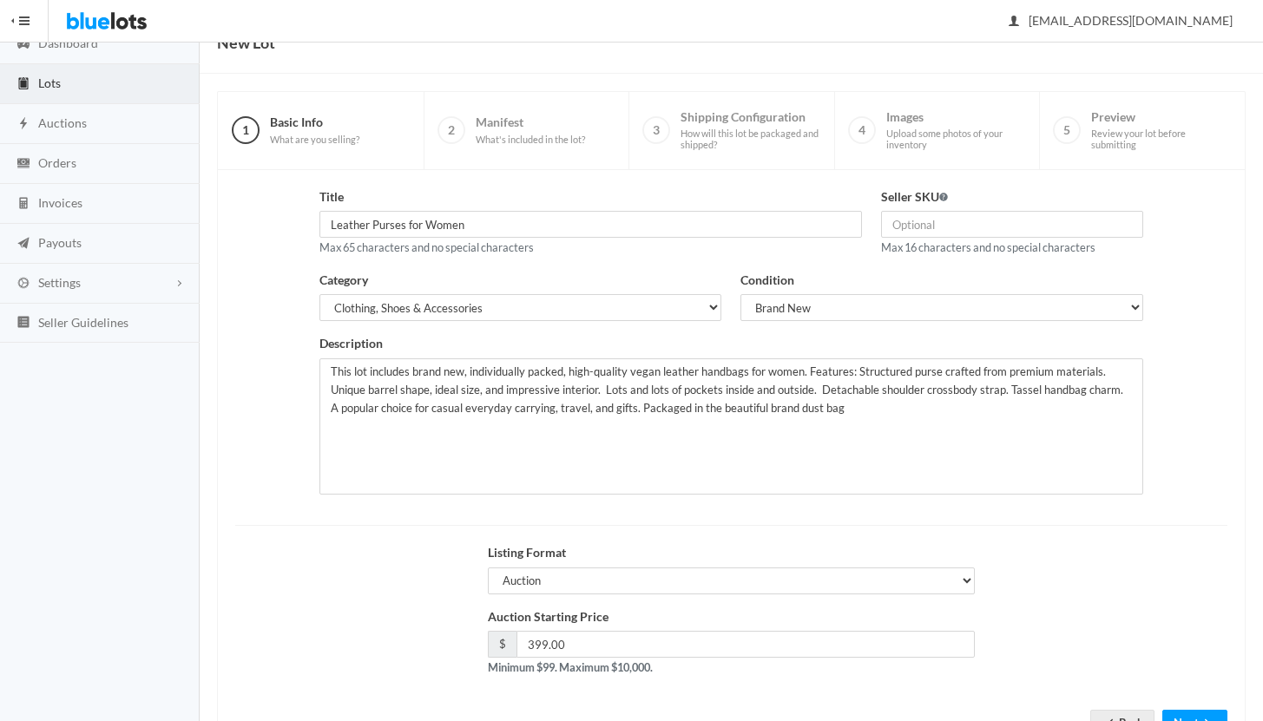
scroll to position [148, 0]
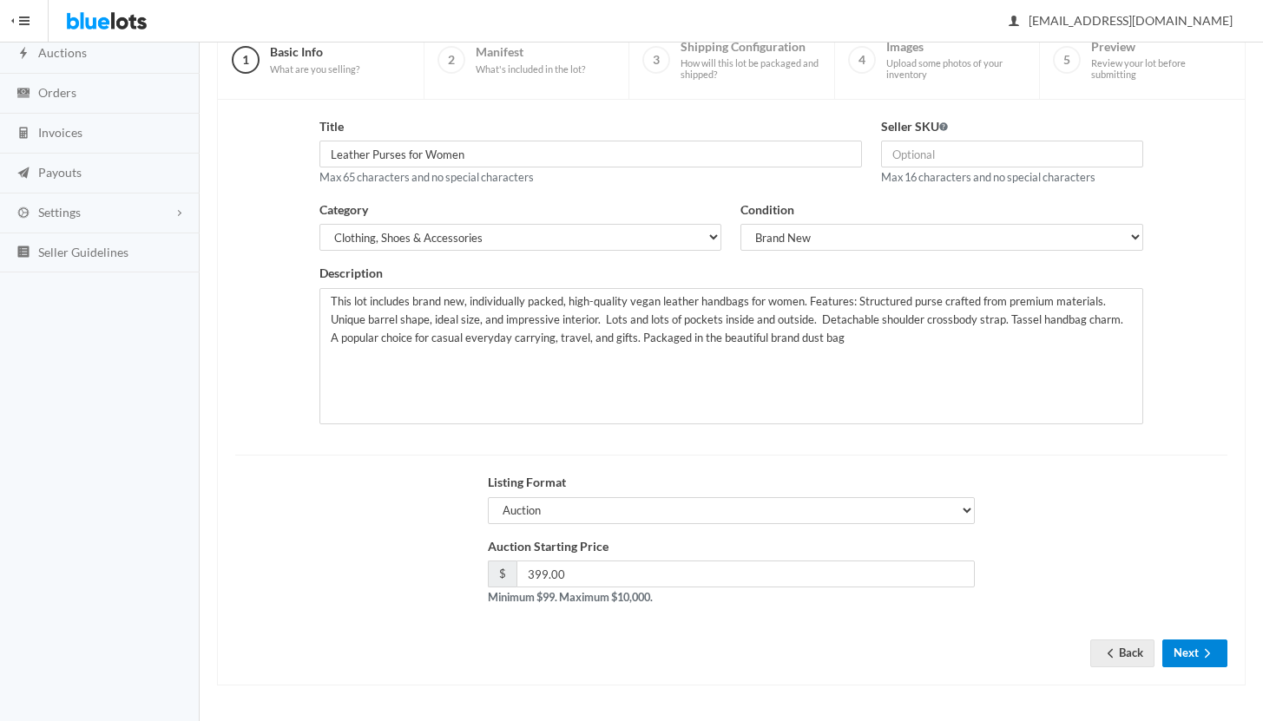
click at [1179, 648] on button "Next" at bounding box center [1194, 653] width 65 height 27
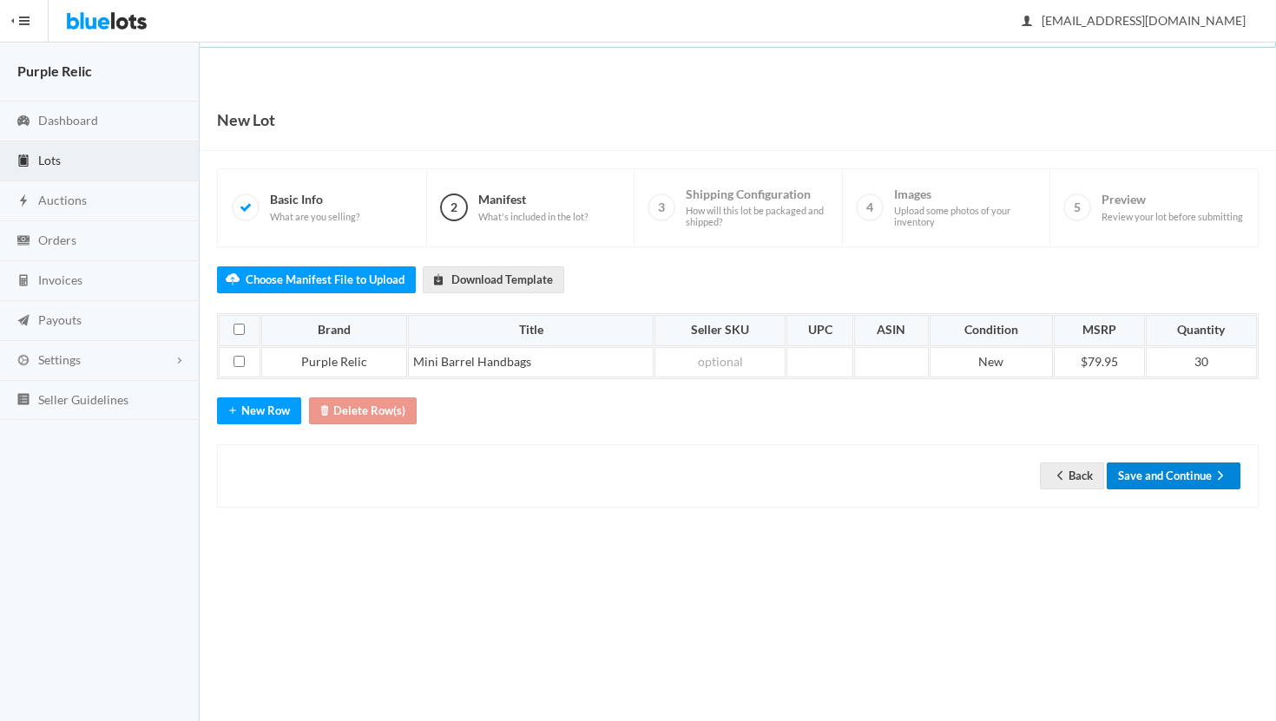
click at [1194, 467] on button "Save and Continue" at bounding box center [1173, 475] width 134 height 27
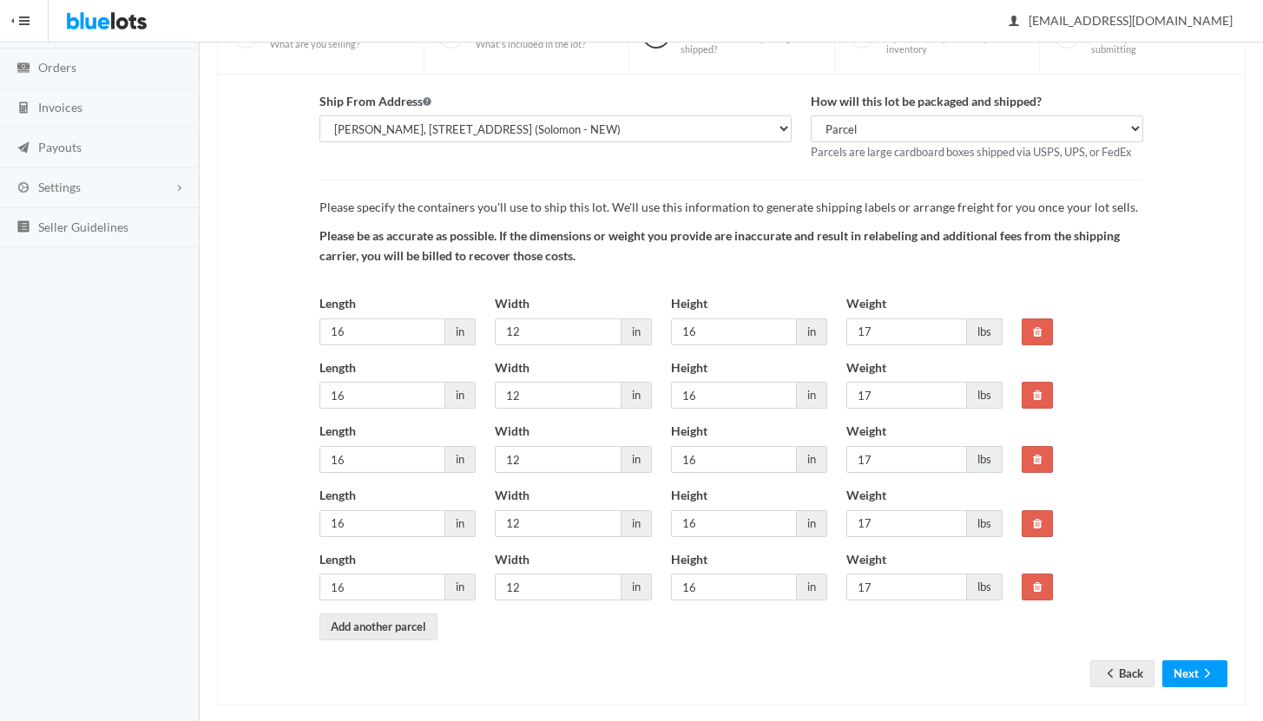
scroll to position [193, 0]
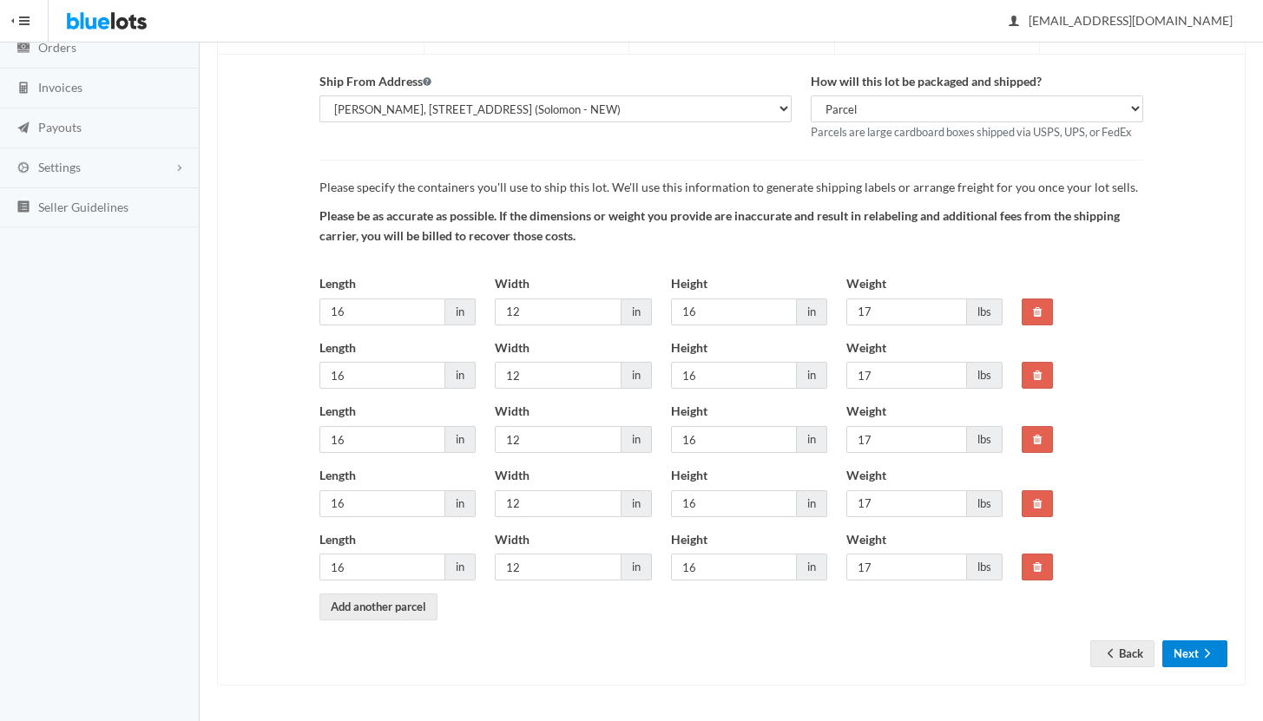
click at [1194, 647] on button "Next" at bounding box center [1194, 653] width 65 height 27
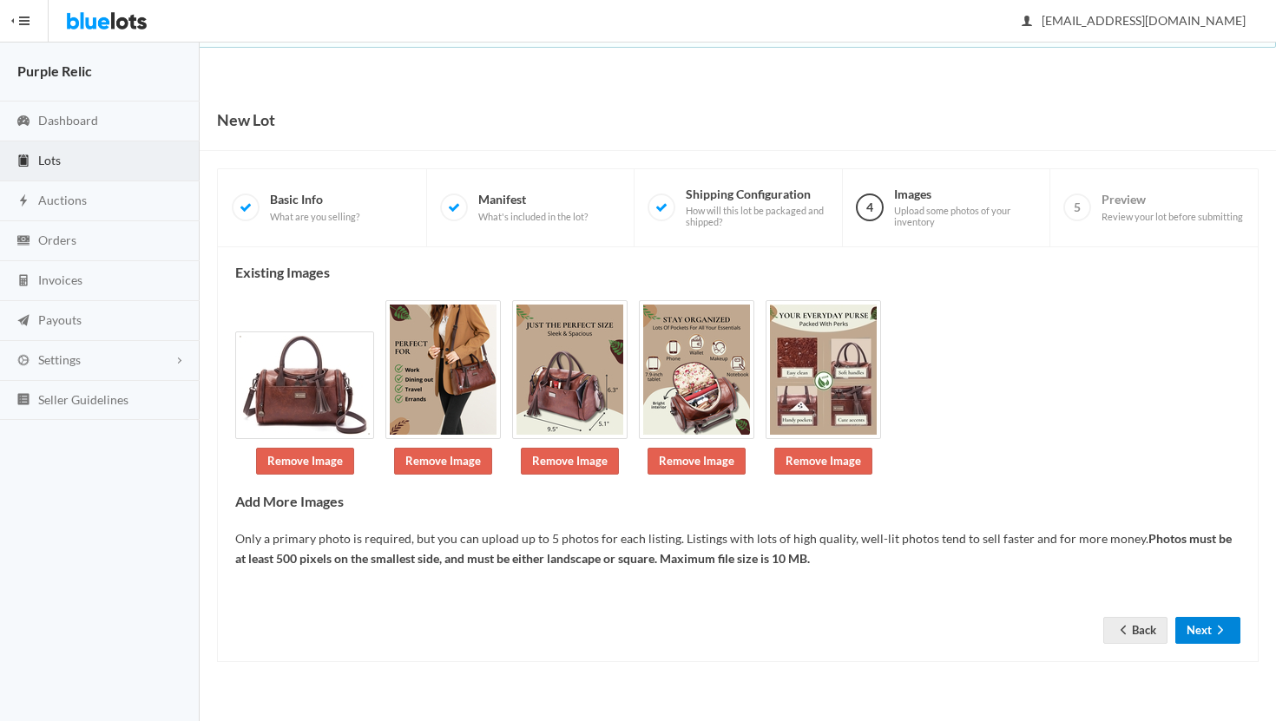
click at [1197, 621] on button "Next" at bounding box center [1207, 630] width 65 height 27
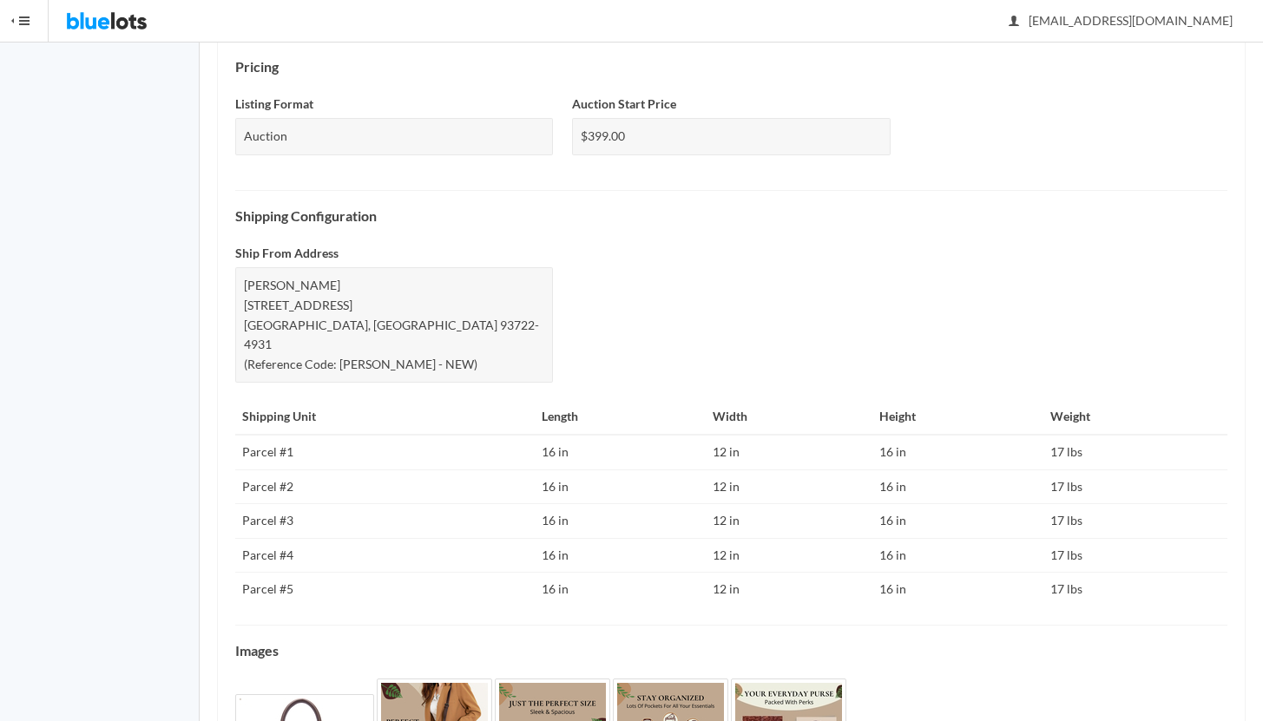
scroll to position [738, 0]
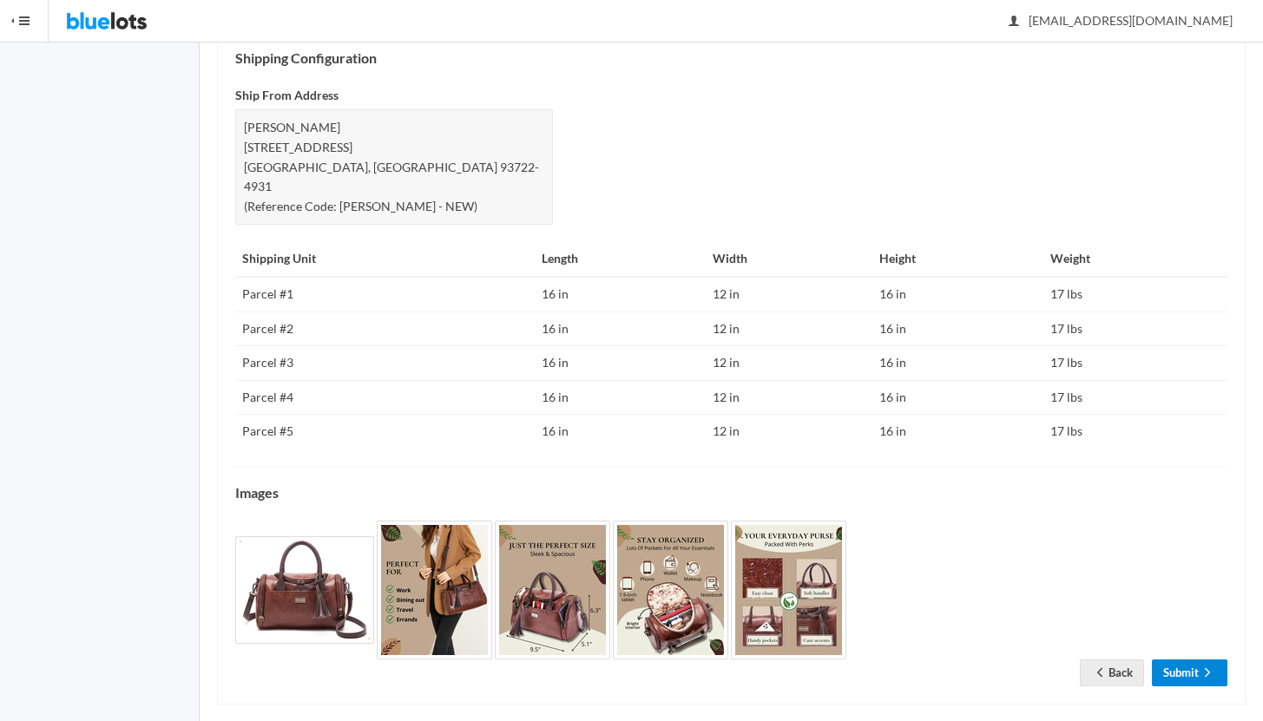
click at [1193, 659] on link "Submit" at bounding box center [1188, 672] width 75 height 27
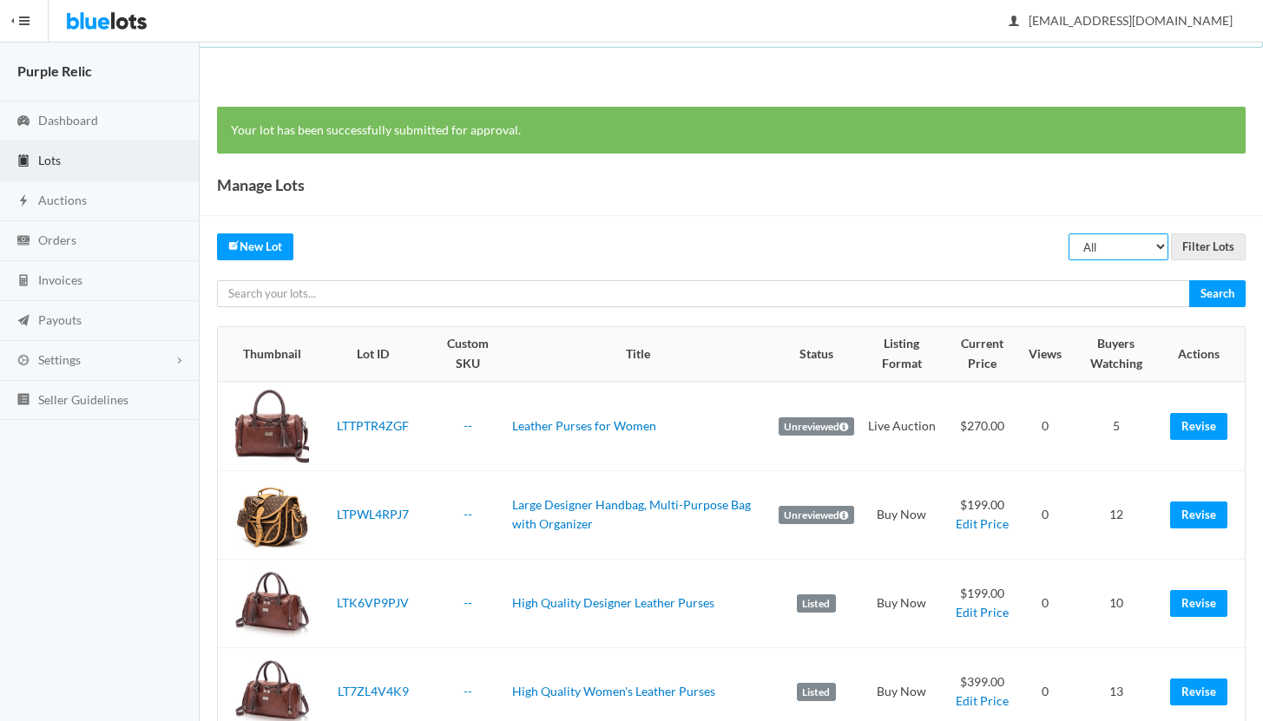
click at [1119, 252] on select "All Draft Unreviewed Rejected Scheduled Listed Sold Ended" at bounding box center [1118, 246] width 100 height 27
select select "ended"
click at [1069, 233] on select "All Draft Unreviewed Rejected Scheduled Listed Sold Ended" at bounding box center [1118, 246] width 100 height 27
click at [1205, 246] on input "Filter Lots" at bounding box center [1208, 246] width 75 height 27
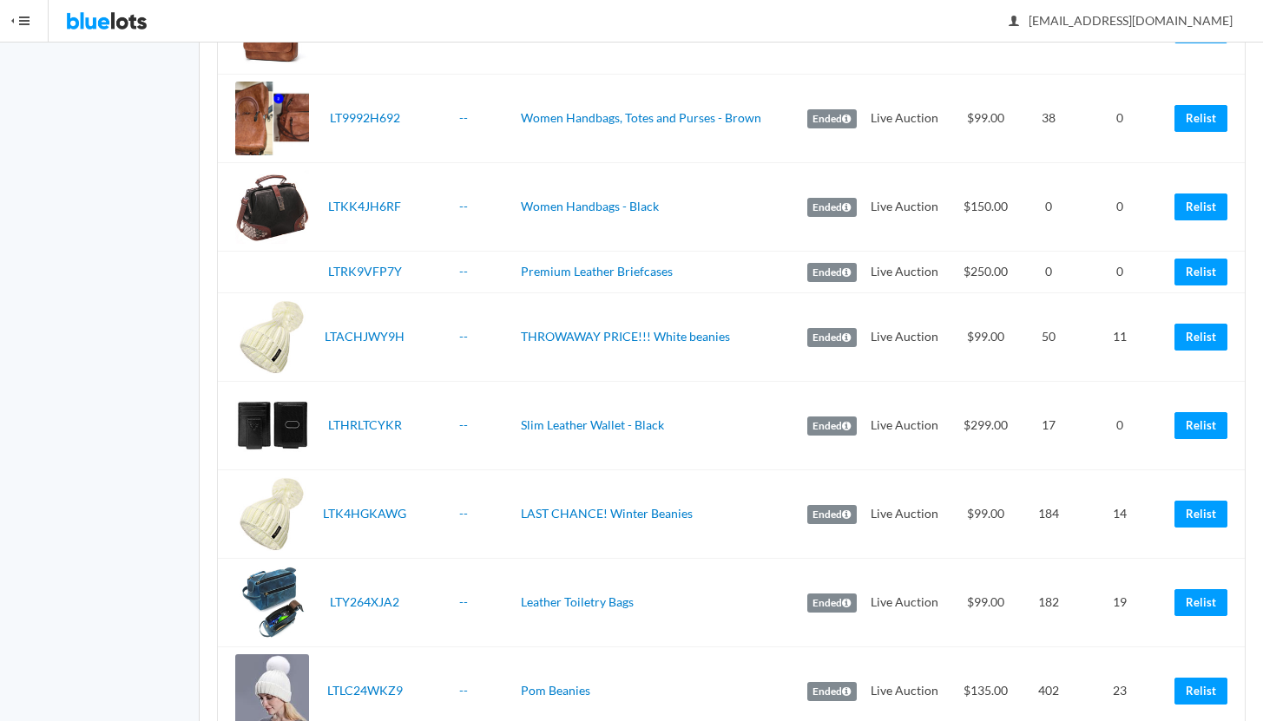
scroll to position [2222, 0]
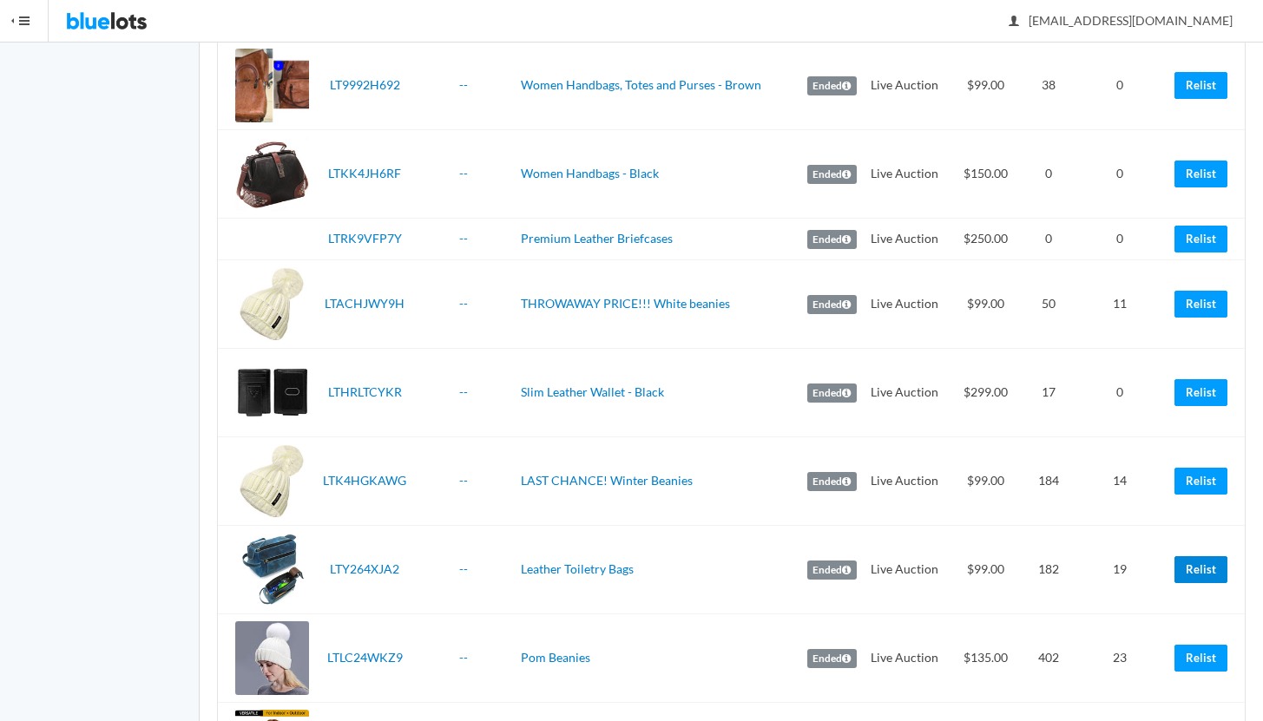
click at [1197, 566] on link "Relist" at bounding box center [1200, 569] width 53 height 27
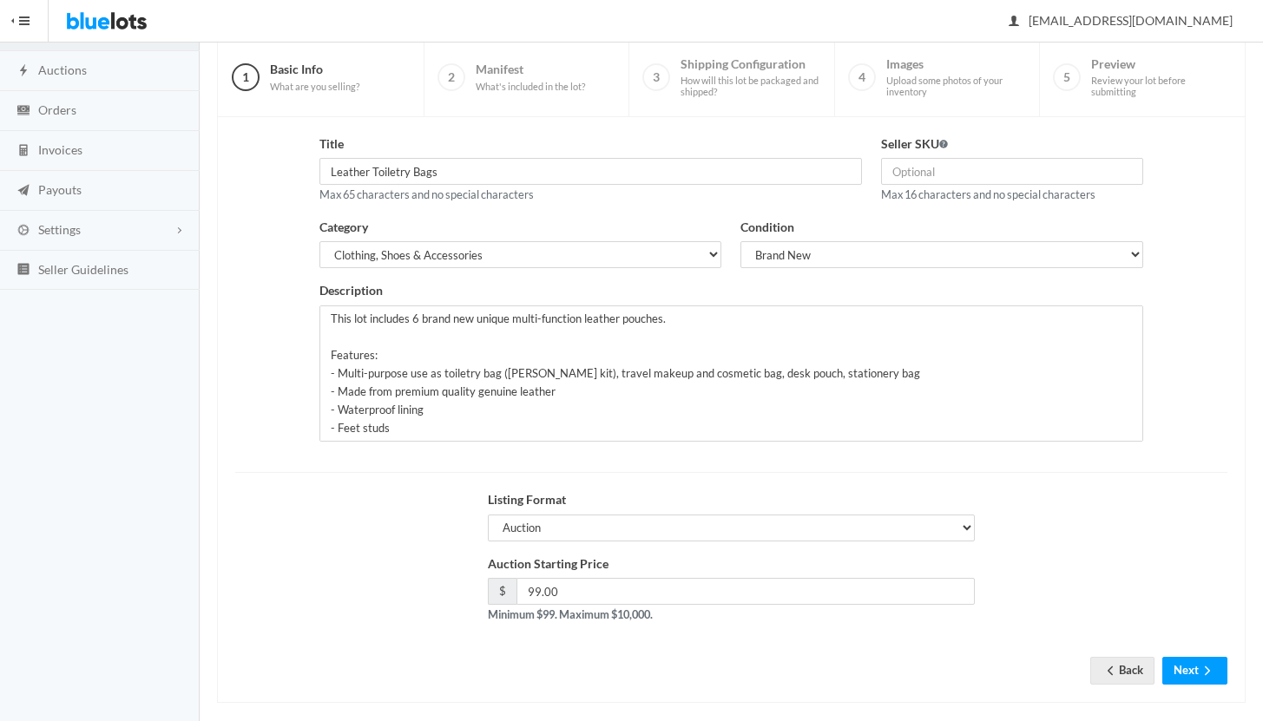
scroll to position [148, 0]
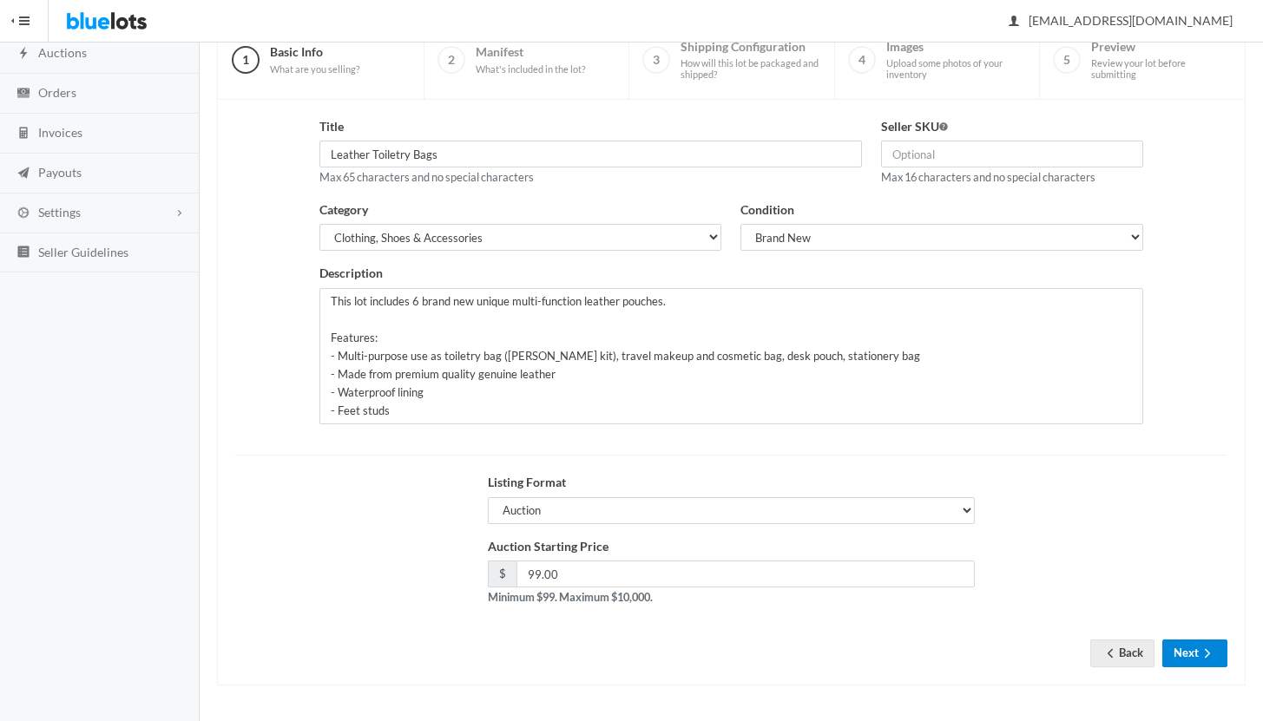
click at [1194, 648] on button "Next" at bounding box center [1194, 653] width 65 height 27
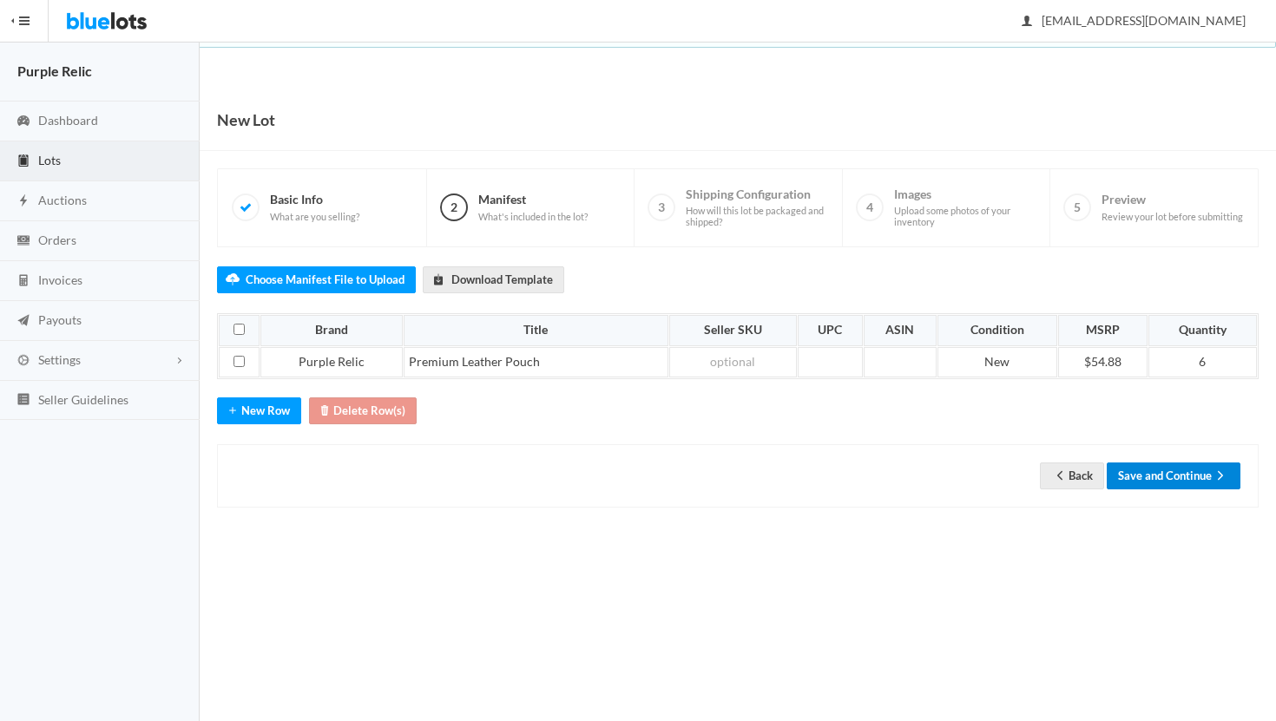
click at [1177, 473] on button "Save and Continue" at bounding box center [1173, 475] width 134 height 27
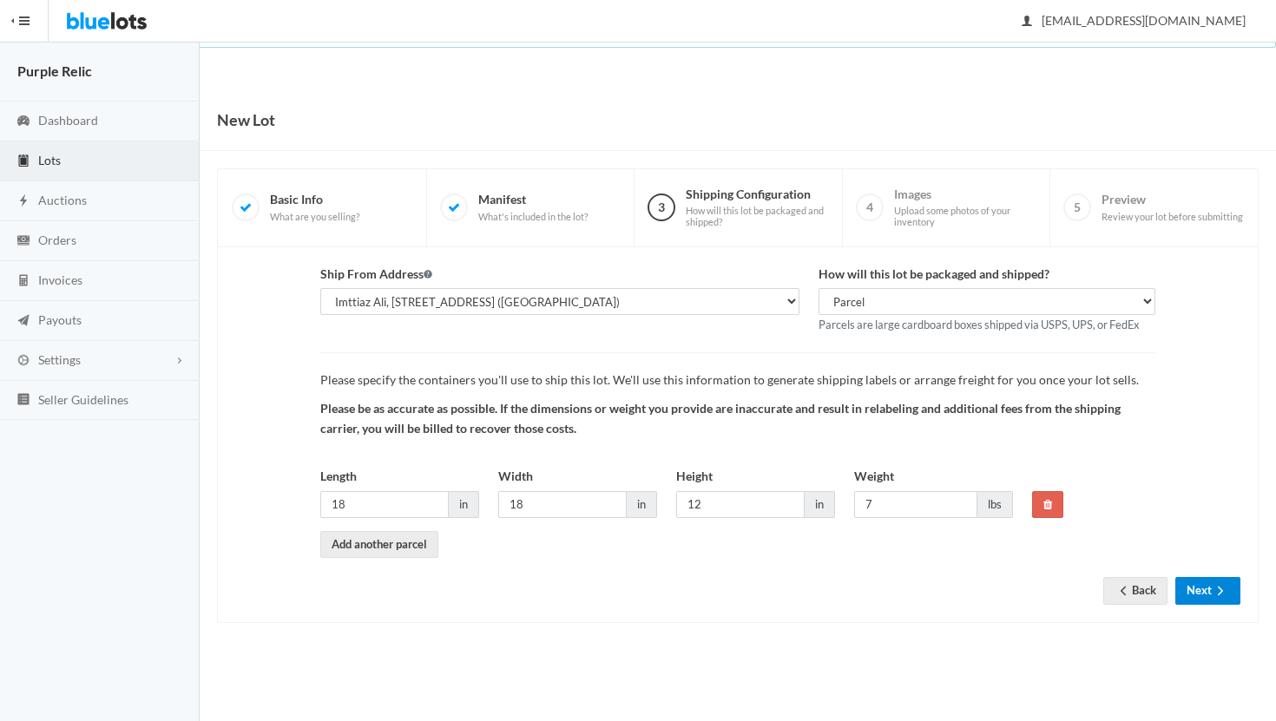
click at [1196, 593] on button "Next" at bounding box center [1207, 590] width 65 height 27
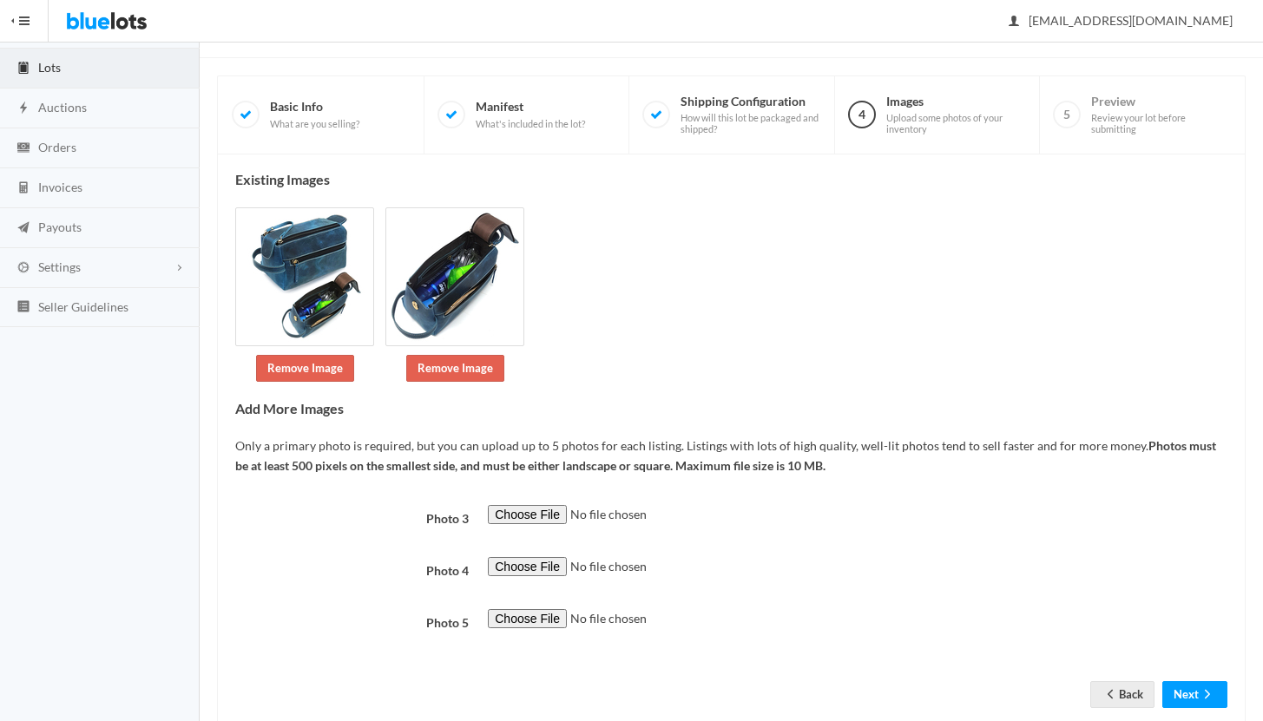
scroll to position [134, 0]
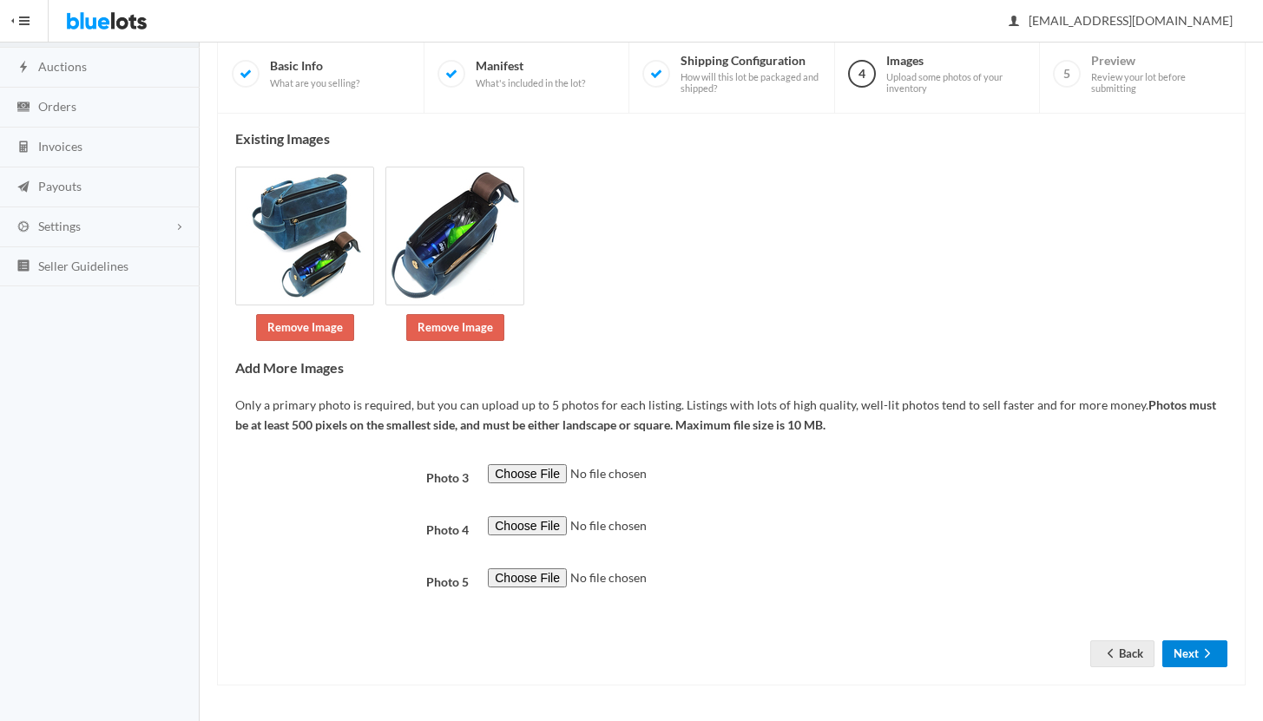
click at [1185, 644] on button "Next" at bounding box center [1194, 653] width 65 height 27
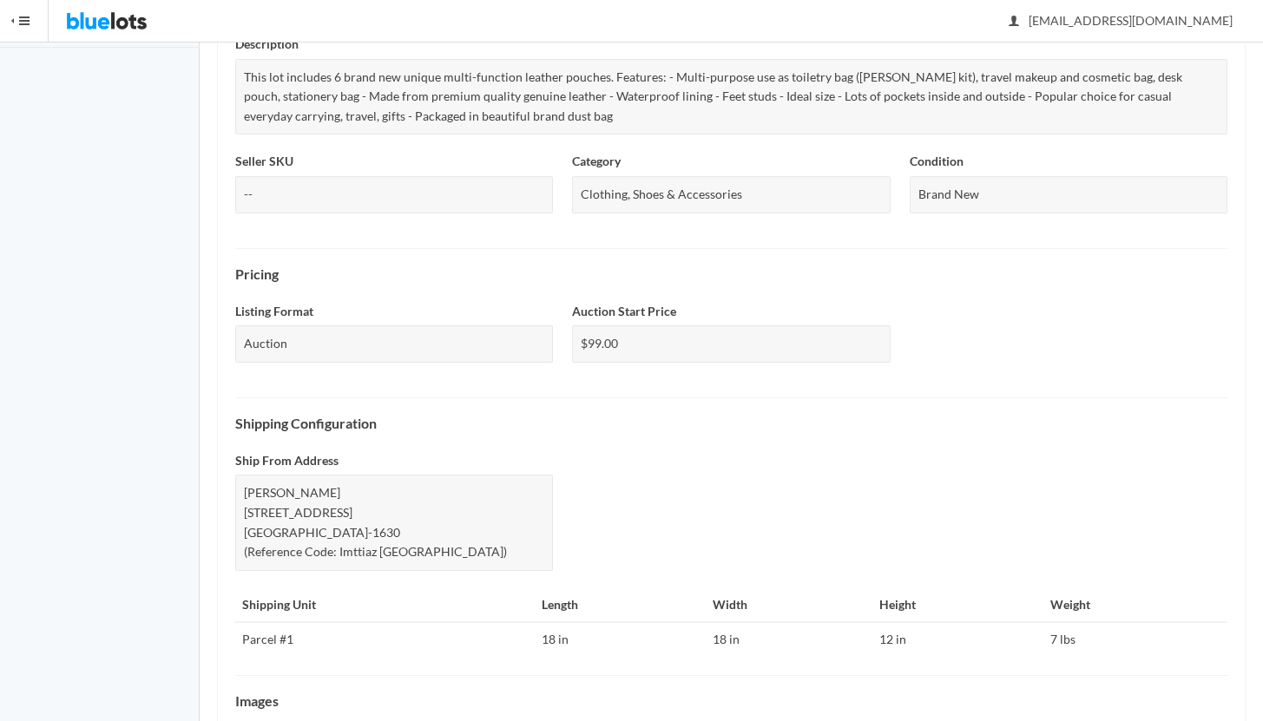
scroll to position [600, 0]
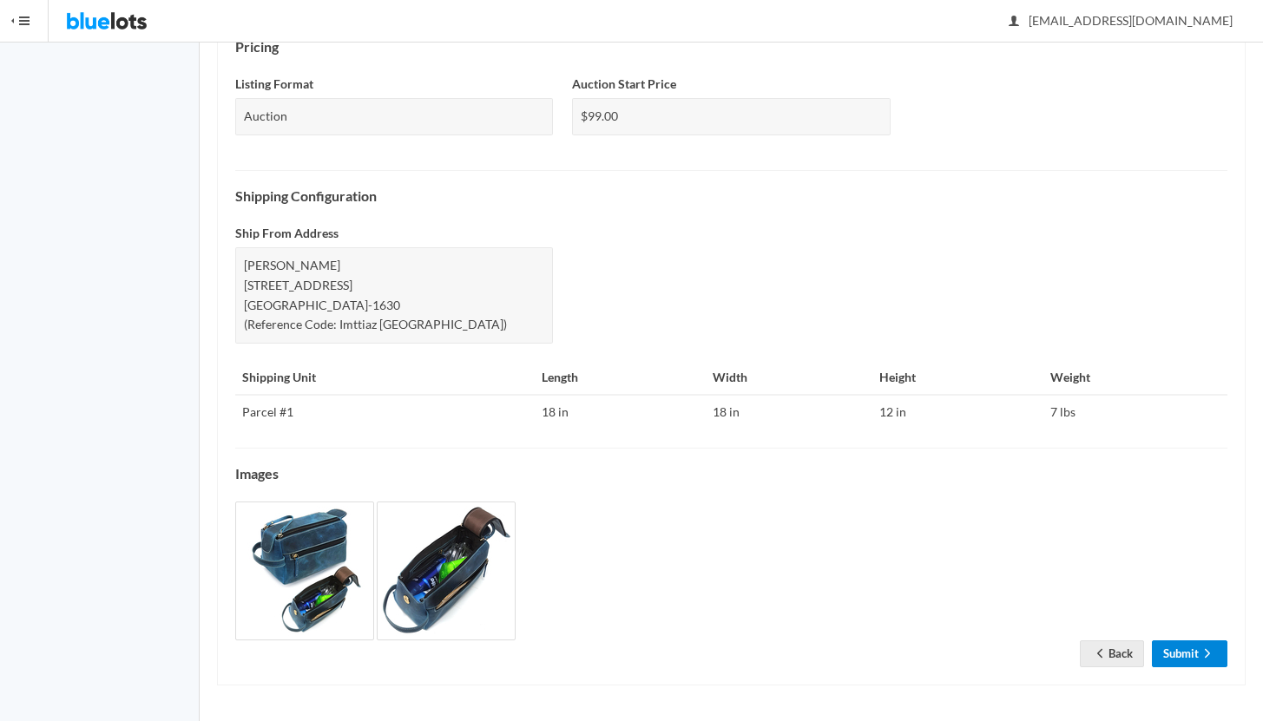
click at [1183, 659] on link "Submit" at bounding box center [1188, 653] width 75 height 27
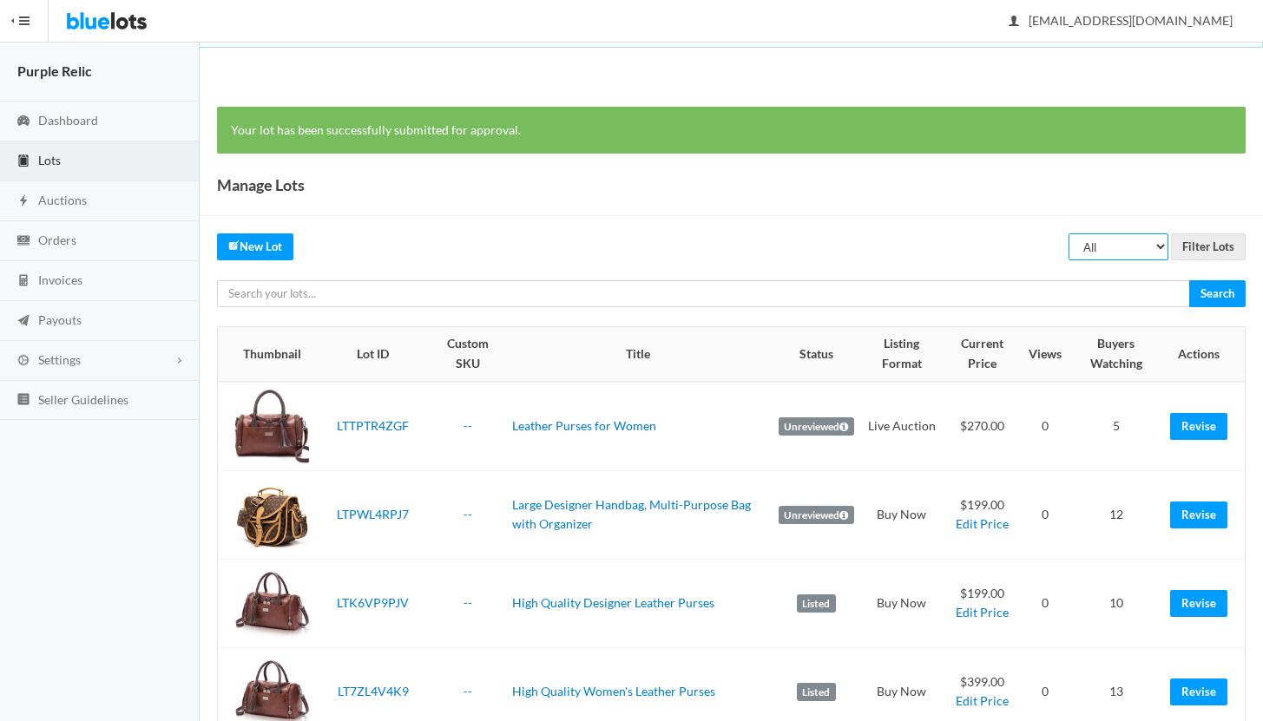
click at [1105, 253] on select "All Draft Unreviewed Rejected Scheduled Listed Sold Ended" at bounding box center [1118, 246] width 100 height 27
select select "ended"
click at [1069, 233] on select "All Draft Unreviewed Rejected Scheduled Listed Sold Ended" at bounding box center [1118, 246] width 100 height 27
click at [1197, 246] on input "Filter Lots" at bounding box center [1208, 246] width 75 height 27
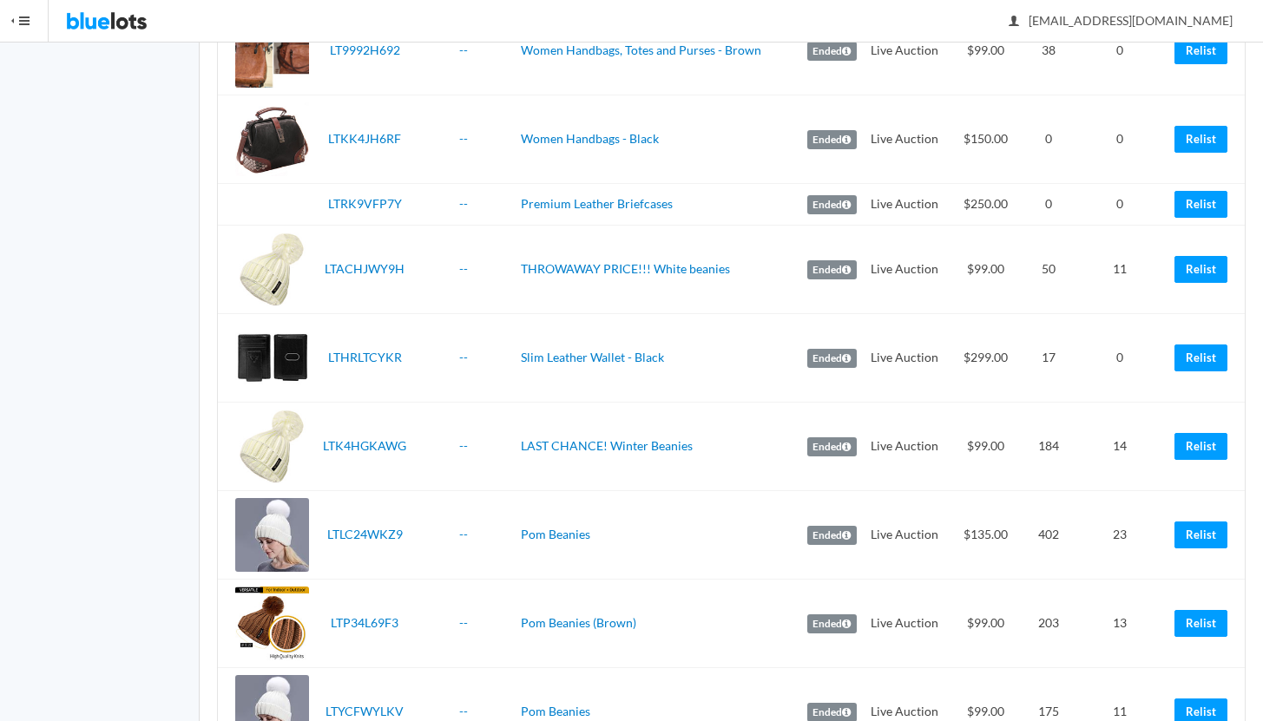
scroll to position [2504, 0]
